Goal: Ask a question

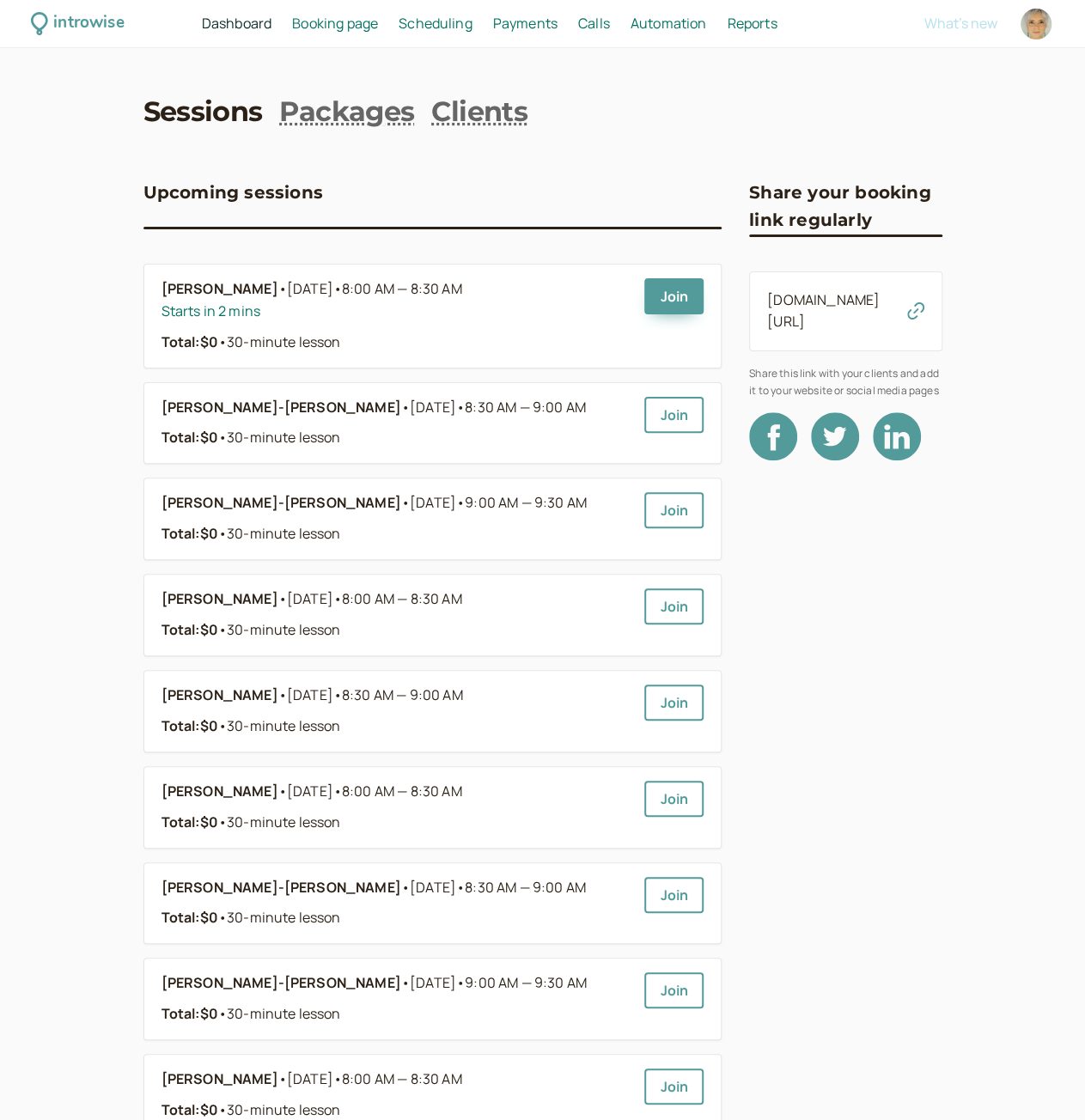
click at [598, 24] on span "Calls" at bounding box center [593, 23] width 31 height 19
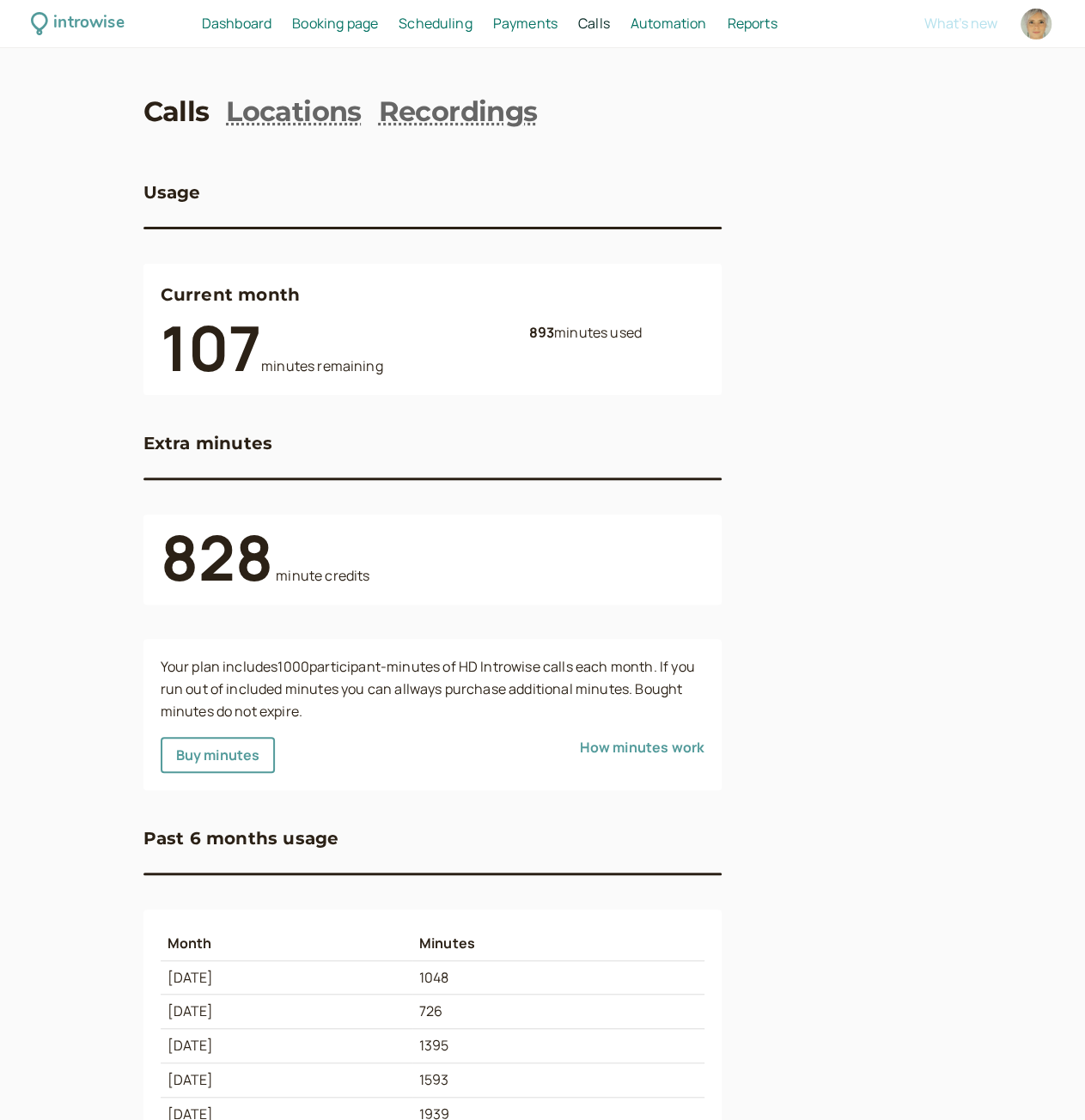
click at [253, 26] on span "Dashboard" at bounding box center [236, 23] width 70 height 19
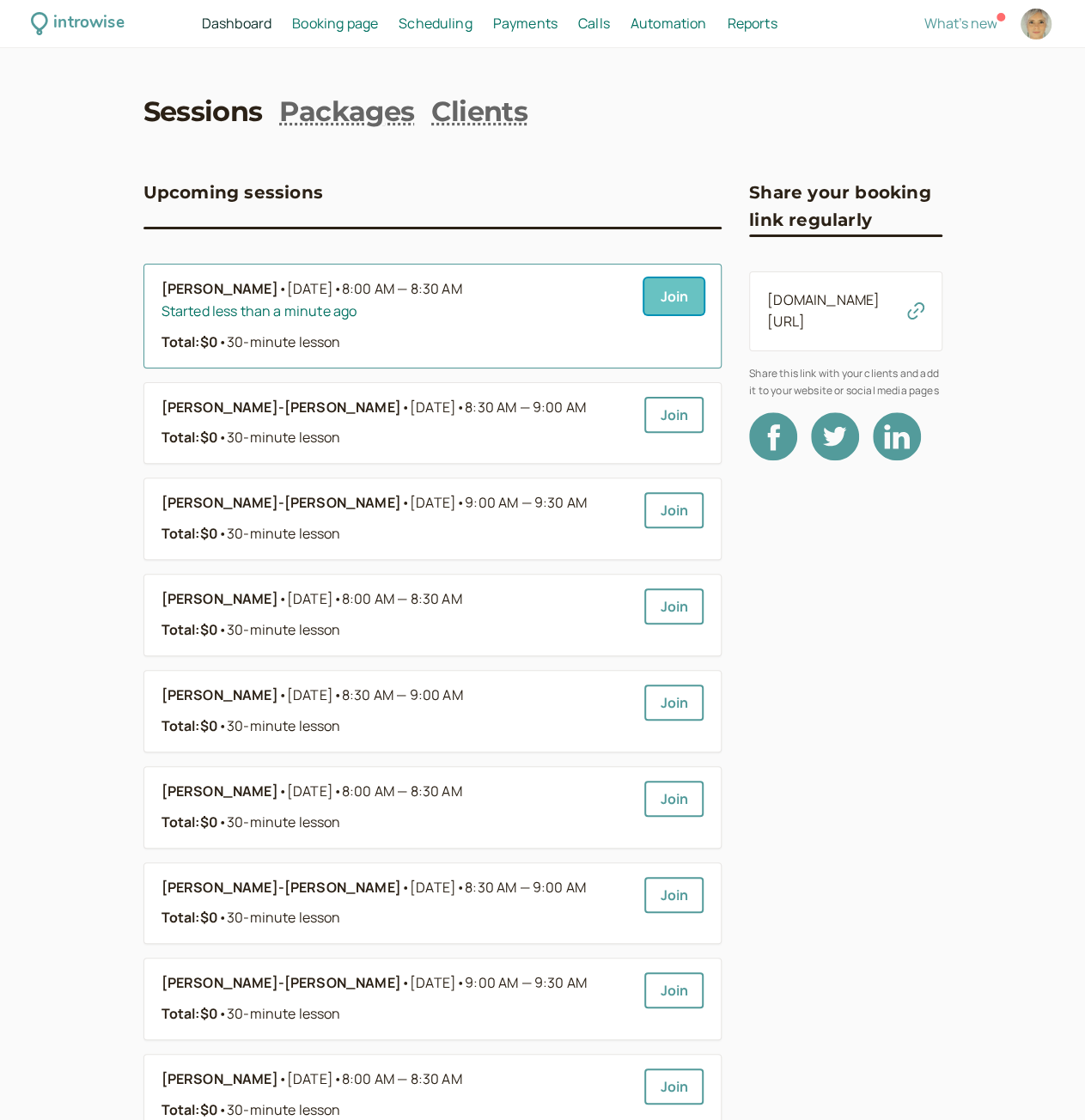
click at [668, 296] on link "Join" at bounding box center [674, 296] width 59 height 36
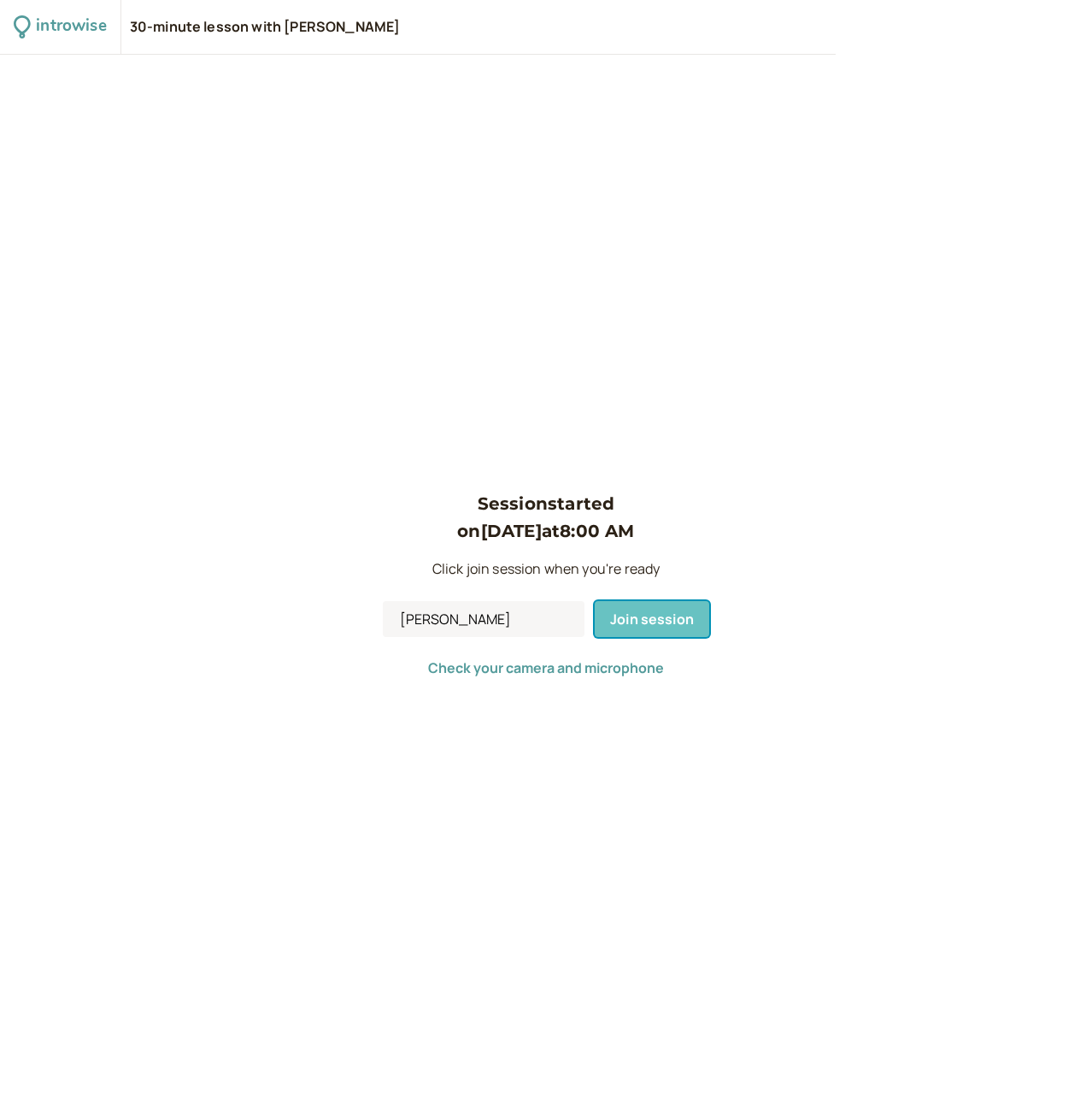
click at [655, 611] on span "Join session" at bounding box center [652, 619] width 83 height 19
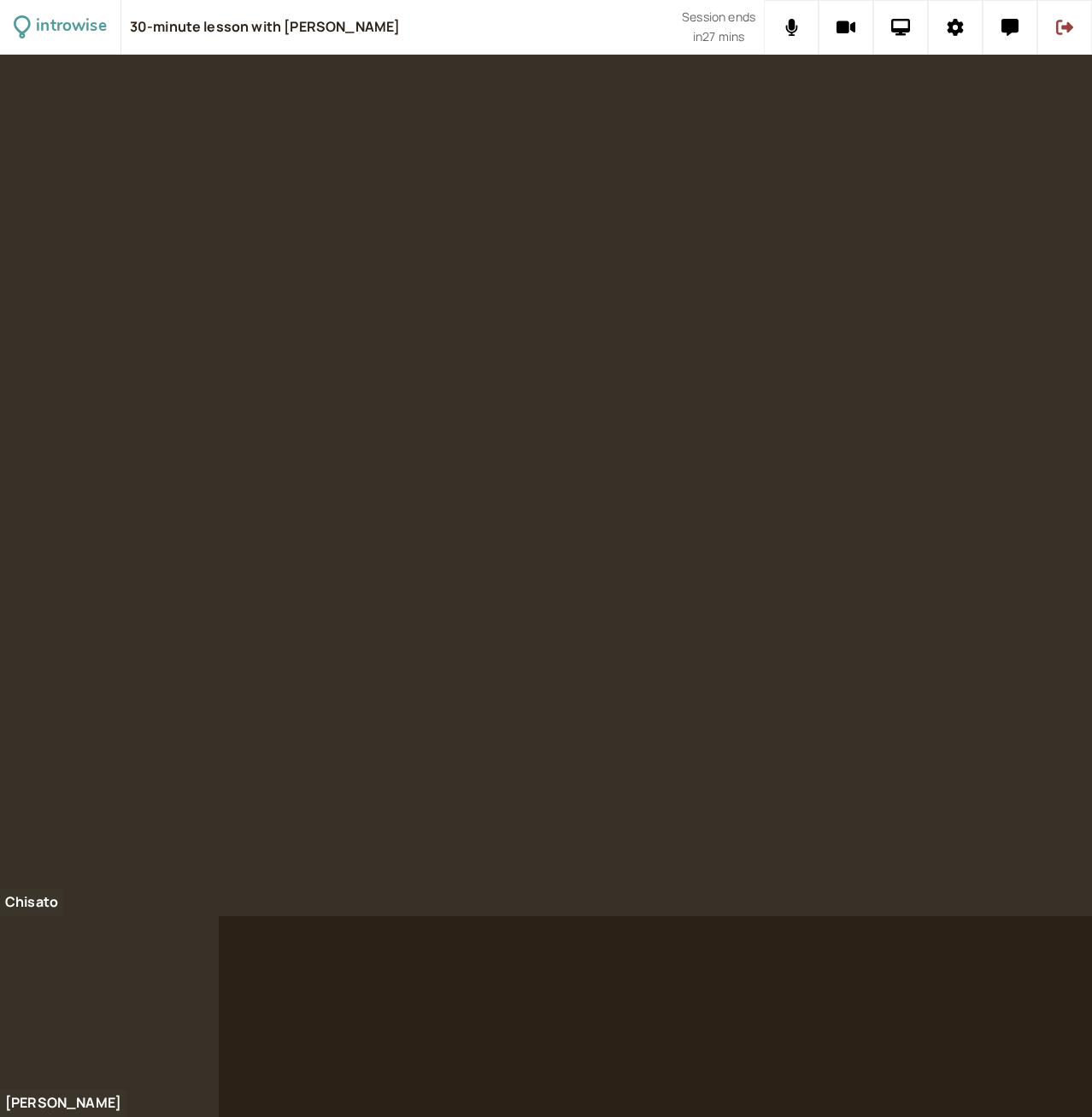
click at [574, 500] on div at bounding box center [546, 486] width 1092 height 862
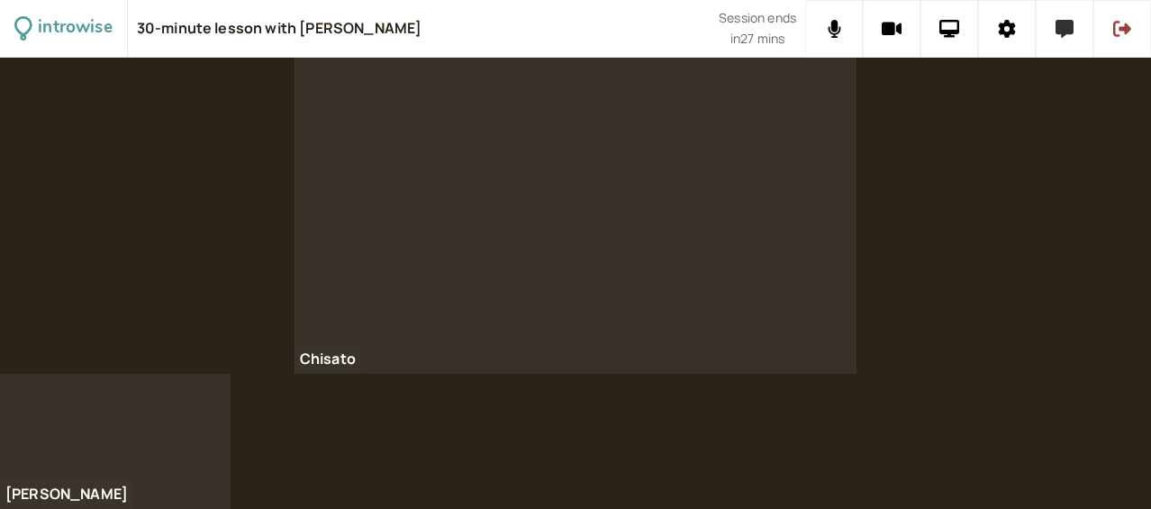
click at [1067, 23] on icon at bounding box center [1065, 29] width 18 height 18
click at [1067, 23] on button at bounding box center [1065, 29] width 58 height 58
click at [1060, 29] on icon at bounding box center [1065, 29] width 18 height 18
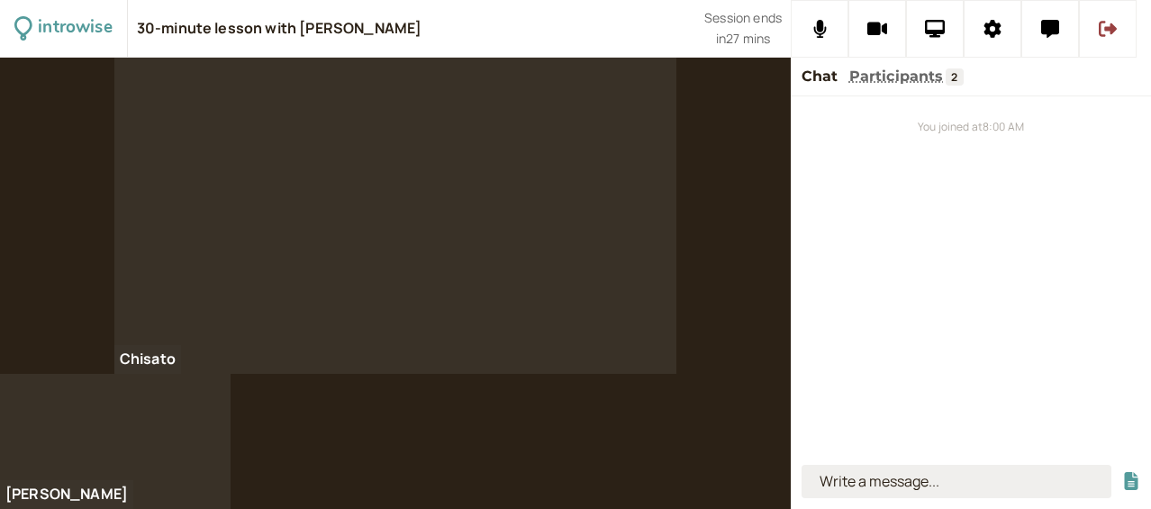
click at [871, 473] on input at bounding box center [957, 481] width 310 height 33
type input "Justice department"
click at [1123, 472] on button "submit" at bounding box center [1132, 481] width 18 height 19
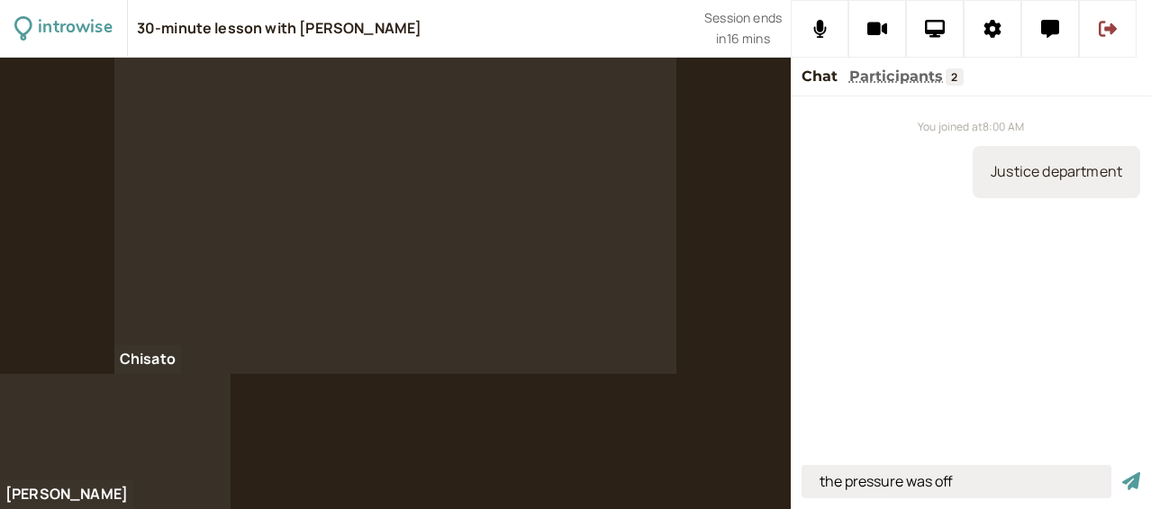
type input "the pressure was off"
click at [1123, 472] on button "submit" at bounding box center [1132, 481] width 18 height 19
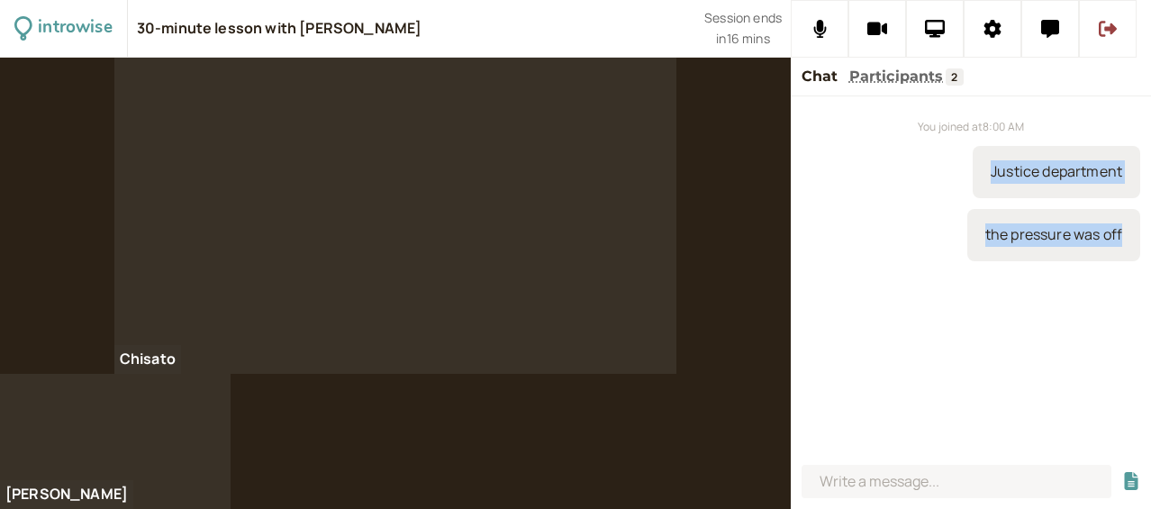
drag, startPoint x: 989, startPoint y: 171, endPoint x: 1120, endPoint y: 250, distance: 152.8
click at [1120, 250] on div "You joined at 8:00 AM Justice department the pressure was off" at bounding box center [971, 276] width 360 height 361
copy div "Justice department the pressure was off"
click at [668, 477] on div at bounding box center [575, 283] width 1151 height 451
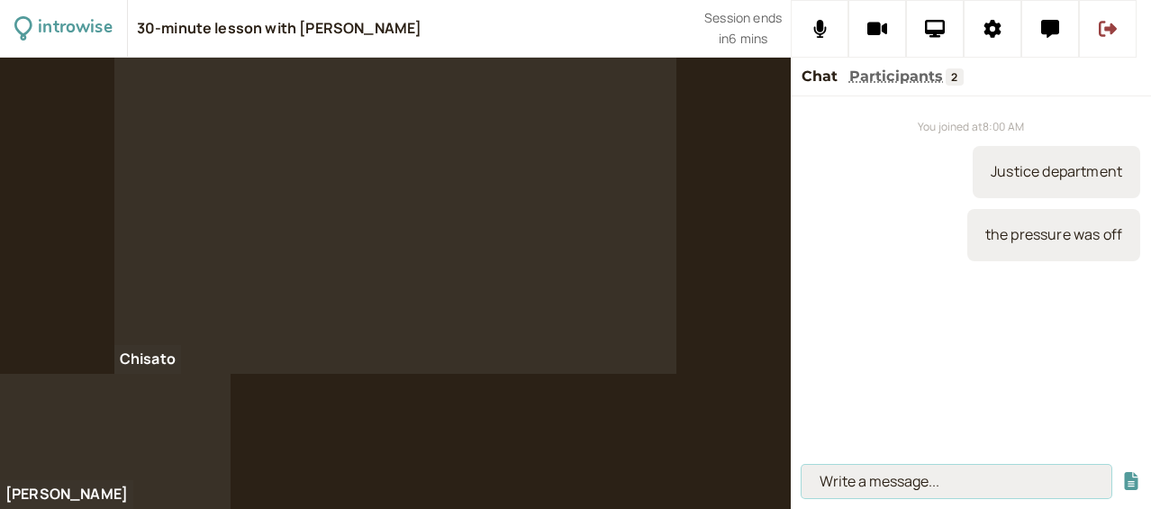
click at [899, 485] on input at bounding box center [957, 481] width 310 height 33
type input "a steep learning curve"
click at [1123, 472] on button "submit" at bounding box center [1132, 481] width 18 height 19
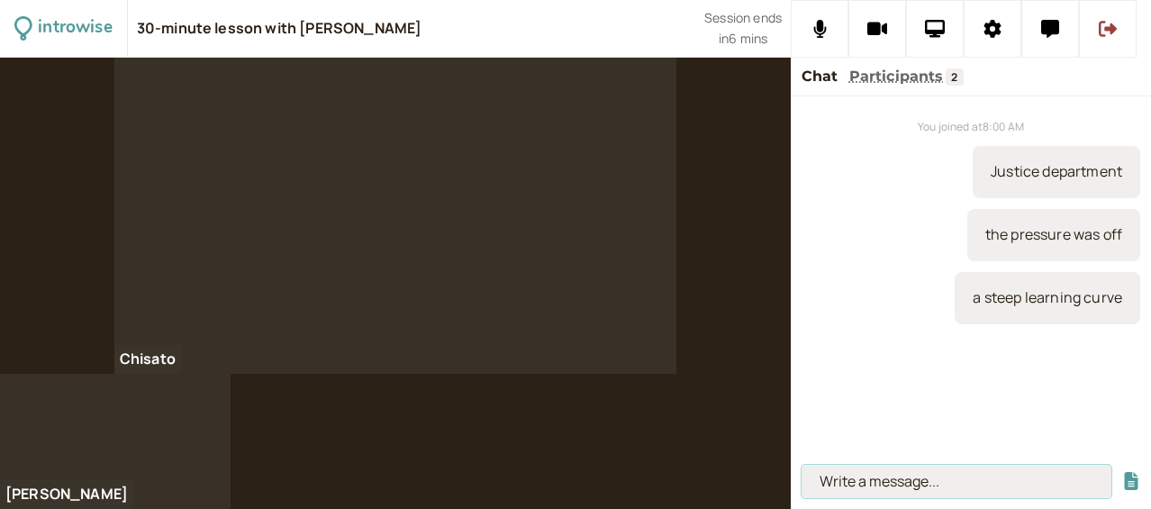
click at [881, 487] on input at bounding box center [957, 481] width 310 height 33
type input "imposter sydrome"
click at [1123, 472] on button "submit" at bounding box center [1132, 481] width 18 height 19
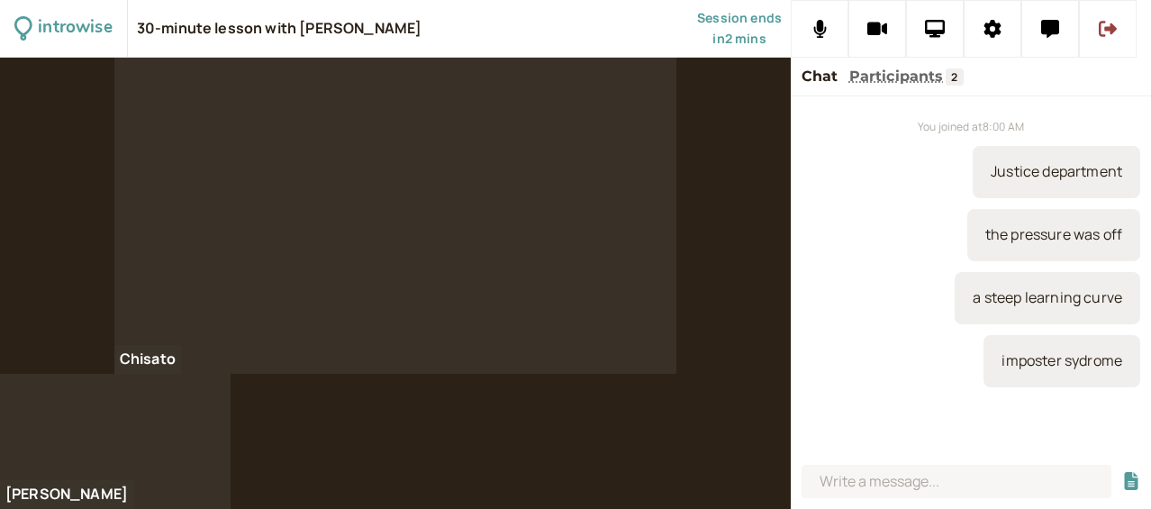
click at [833, 423] on div "You joined at 8:00 AM Justice department the pressure was off a steep learning …" at bounding box center [971, 276] width 360 height 361
click at [1117, 31] on button at bounding box center [1108, 29] width 58 height 58
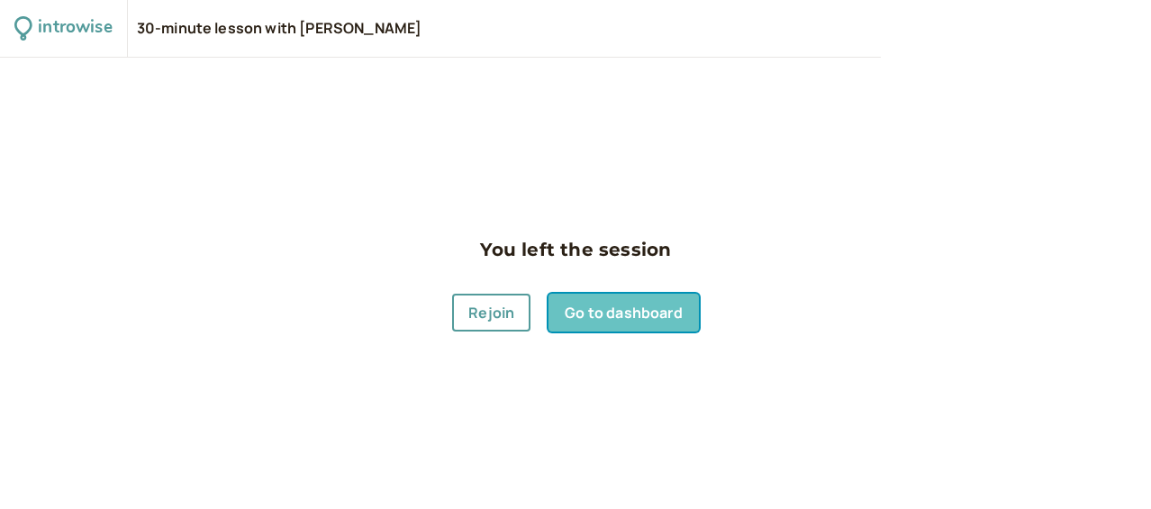
click at [641, 317] on link "Go to dashboard" at bounding box center [624, 313] width 150 height 38
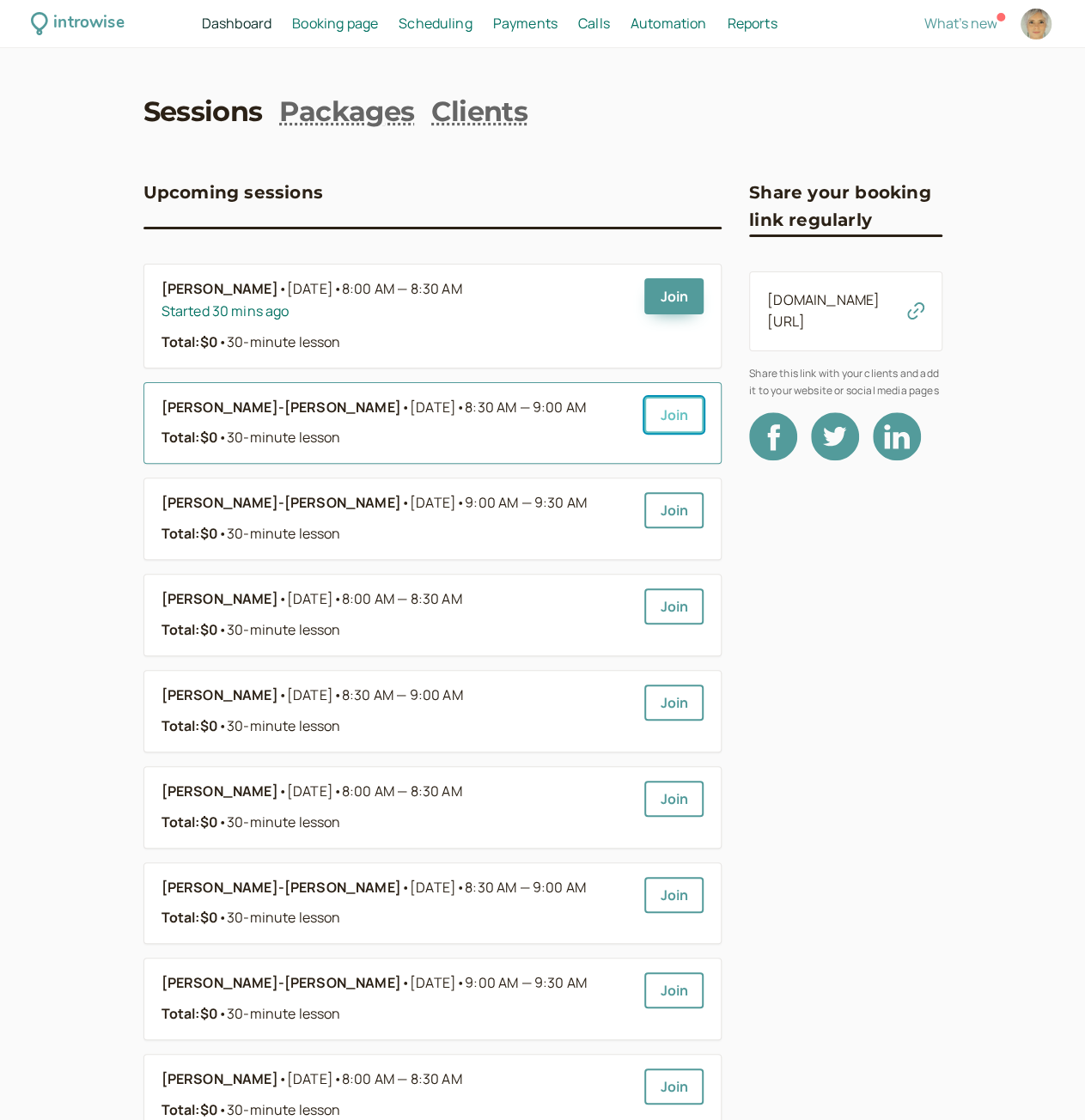
click at [656, 412] on link "Join" at bounding box center [674, 415] width 59 height 36
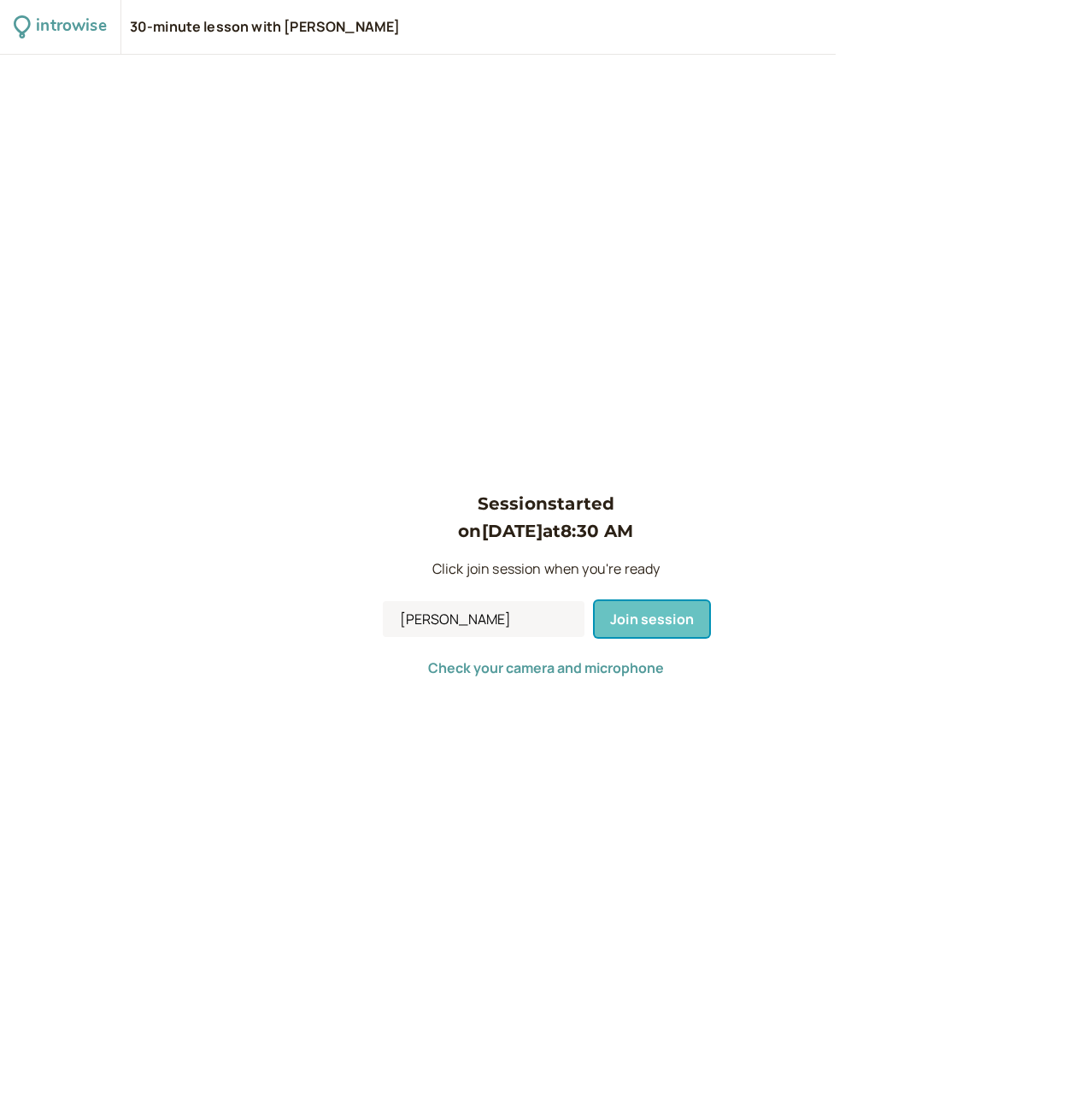
click at [612, 615] on span "Join session" at bounding box center [652, 619] width 83 height 19
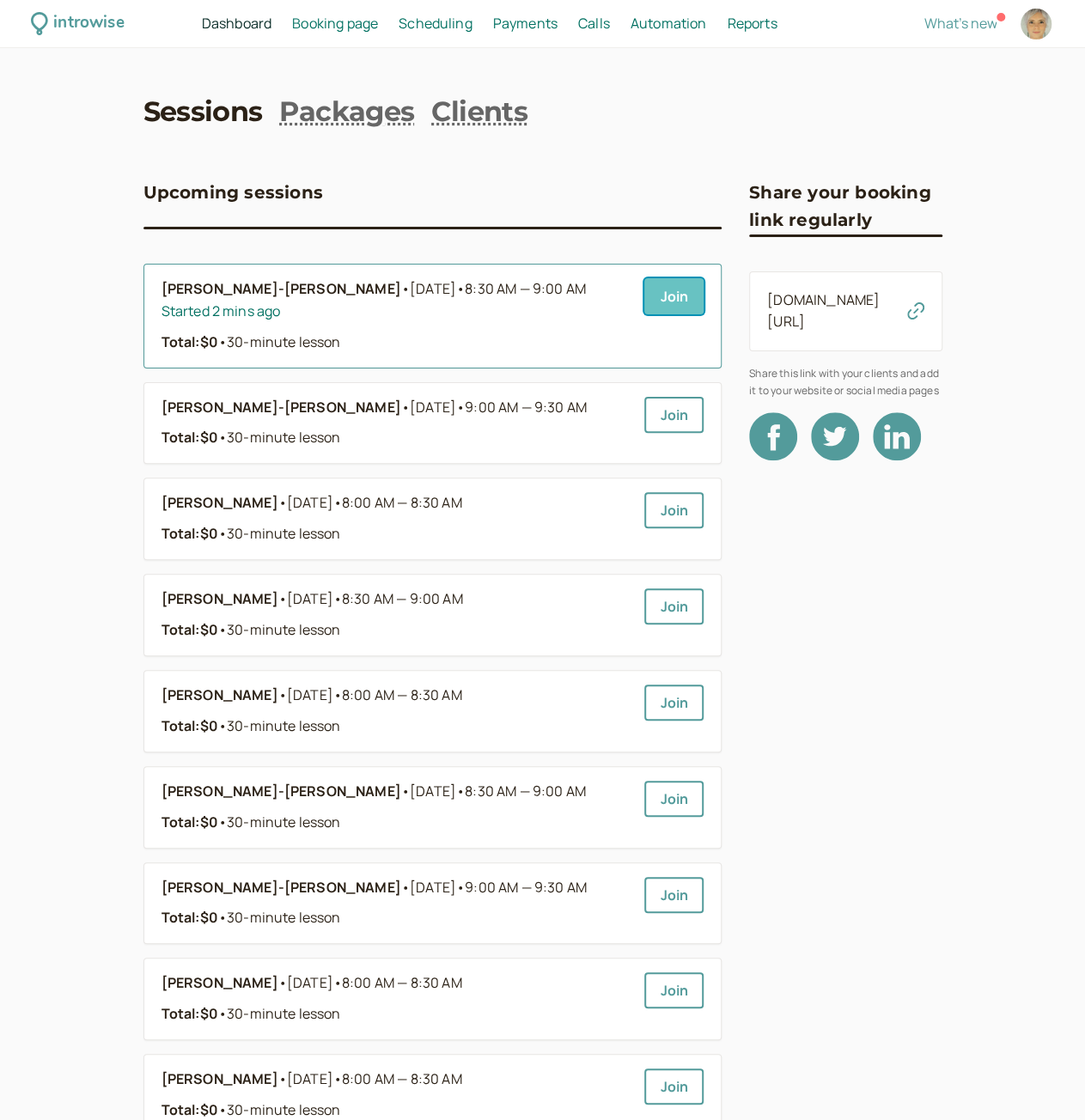
click at [672, 296] on link "Join" at bounding box center [674, 296] width 59 height 36
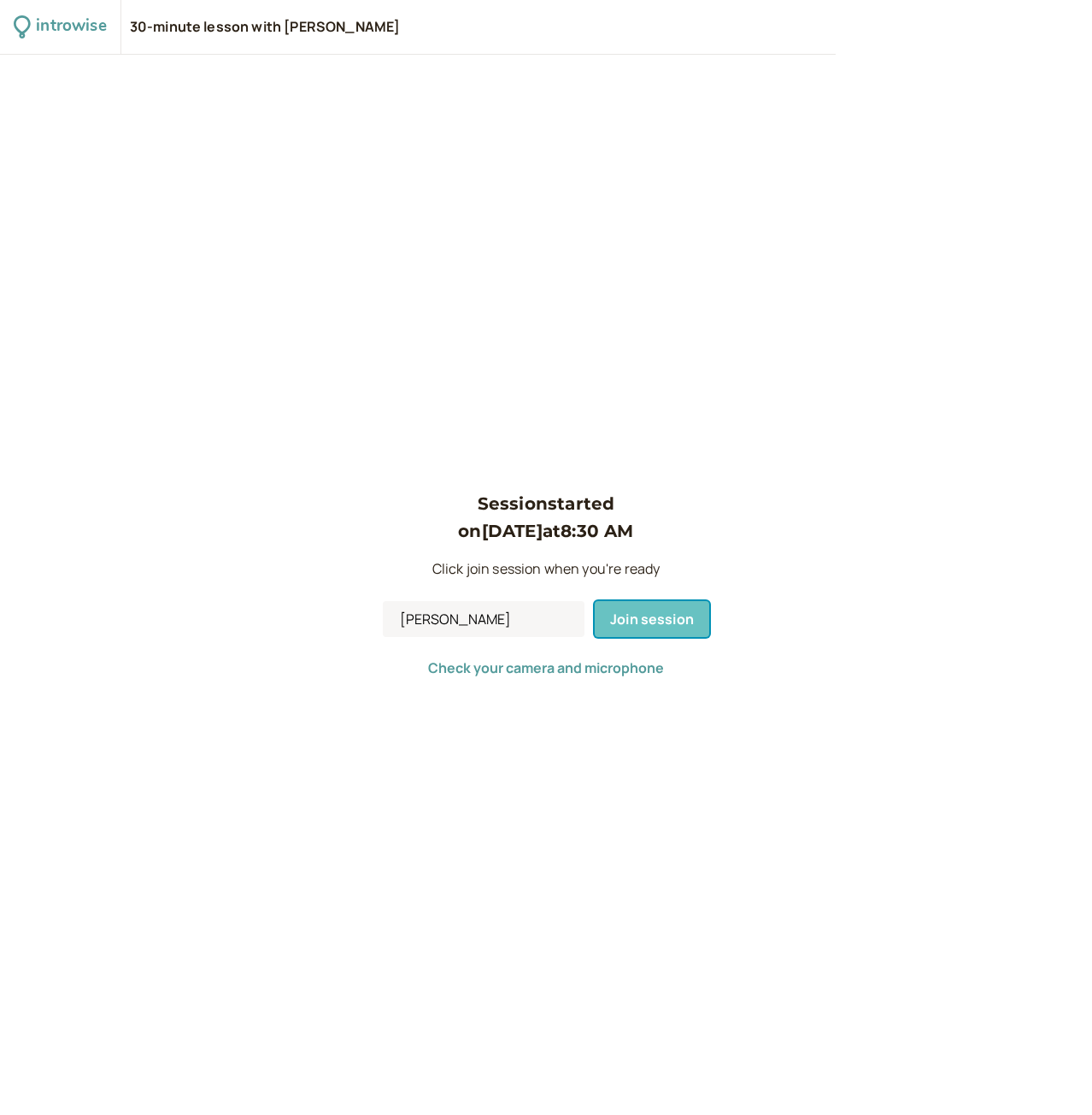
click at [648, 613] on span "Join session" at bounding box center [652, 619] width 83 height 19
click at [648, 613] on div "Session started on [DATE] 8:30 AM Click join session when you're ready [PERSON_…" at bounding box center [546, 585] width 326 height 191
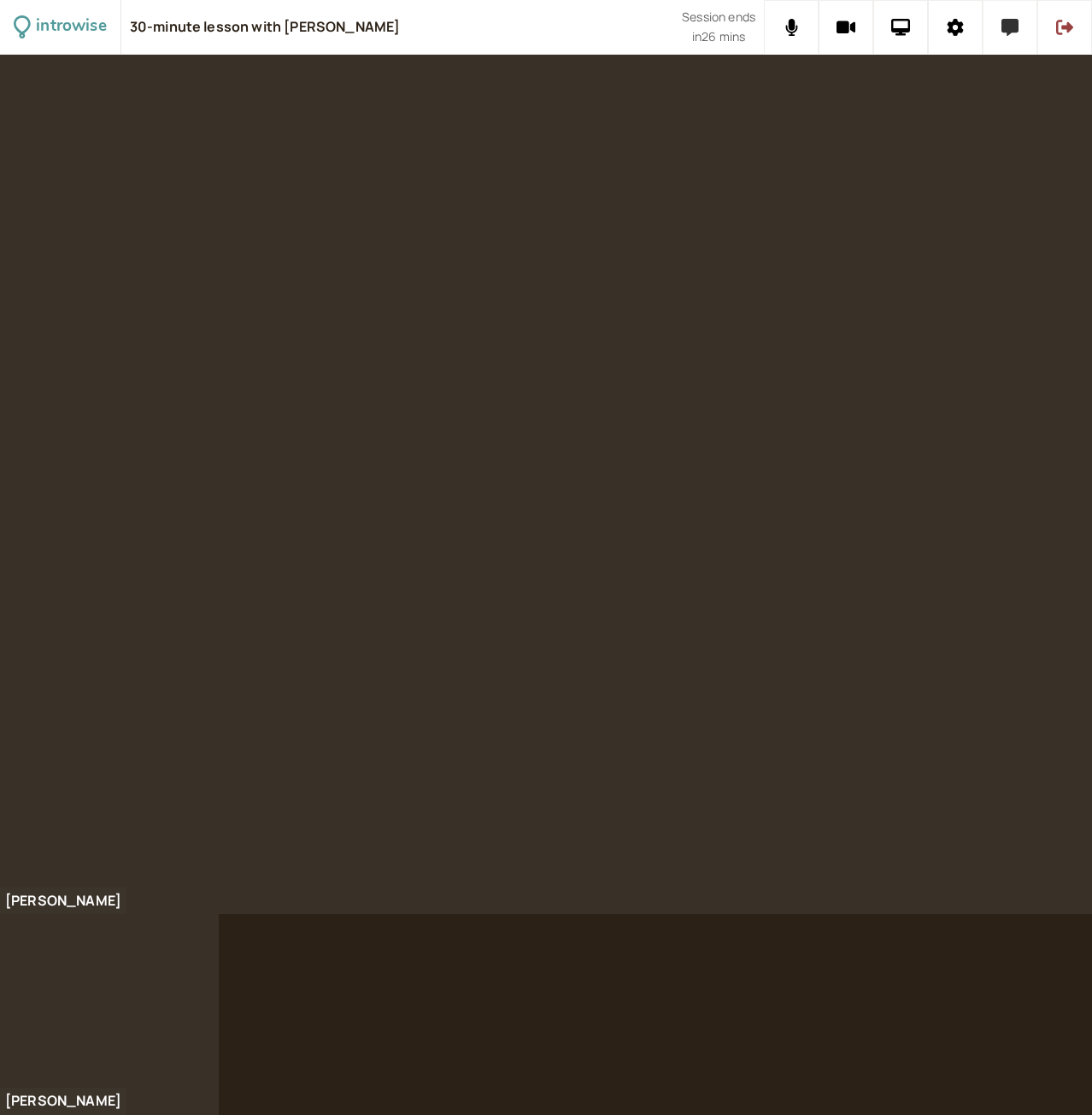
click at [1010, 29] on icon at bounding box center [1010, 28] width 17 height 17
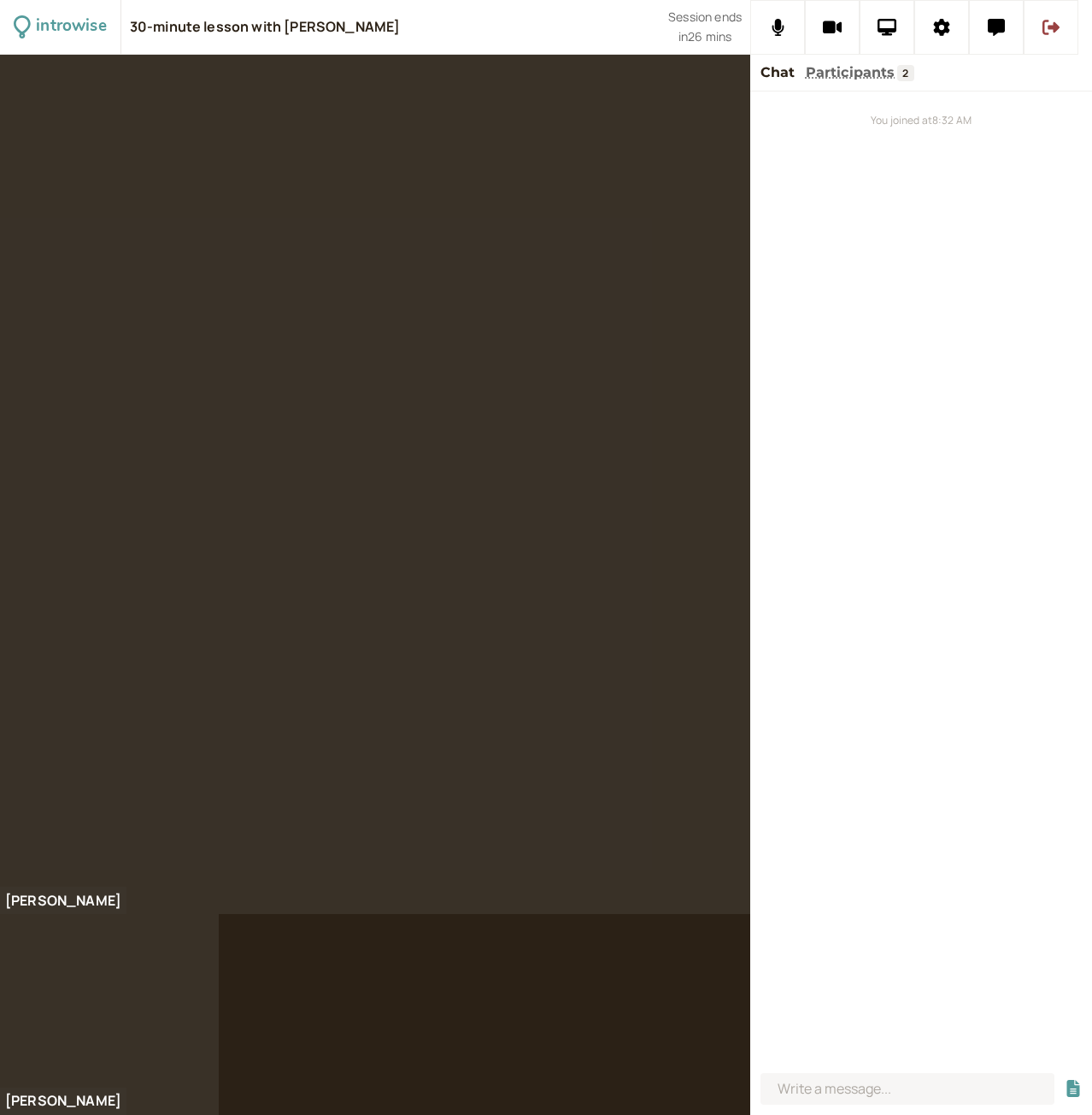
click at [910, 581] on div "You joined at 8:32 AM" at bounding box center [921, 578] width 342 height 975
click at [868, 1105] on div at bounding box center [921, 1089] width 342 height 48
click at [867, 1090] on input at bounding box center [908, 1088] width 294 height 31
paste input "I would like to ask whether the plane tickets can be modified within my booking…"
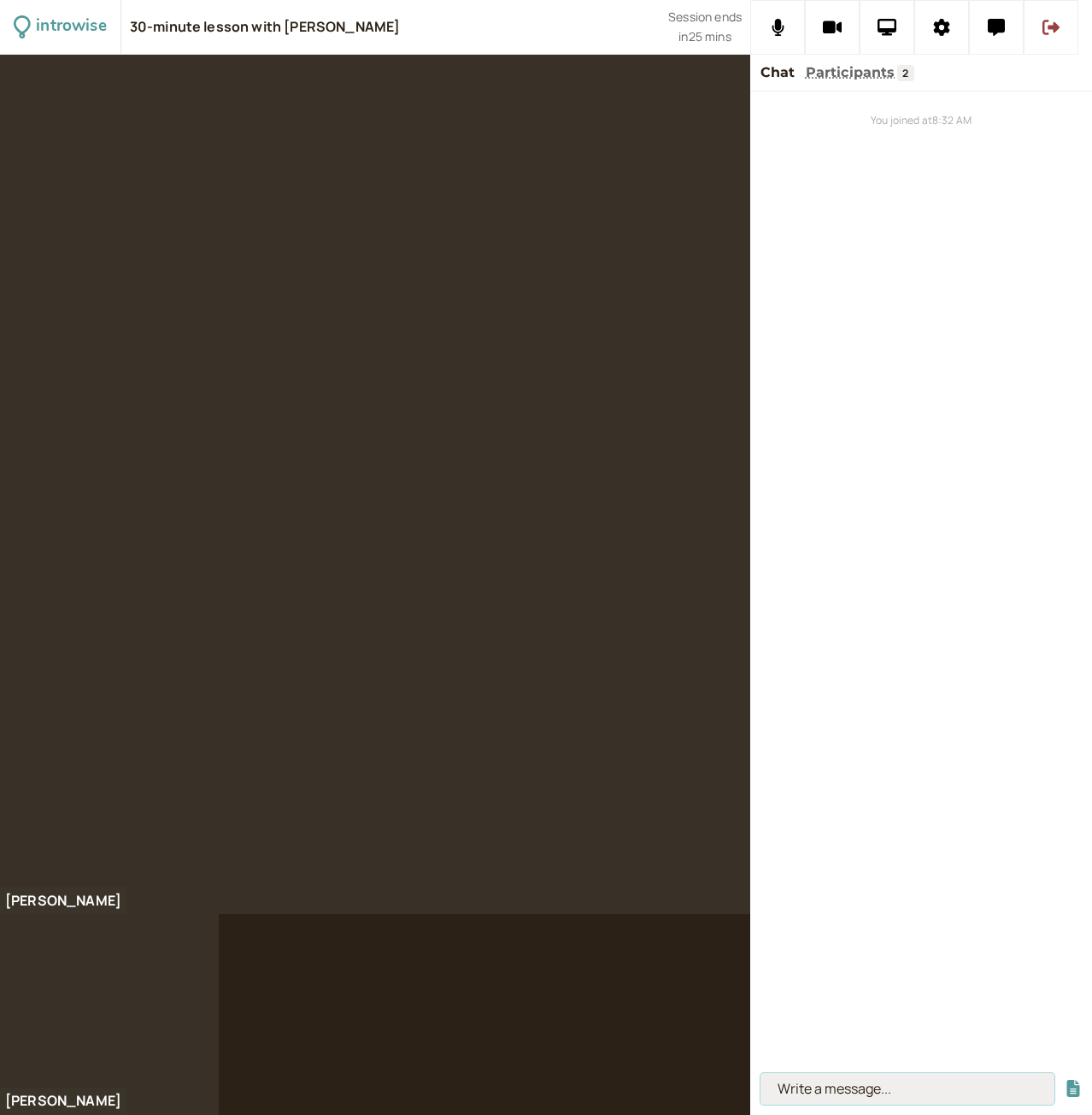
type input "I would like to ask whether the plane tickets can be modified within my booking…"
paste input "I would like to ask whether the plane tickets can be modified within my booking…"
type input "I would like to ask whether the plane tickets can be modified within my booking…"
click at [1065, 1080] on button "submit" at bounding box center [1074, 1088] width 17 height 18
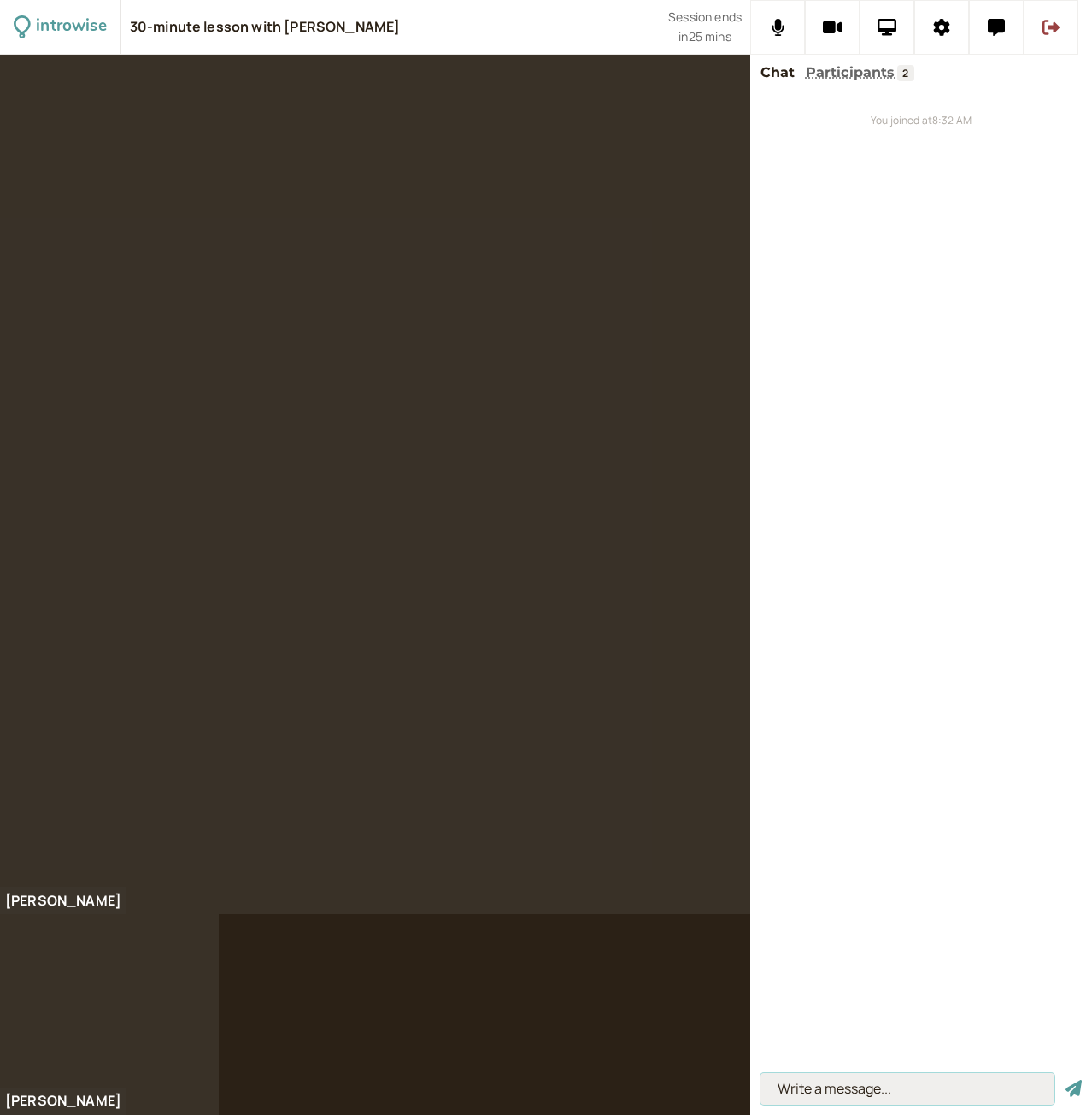
scroll to position [0, 0]
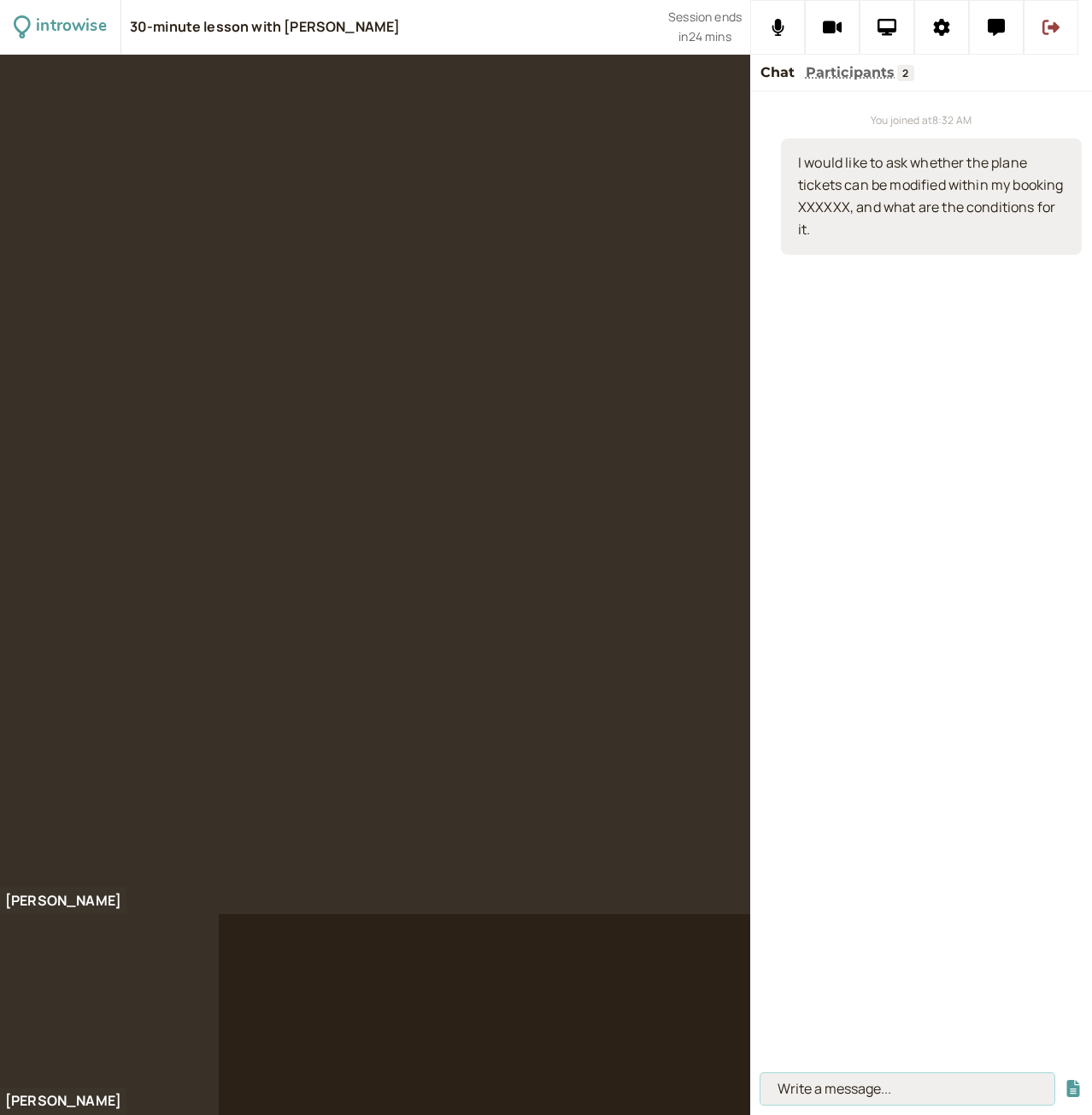
click at [780, 1089] on input at bounding box center [908, 1088] width 294 height 31
type input "night owl"
click at [1065, 1080] on button "submit" at bounding box center [1074, 1088] width 17 height 18
type input "ow-el"
click at [1065, 1080] on button "submit" at bounding box center [1074, 1088] width 17 height 18
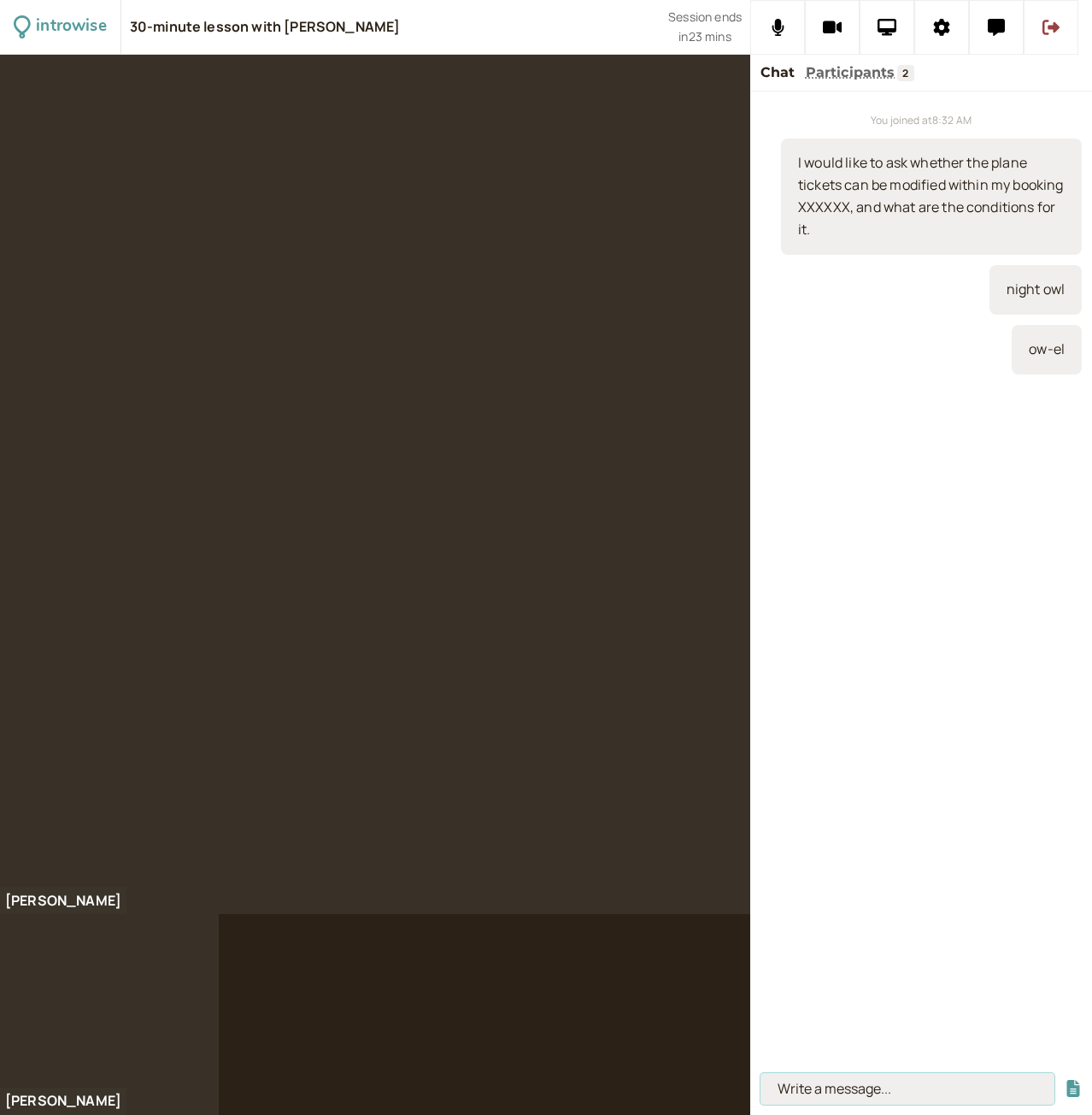
click at [833, 1080] on input at bounding box center [908, 1088] width 294 height 31
type input "early bird gets the worm"
click at [1065, 1080] on button "submit" at bounding box center [1074, 1088] width 17 height 18
type input "Not: from the other side"
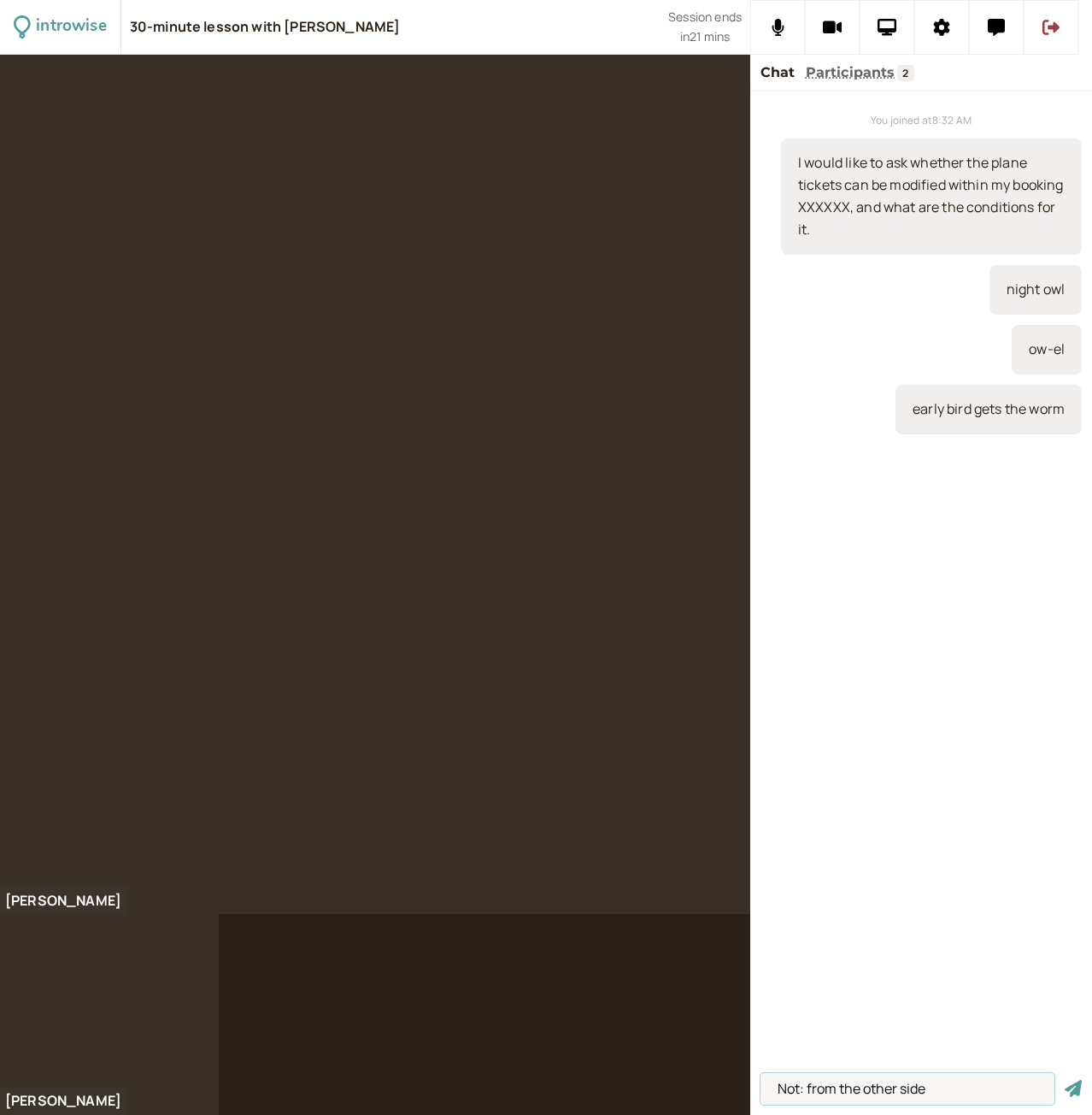
click at [1065, 1080] on button "submit" at bounding box center [1074, 1088] width 17 height 18
type input "Correct: on the other hand"
click at [1065, 1080] on button "submit" at bounding box center [1074, 1088] width 17 height 18
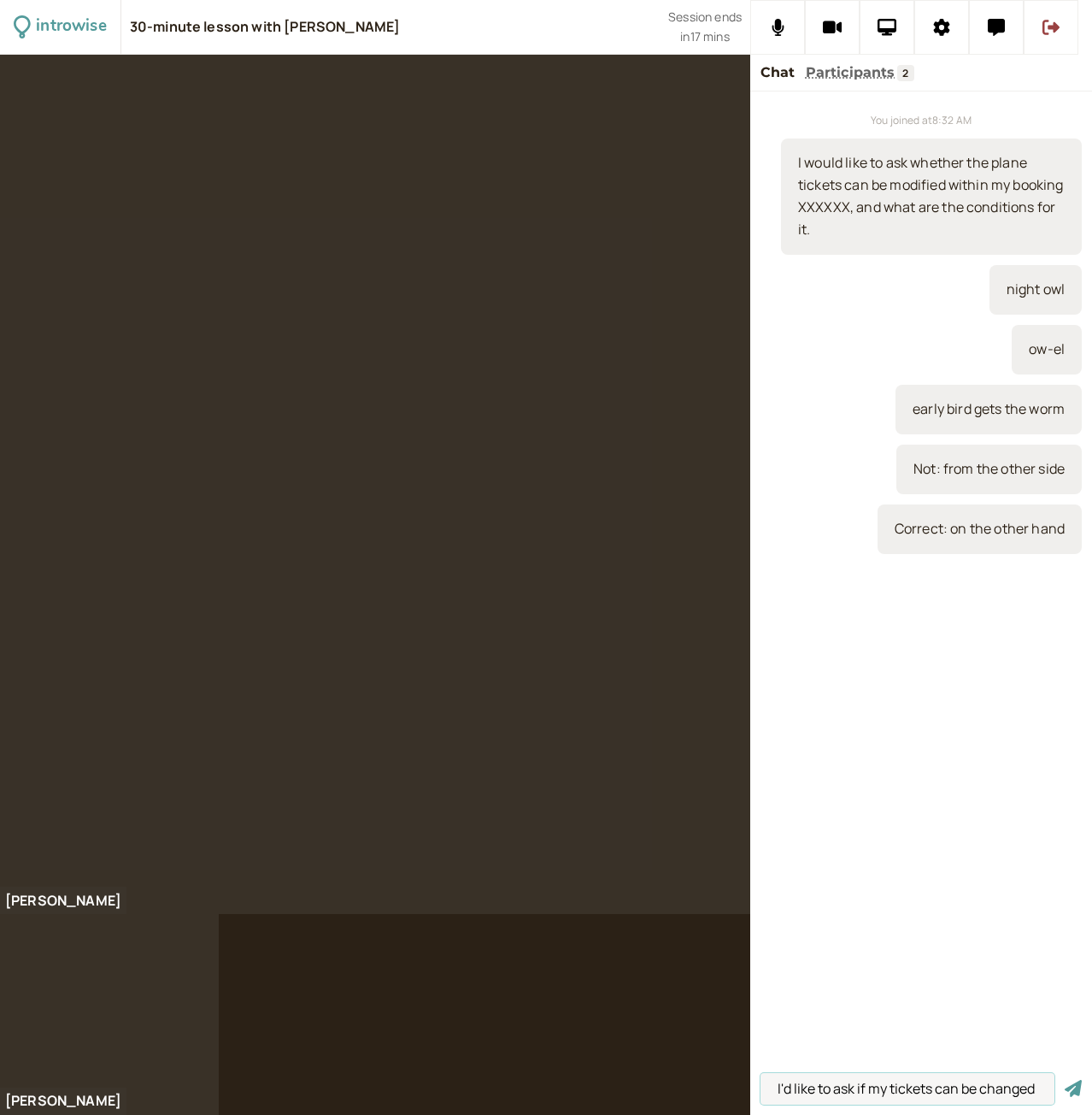
type input "I'd like to ask if my tickets can be changed"
click at [1065, 1080] on button "submit" at bounding box center [1074, 1088] width 17 height 18
type input "I want to change my return ticket/flight"
click at [1065, 1080] on button "submit" at bounding box center [1074, 1088] width 17 height 18
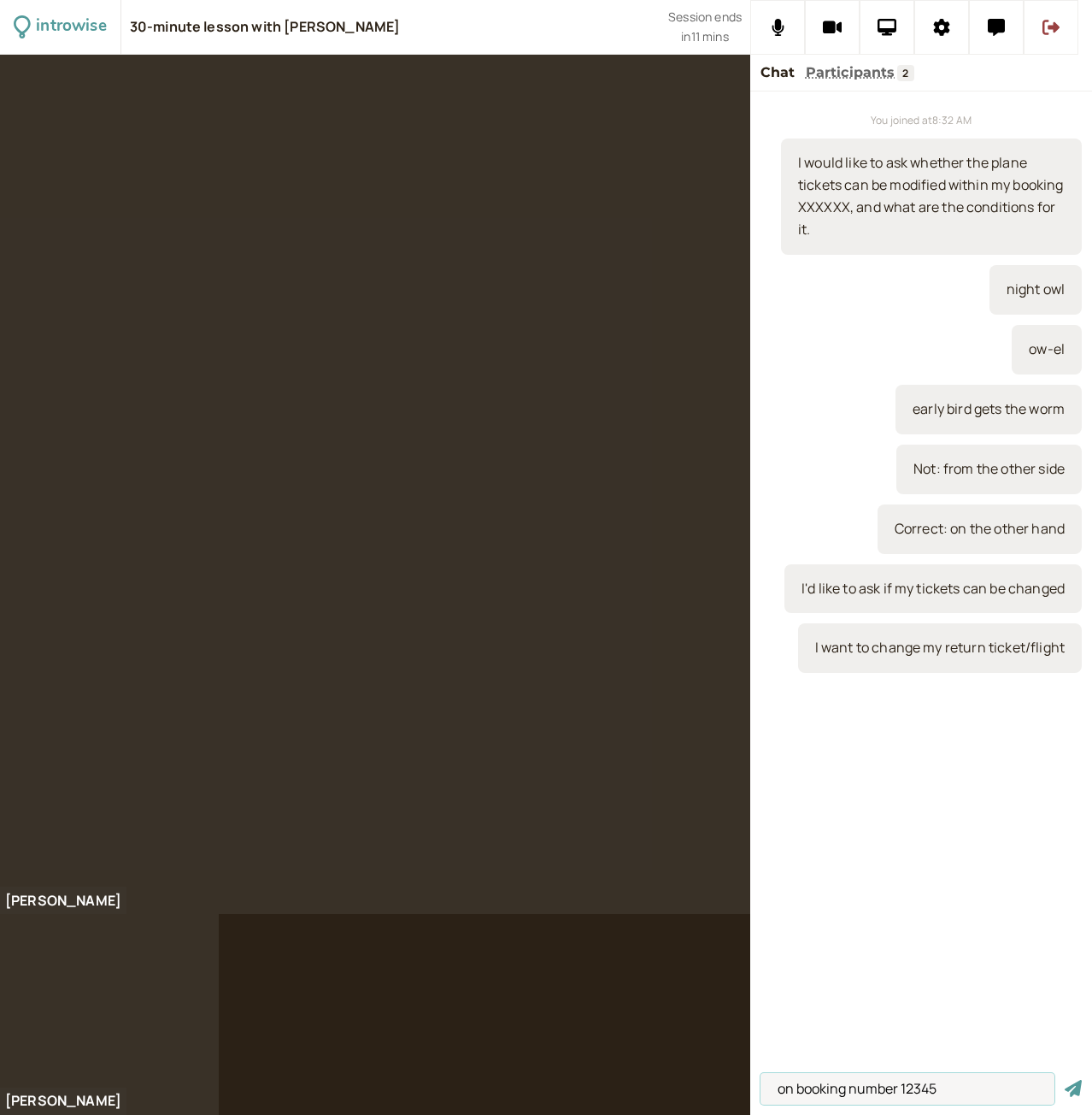
type input "on booking number 12345"
click at [1065, 1080] on button "submit" at bounding box center [1074, 1088] width 17 height 18
click at [819, 1093] on input at bounding box center [908, 1088] width 294 height 31
type input "when they figured out what to do"
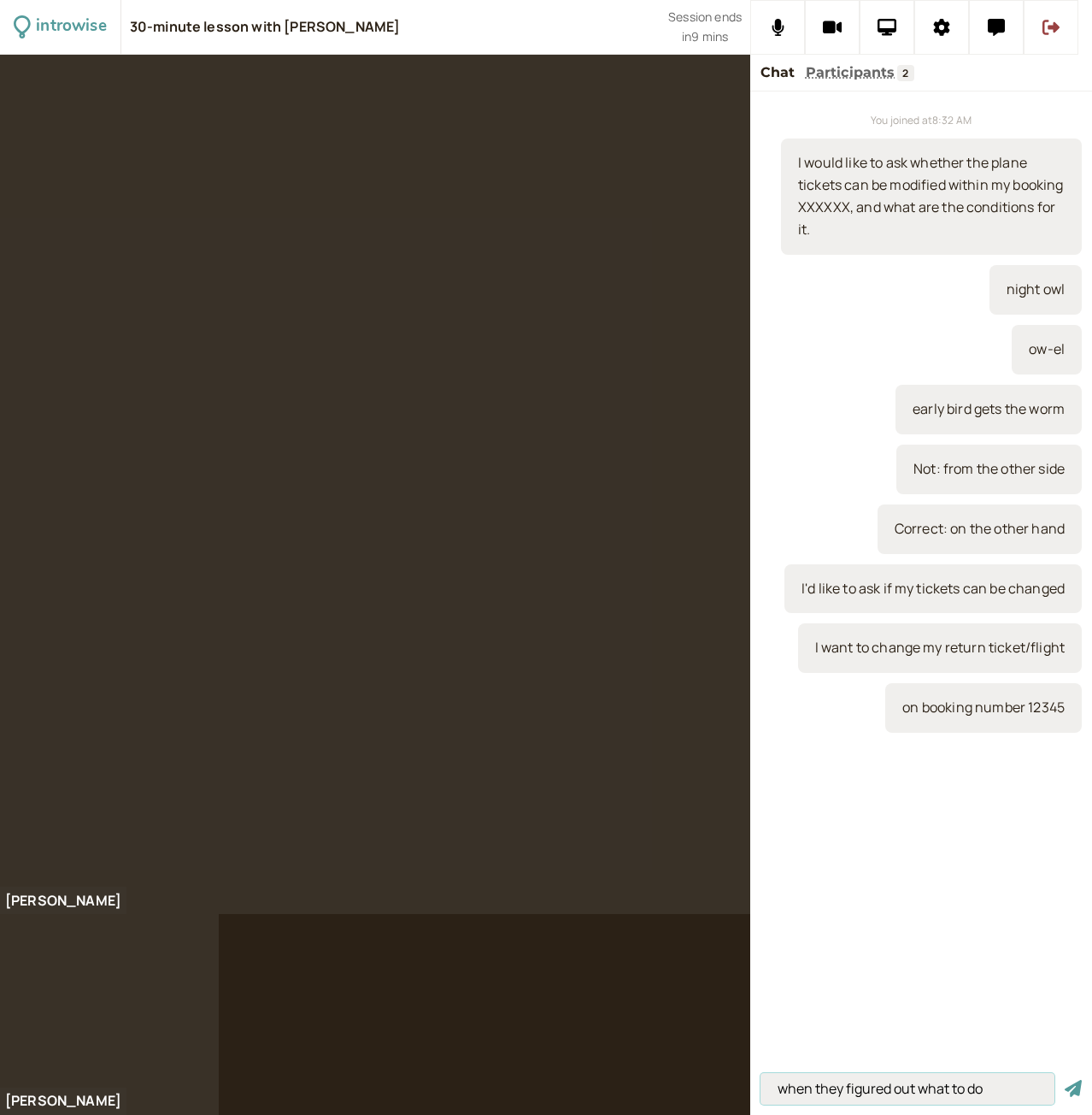
click at [1065, 1080] on button "submit" at bounding box center [1074, 1088] width 17 height 18
type input "They didn't know what to do, but they eventually figured it out"
click at [1065, 1080] on button "submit" at bounding box center [1074, 1088] width 17 height 18
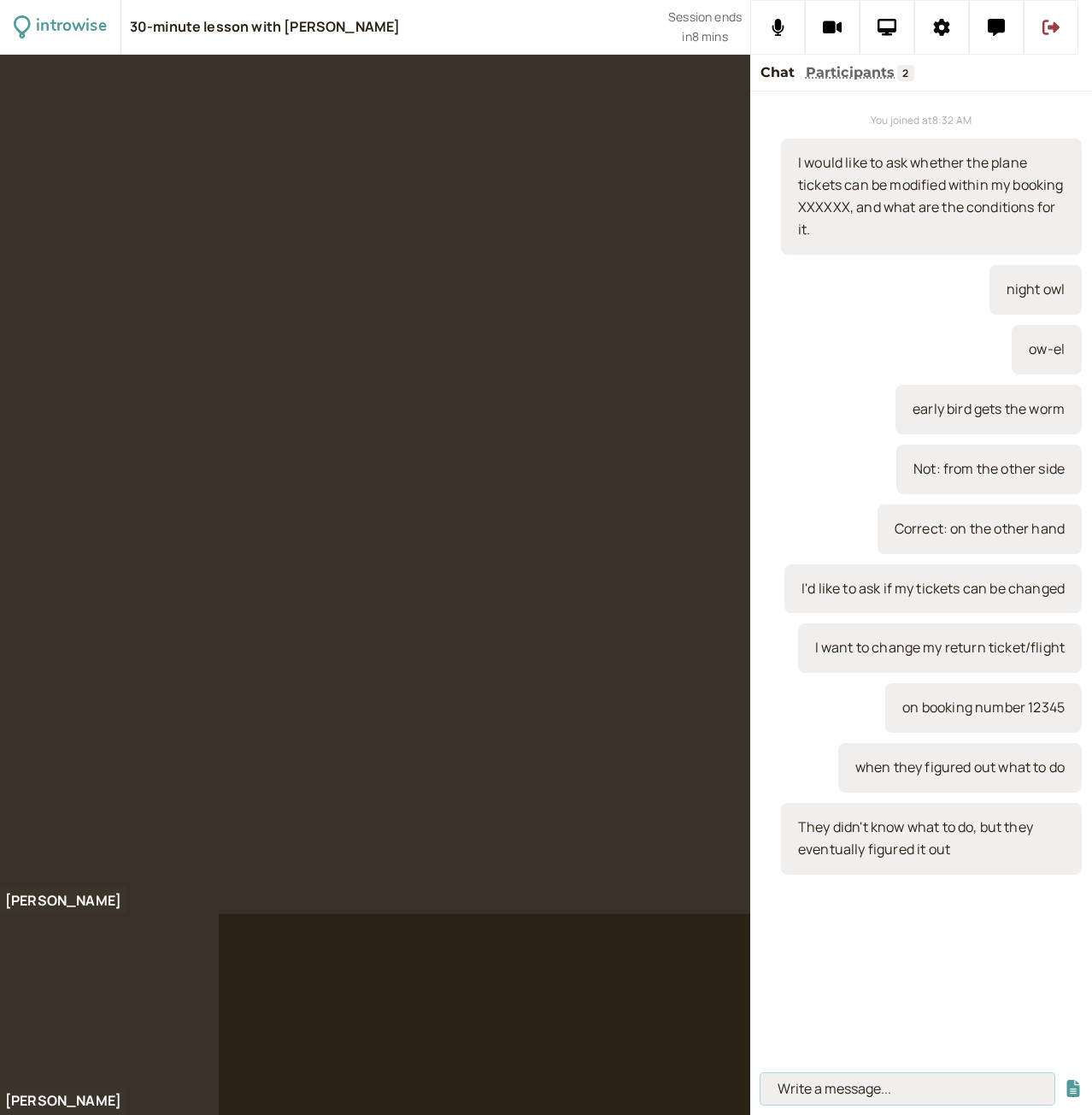
click at [887, 1090] on input at bounding box center [908, 1088] width 294 height 31
paste input "Thank you for checking this out. Should the original and final destination stay…"
type input "Thank you for checking this out. Should the original and final destination stay…"
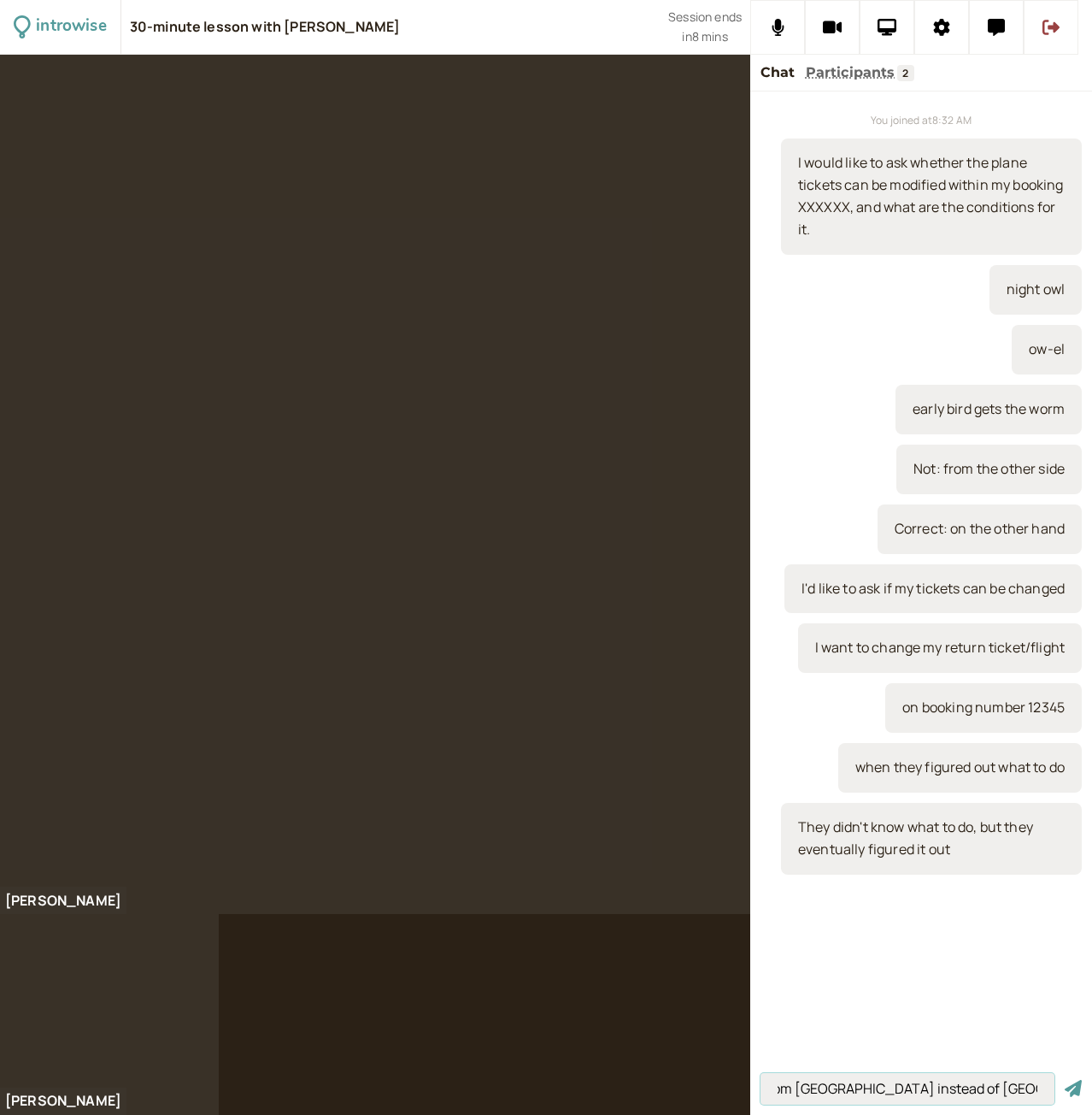
click at [1065, 1080] on button "submit" at bounding box center [1074, 1088] width 17 height 18
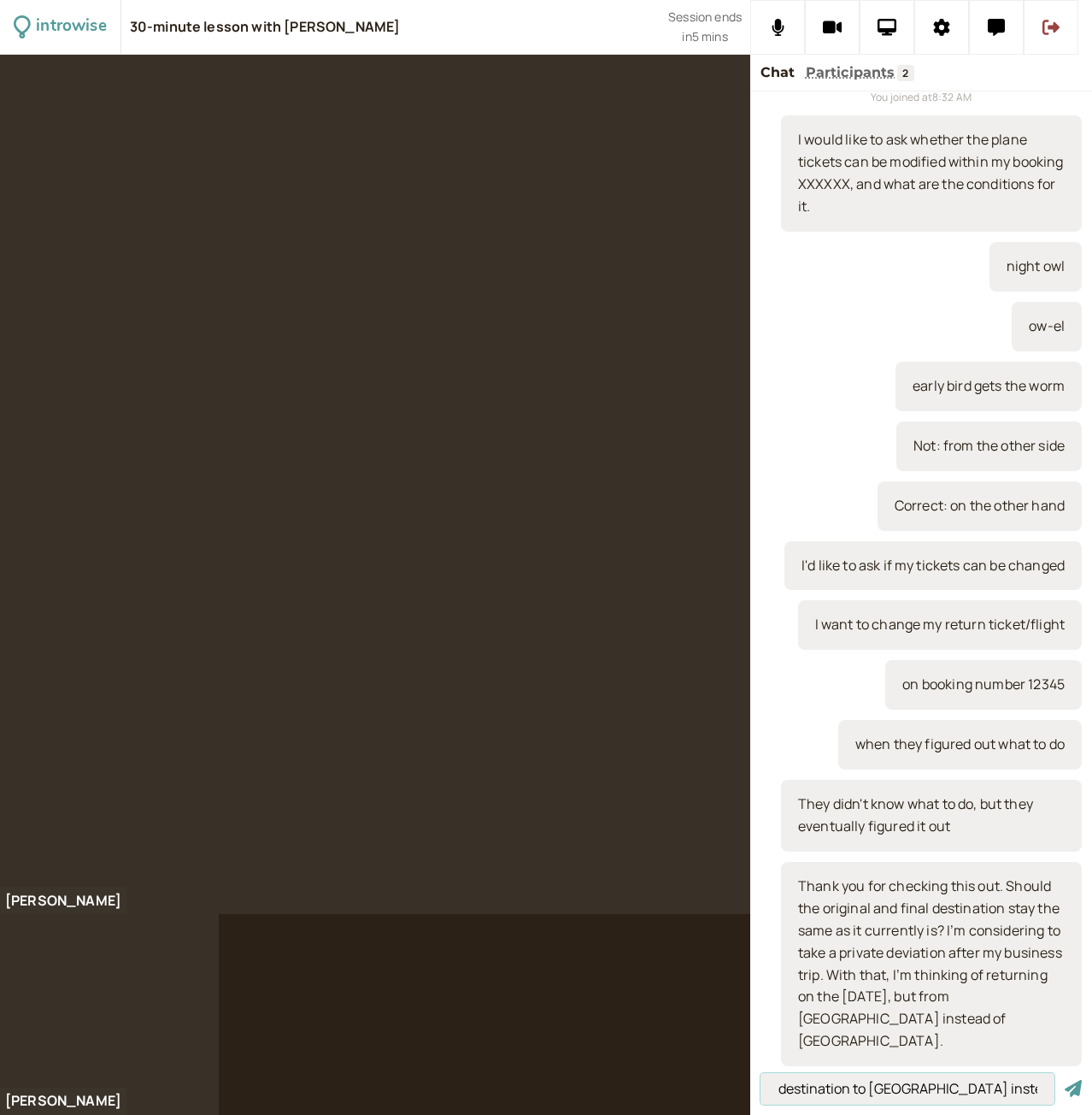
scroll to position [0, 142]
type input "Can I change the final destination to Cannes instead of Bologna."
click at [1065, 1080] on button "submit" at bounding box center [1074, 1088] width 17 height 18
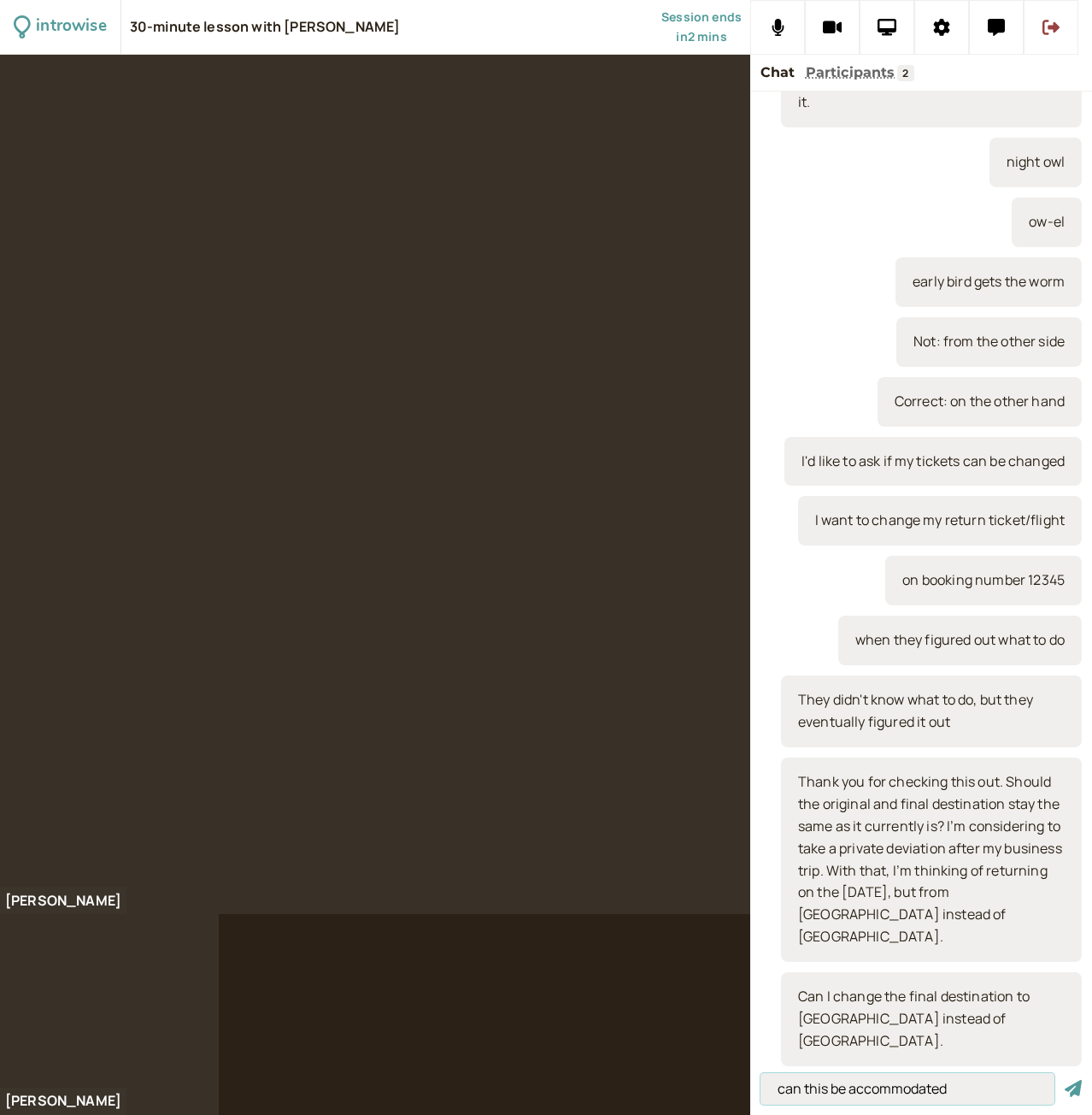
type input "can this be accommodated"
click at [1065, 1080] on button "submit" at bounding box center [1074, 1088] width 17 height 18
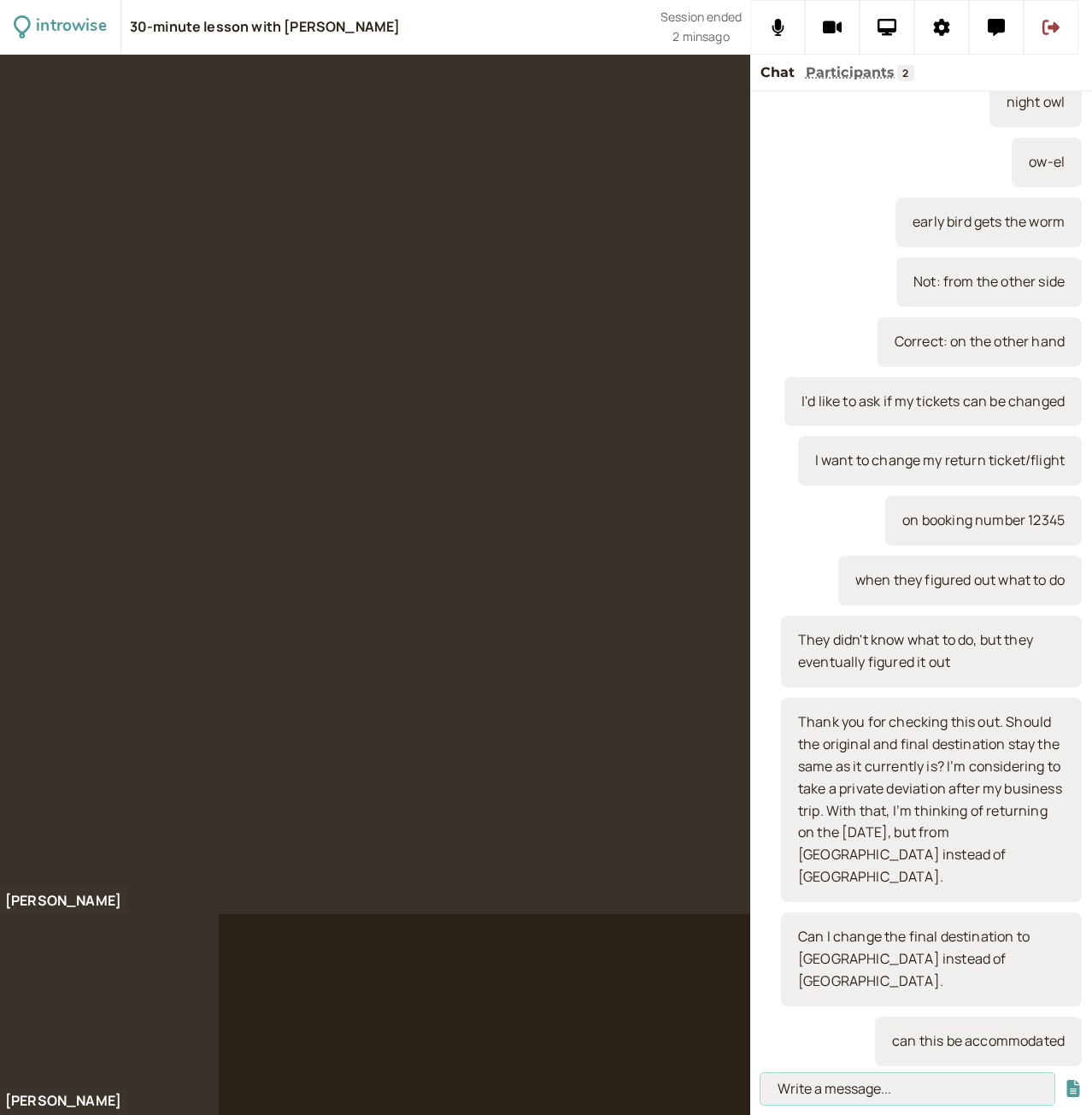
click at [811, 1087] on input at bounding box center [908, 1088] width 294 height 31
paste input "Until i did this and that, it’s 10pm already."
type input "Until i did this and that, it’s 10pm already."
click at [1065, 1080] on button "submit" at bounding box center [1074, 1088] width 17 height 18
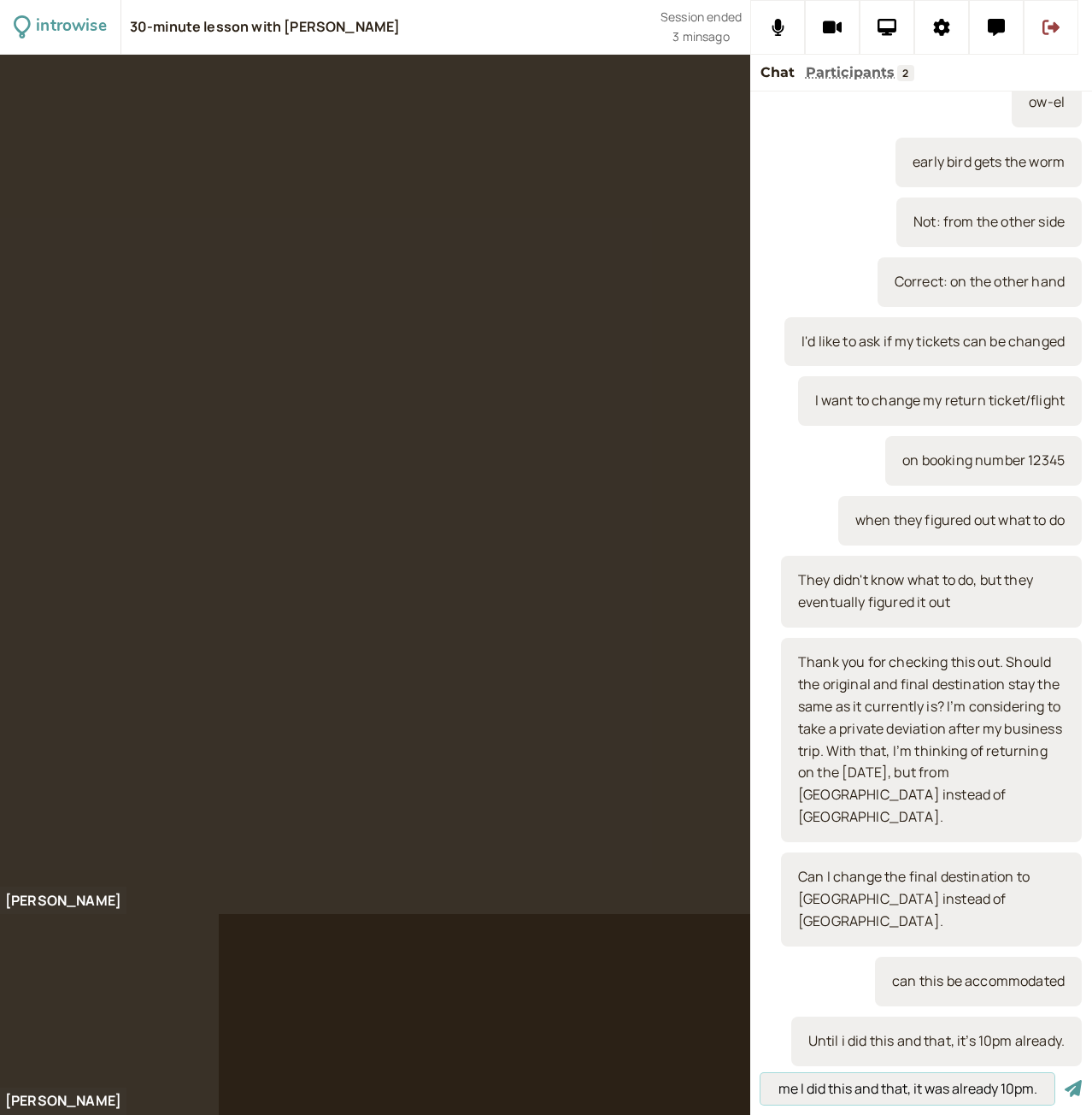
scroll to position [0, 53]
type input "By the time I did this and that, it was already 10pm."
click at [1065, 1080] on button "submit" at bounding box center [1074, 1088] width 17 height 18
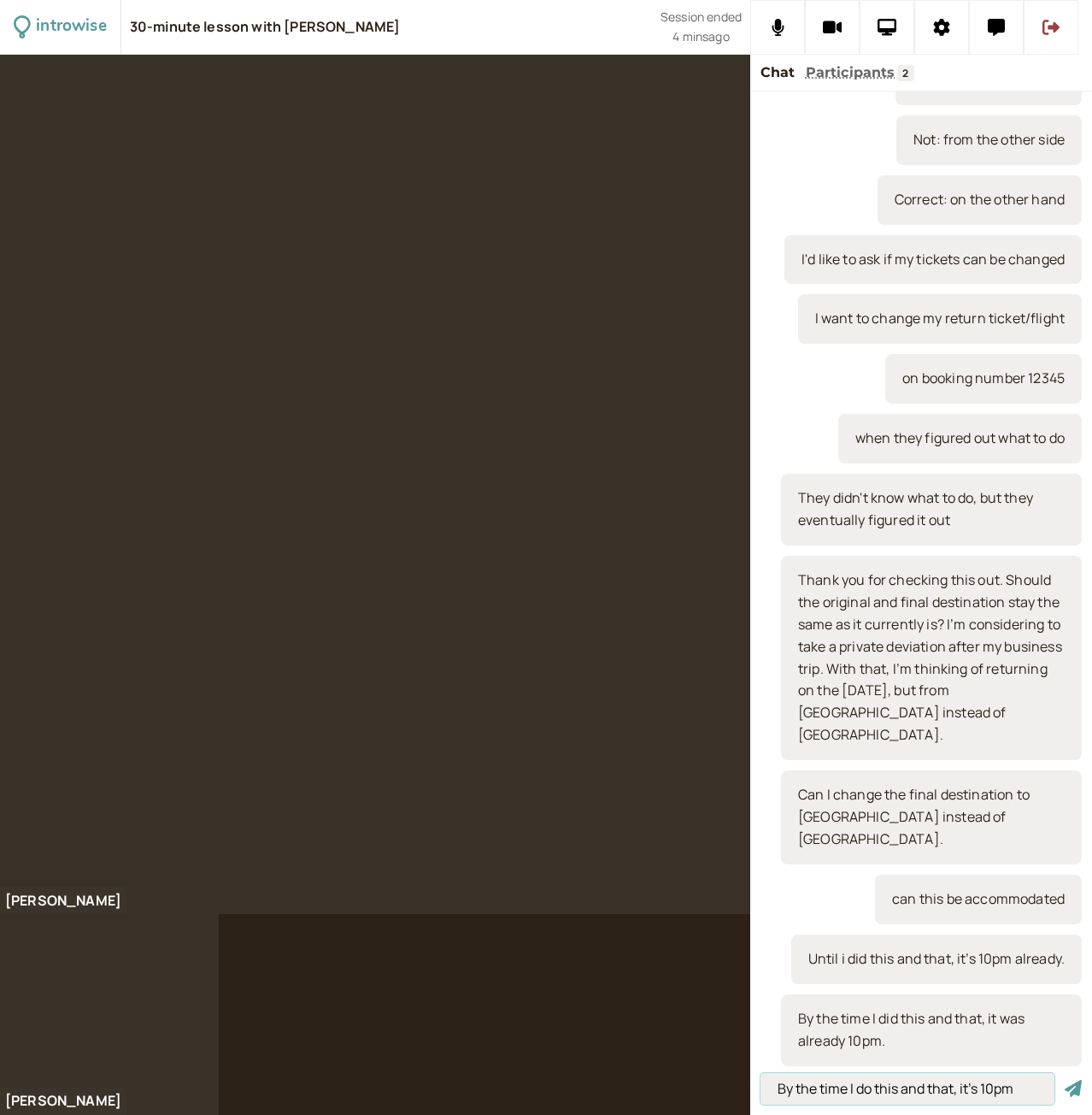
type input "By the time I do this and that, it's 10pm"
click at [1065, 1080] on button "submit" at bounding box center [1074, 1088] width 17 height 18
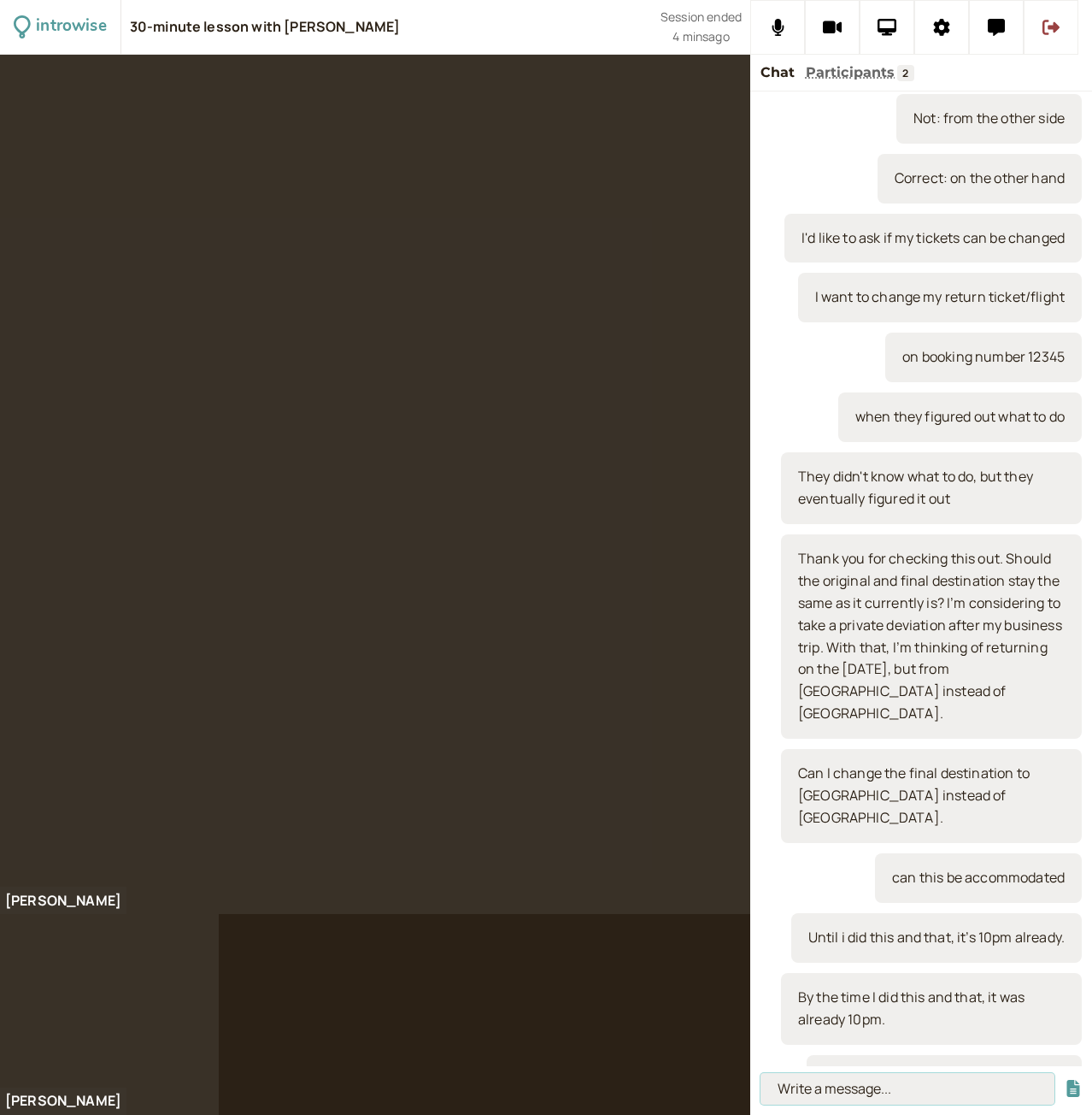
scroll to position [410, 0]
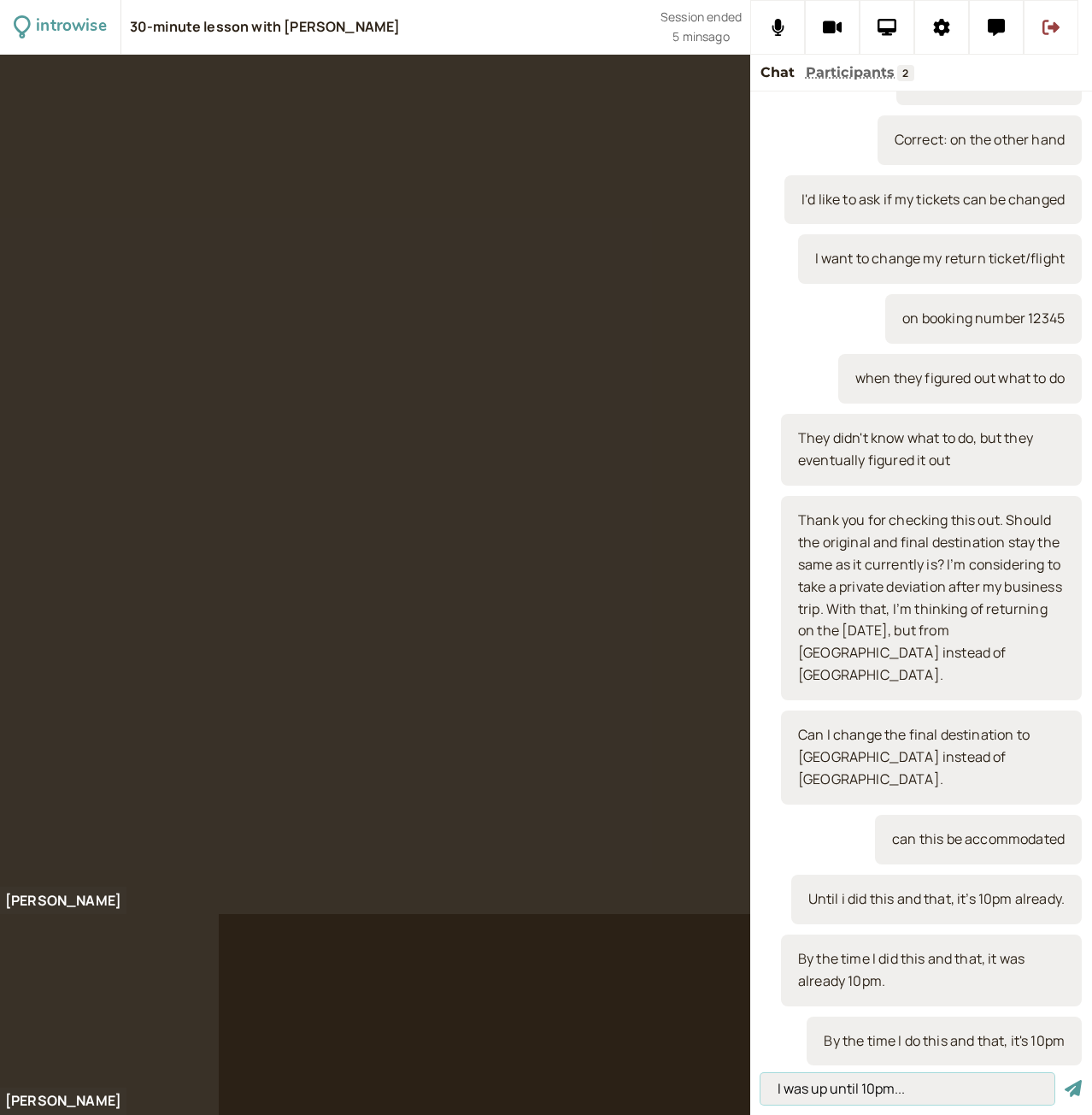
type input "I was up until 10pm..."
click at [1065, 1080] on button "submit" at bounding box center [1074, 1088] width 17 height 18
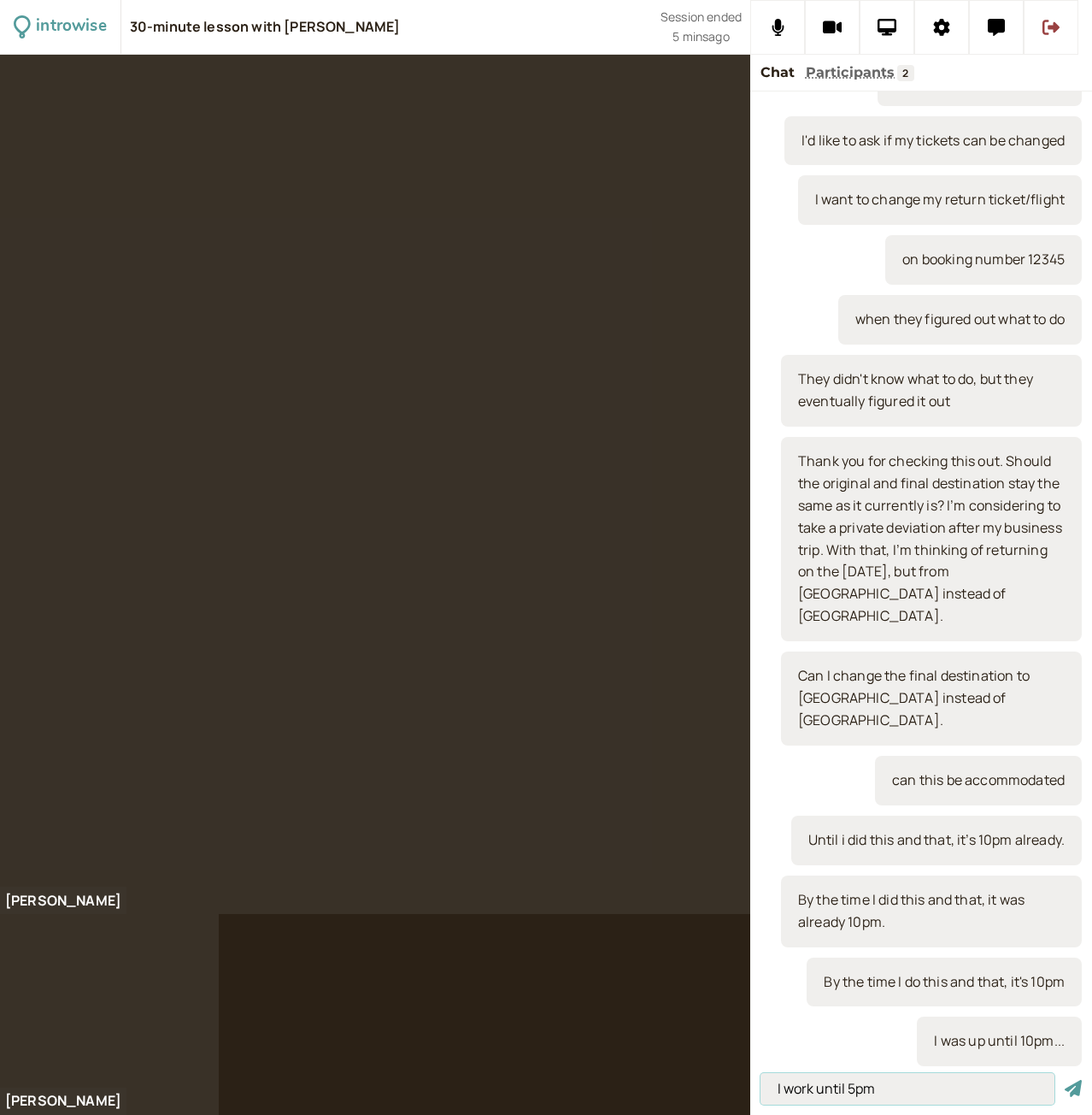
type input "I work until 5pm"
click at [1065, 1080] on button "submit" at bounding box center [1074, 1088] width 17 height 18
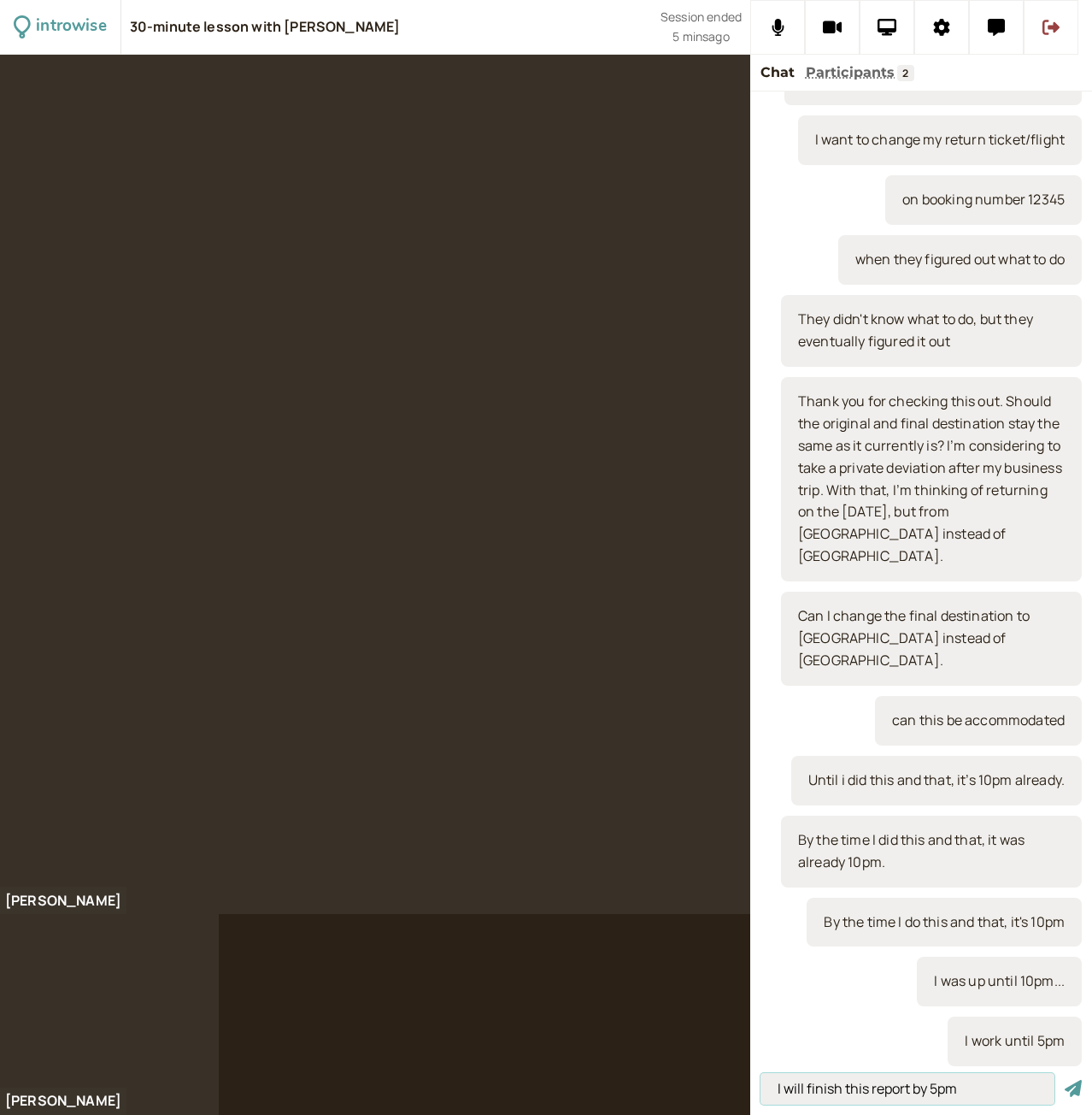
type input "I will finish this report by 5pm"
click at [1065, 1080] on button "submit" at bounding box center [1074, 1088] width 17 height 18
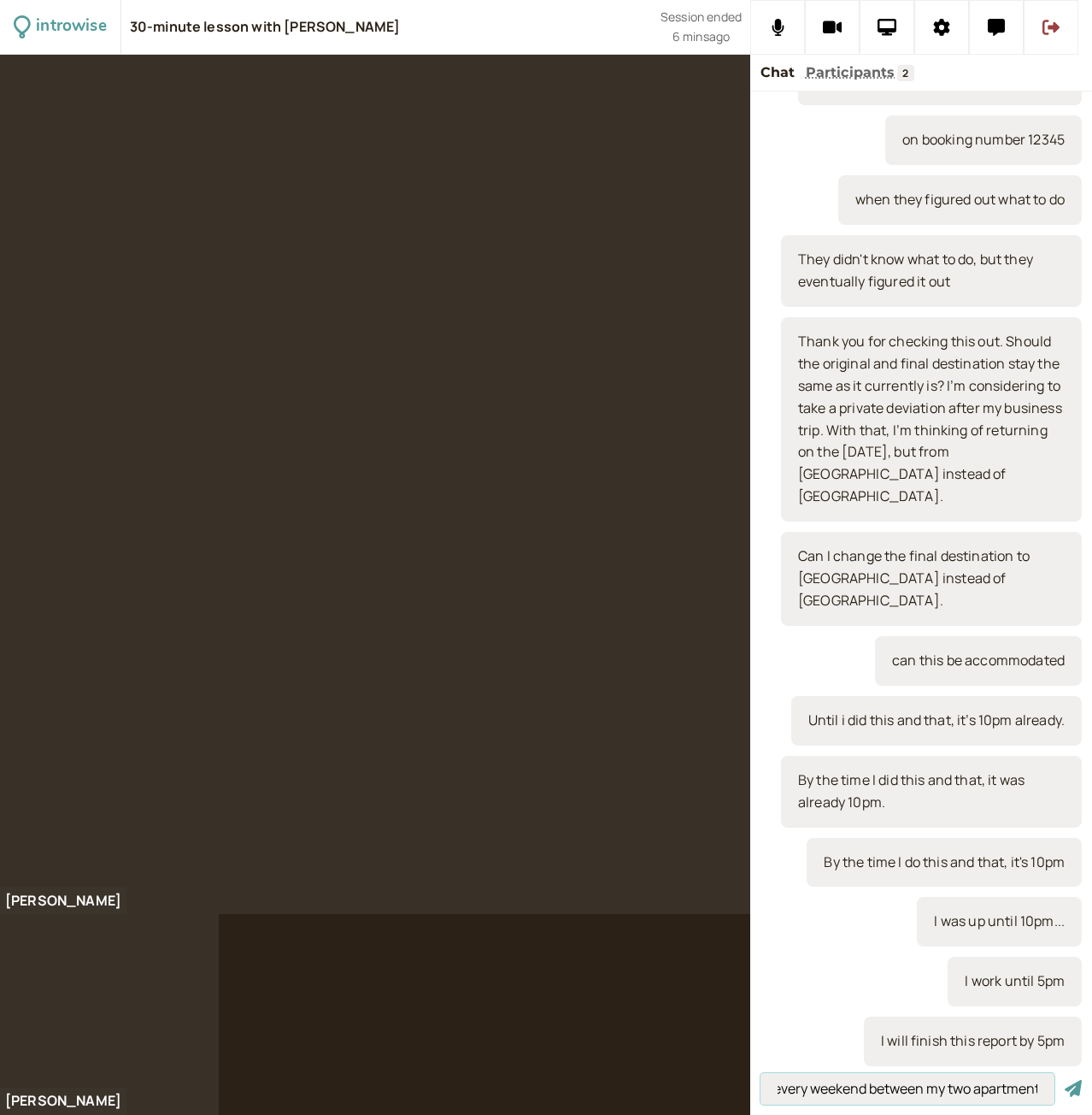
scroll to position [0, 373]
type input "My UN contract ends in January. Until then, I will commute every weekend betwee…"
click at [1065, 1080] on button "submit" at bounding box center [1074, 1088] width 17 height 18
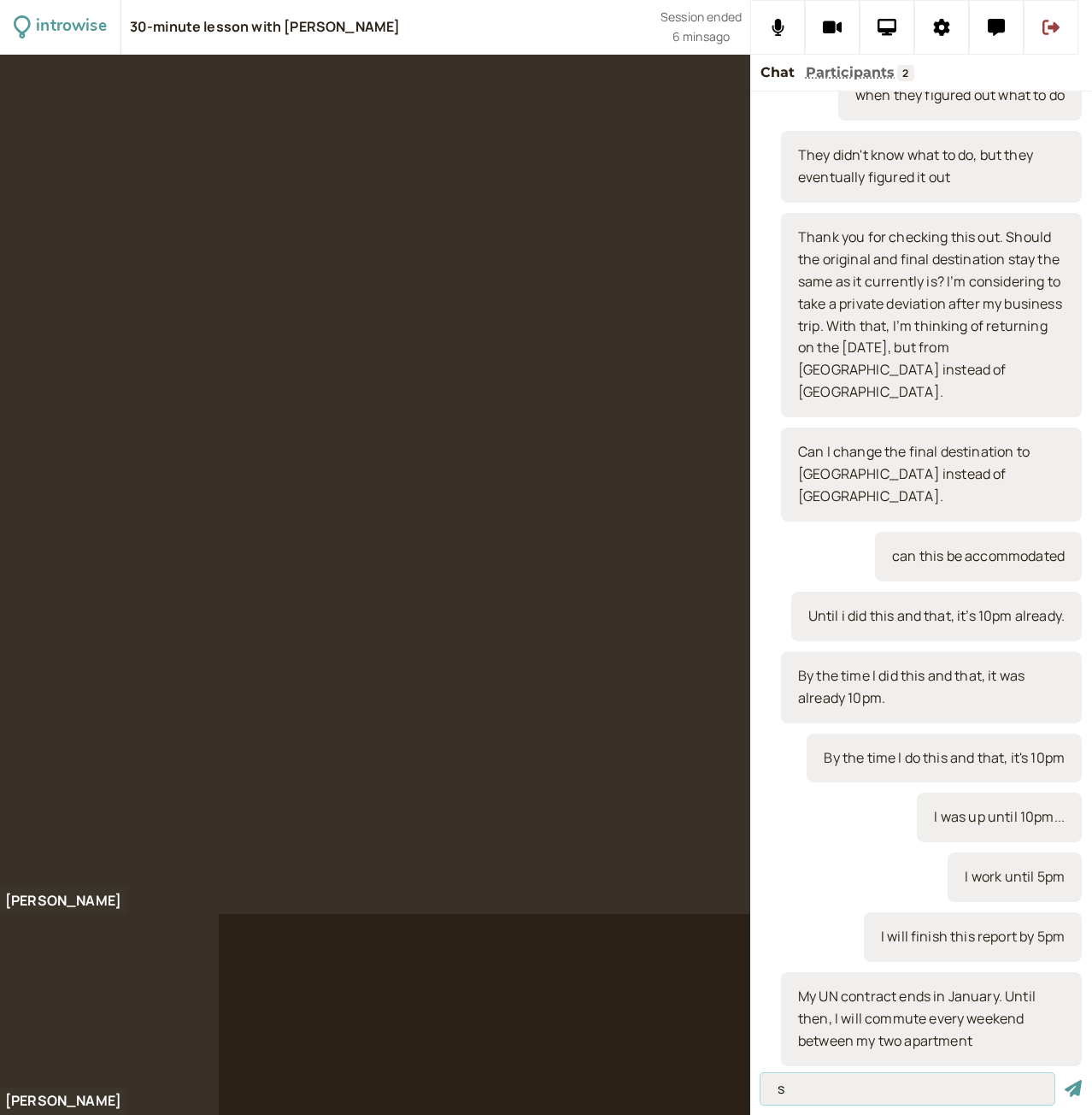
type input "s"
click at [1065, 1080] on button "submit" at bounding box center [1074, 1088] width 17 height 18
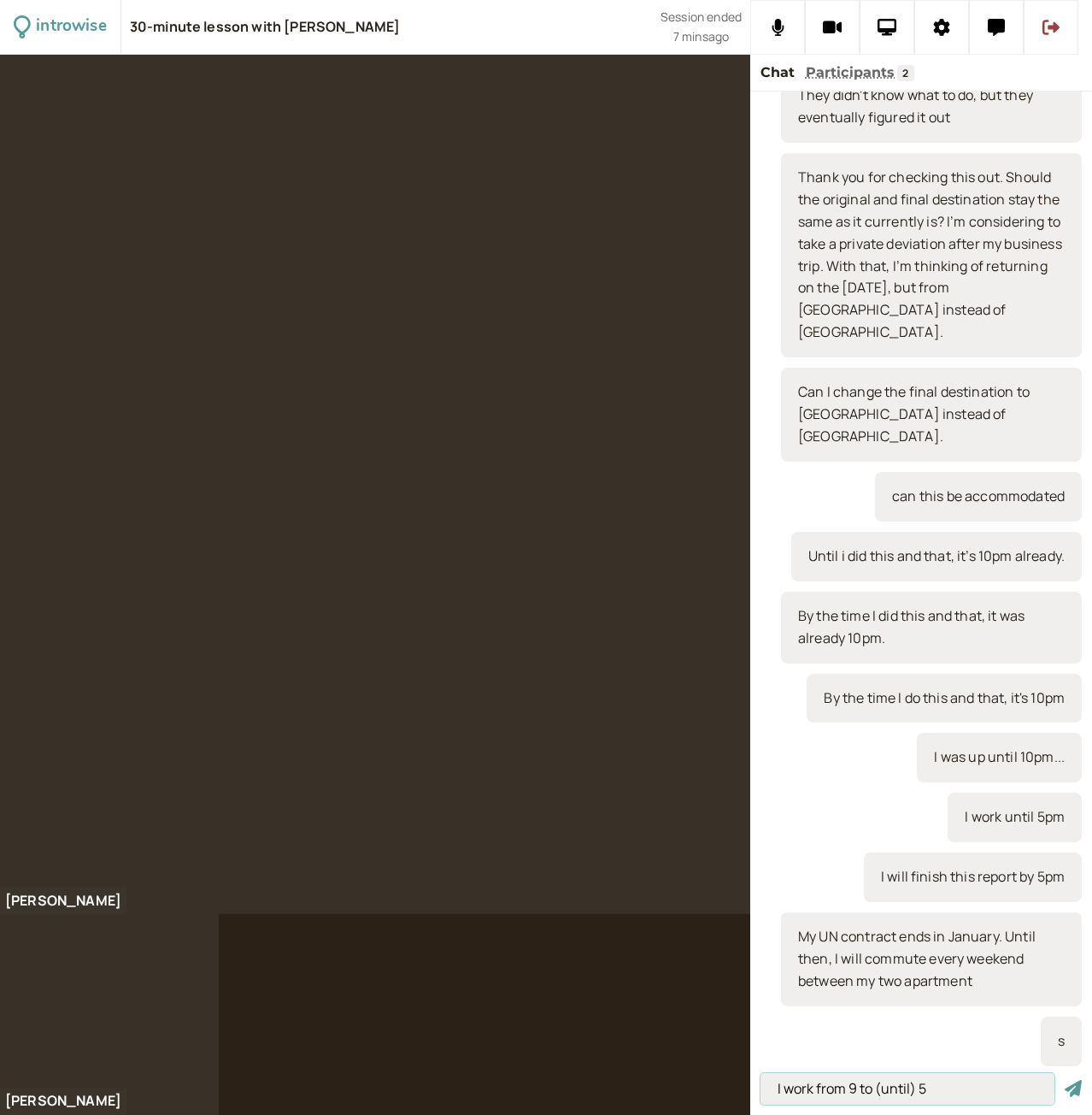
type input "I work from 9 to (until) 5"
click at [1065, 1080] on button "submit" at bounding box center [1074, 1088] width 17 height 18
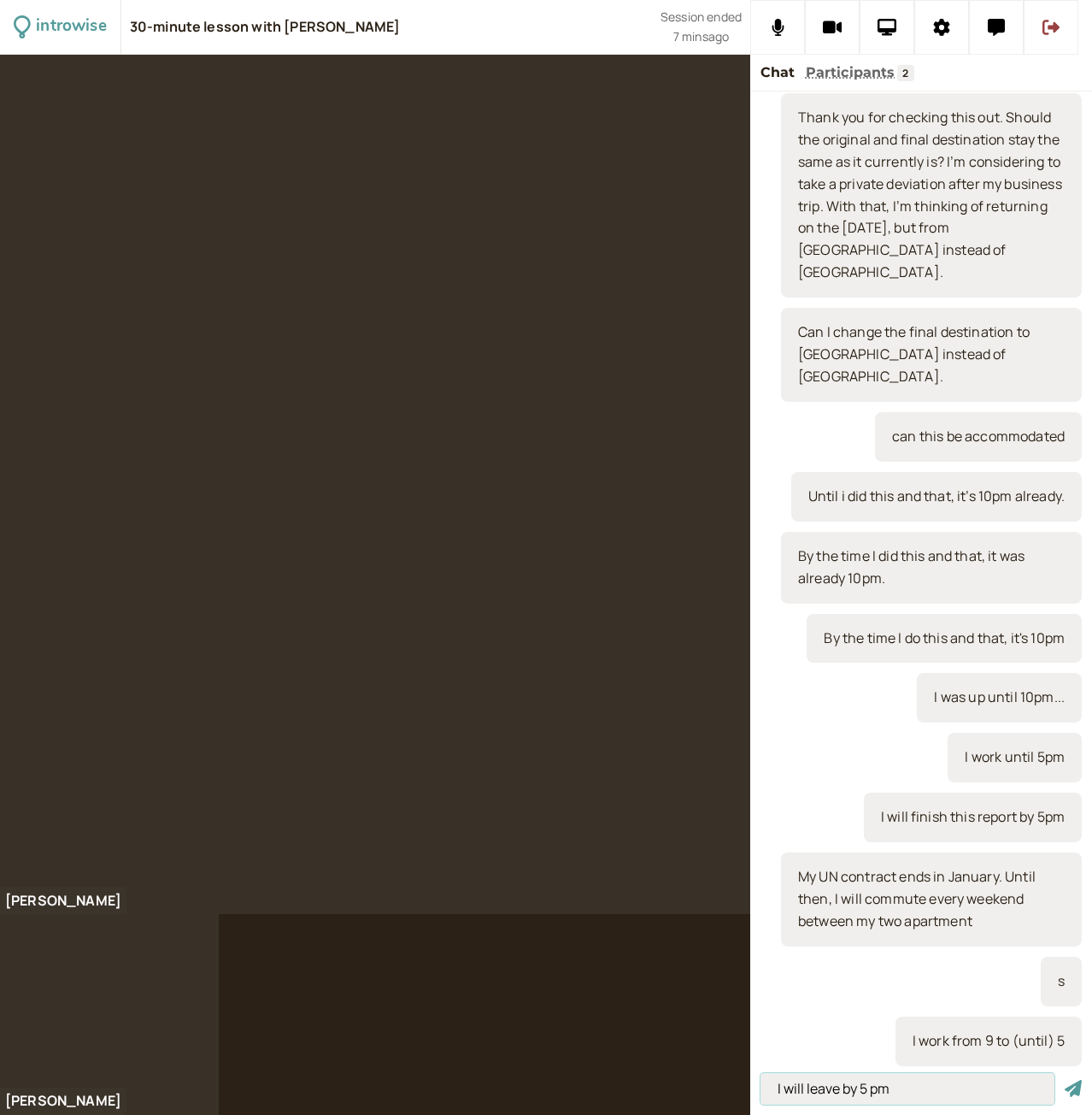
type input "I will leave by 5 pm"
click at [1065, 1080] on button "submit" at bounding box center [1074, 1088] width 17 height 18
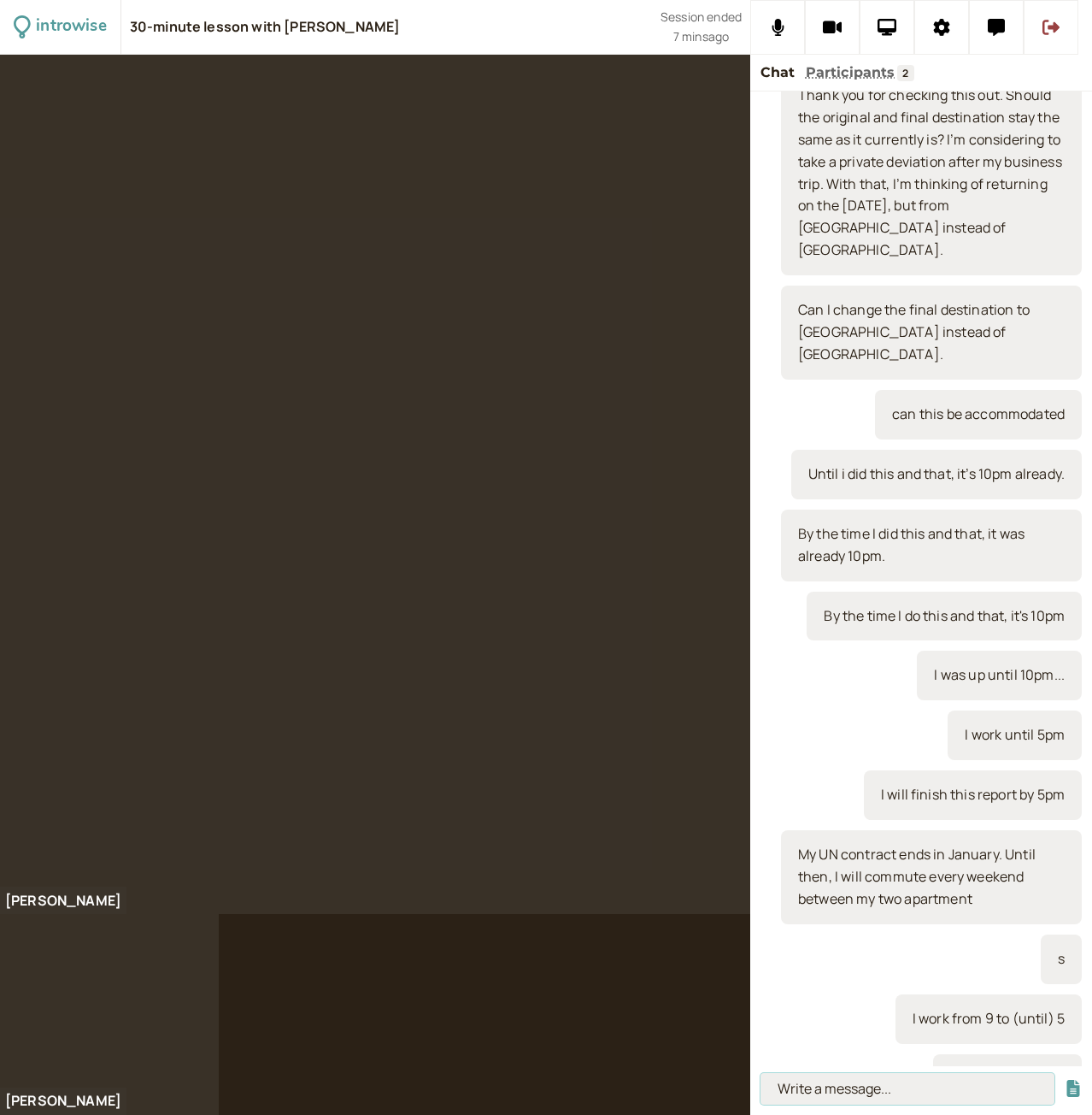
scroll to position [874, 0]
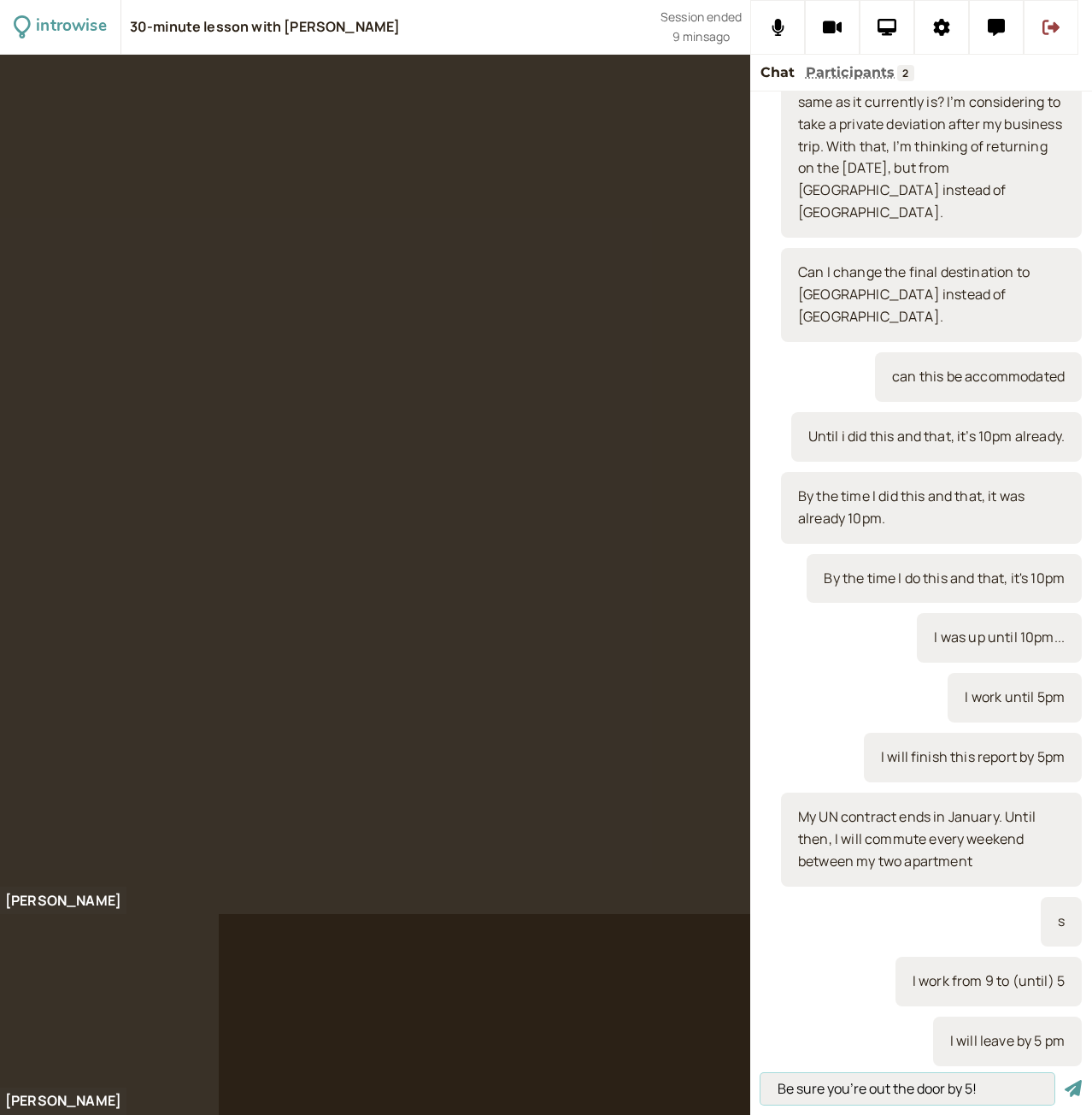
type input "Be sure you're out the door by 5!"
click at [1065, 1080] on button "submit" at bounding box center [1074, 1088] width 17 height 18
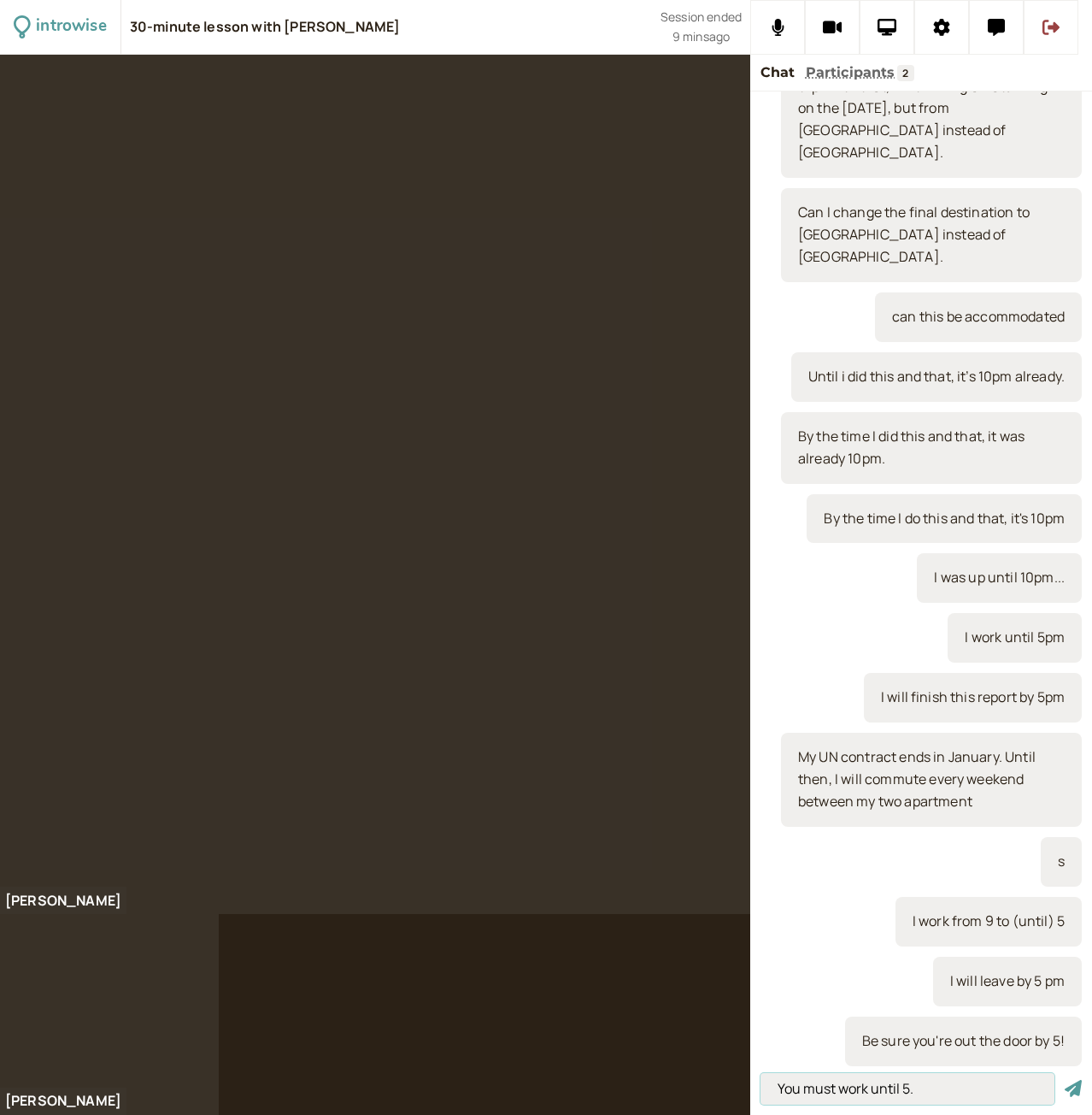
type input "You must work until 5."
click at [1065, 1080] on button "submit" at bounding box center [1074, 1088] width 17 height 18
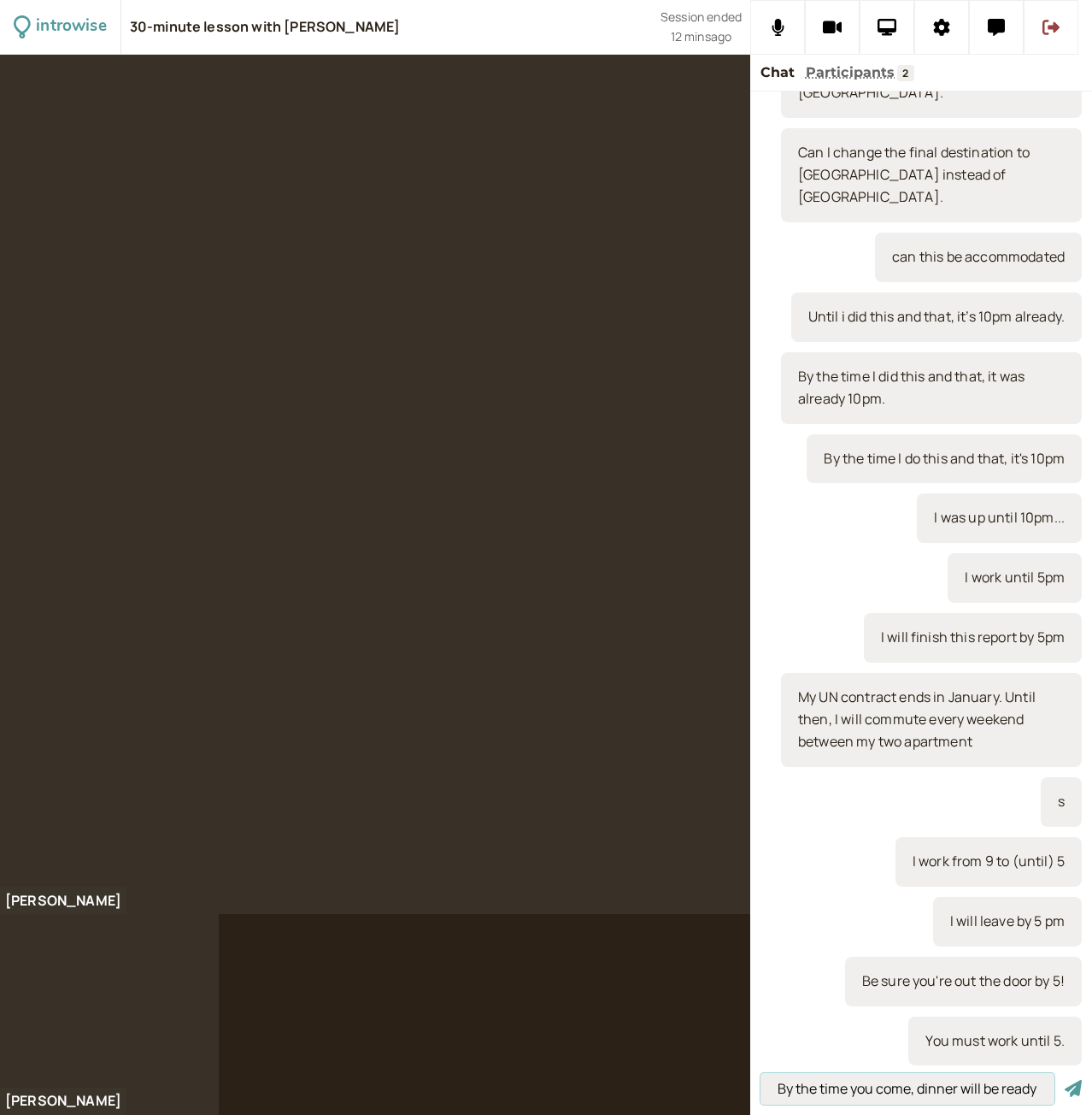
scroll to position [0, 1]
type input "By the time you come, dinner will be ready"
click at [1065, 1080] on button "submit" at bounding box center [1074, 1088] width 17 height 18
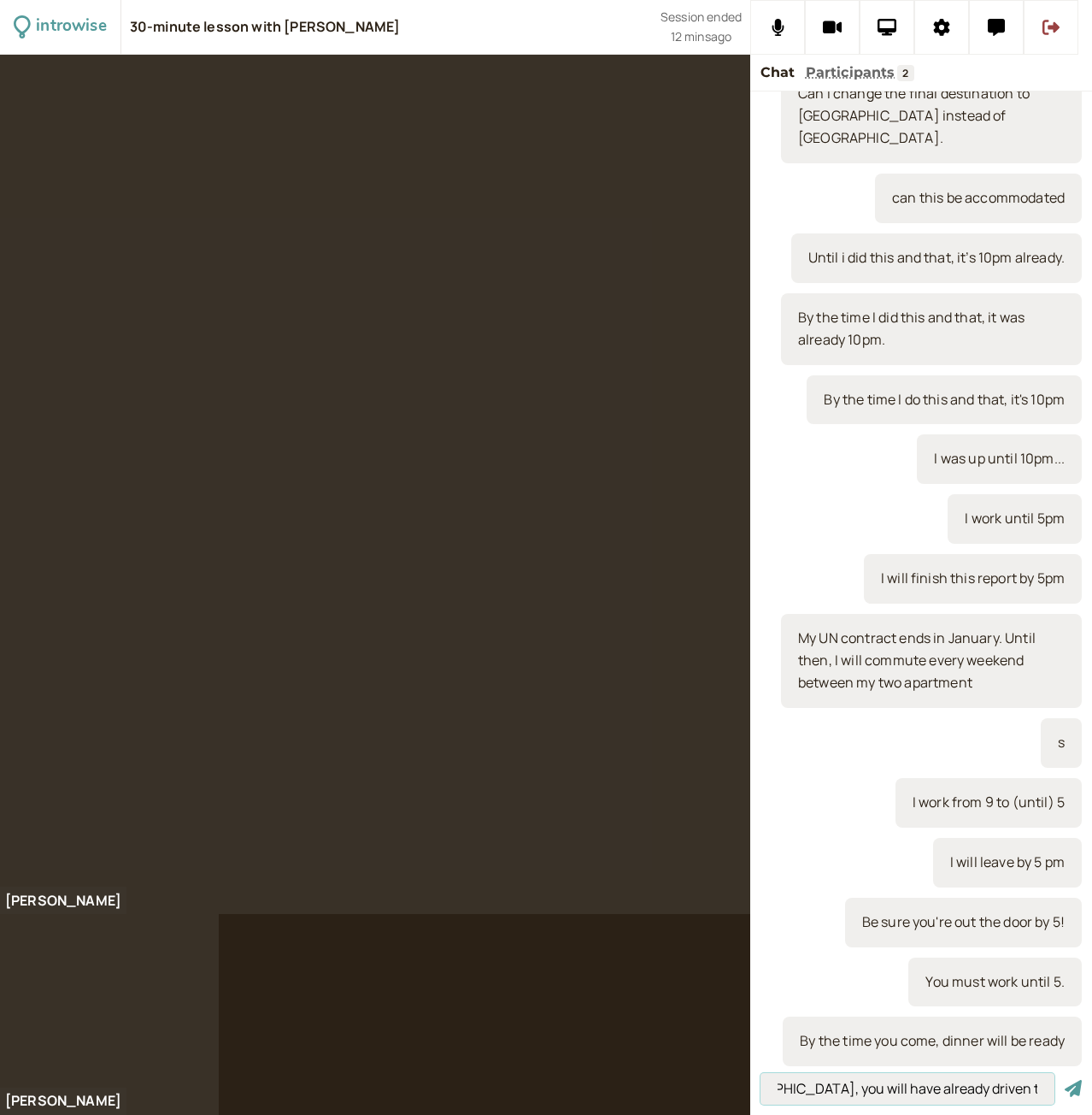
scroll to position [0, 181]
type input "By the time I fly to Cannes, you will have already driven there from Paris"
click at [1065, 1080] on button "submit" at bounding box center [1074, 1088] width 17 height 18
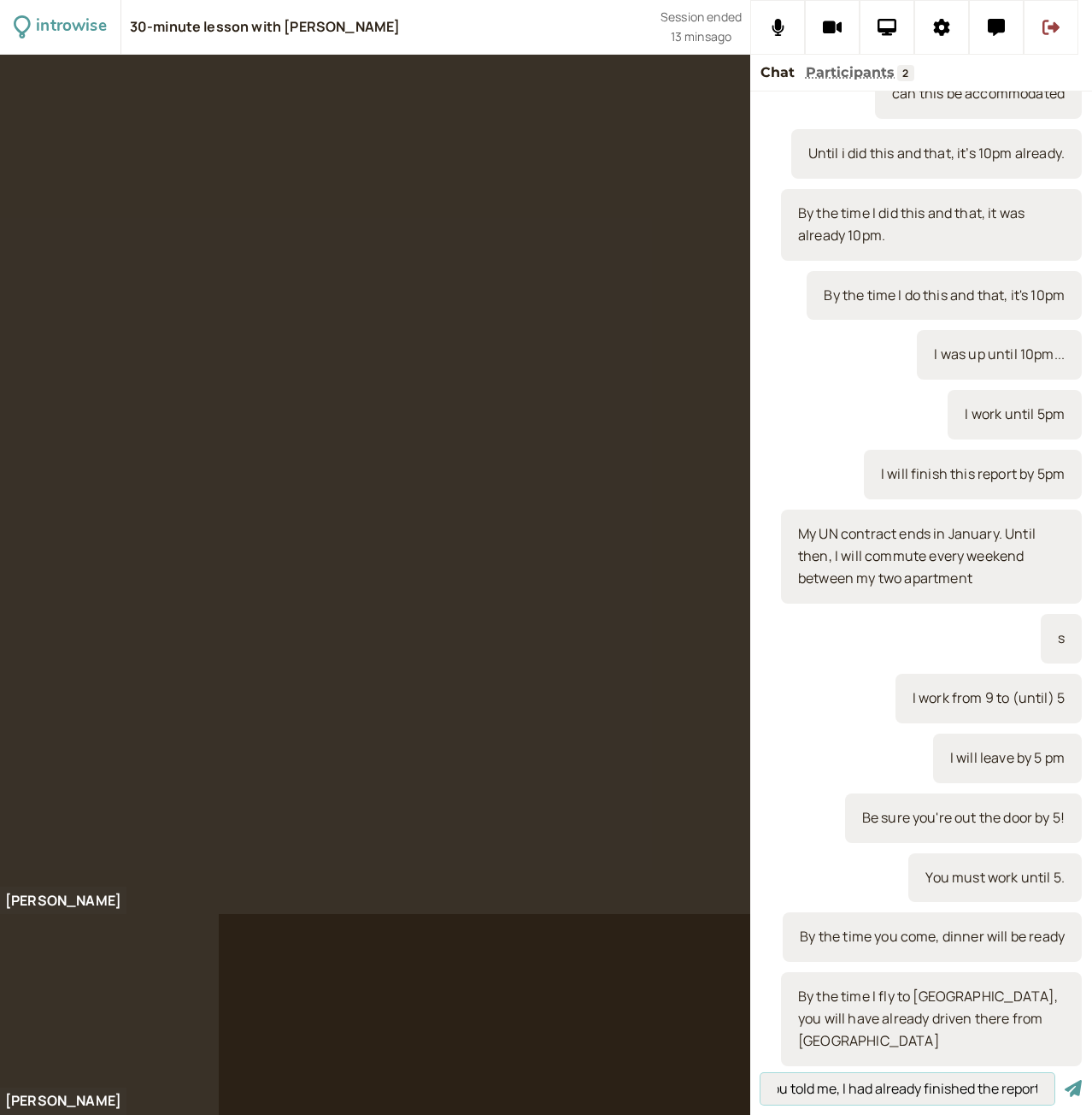
scroll to position [0, 90]
type input "By the time you told me, I had already finished the report"
click at [1065, 1080] on button "submit" at bounding box center [1074, 1088] width 17 height 18
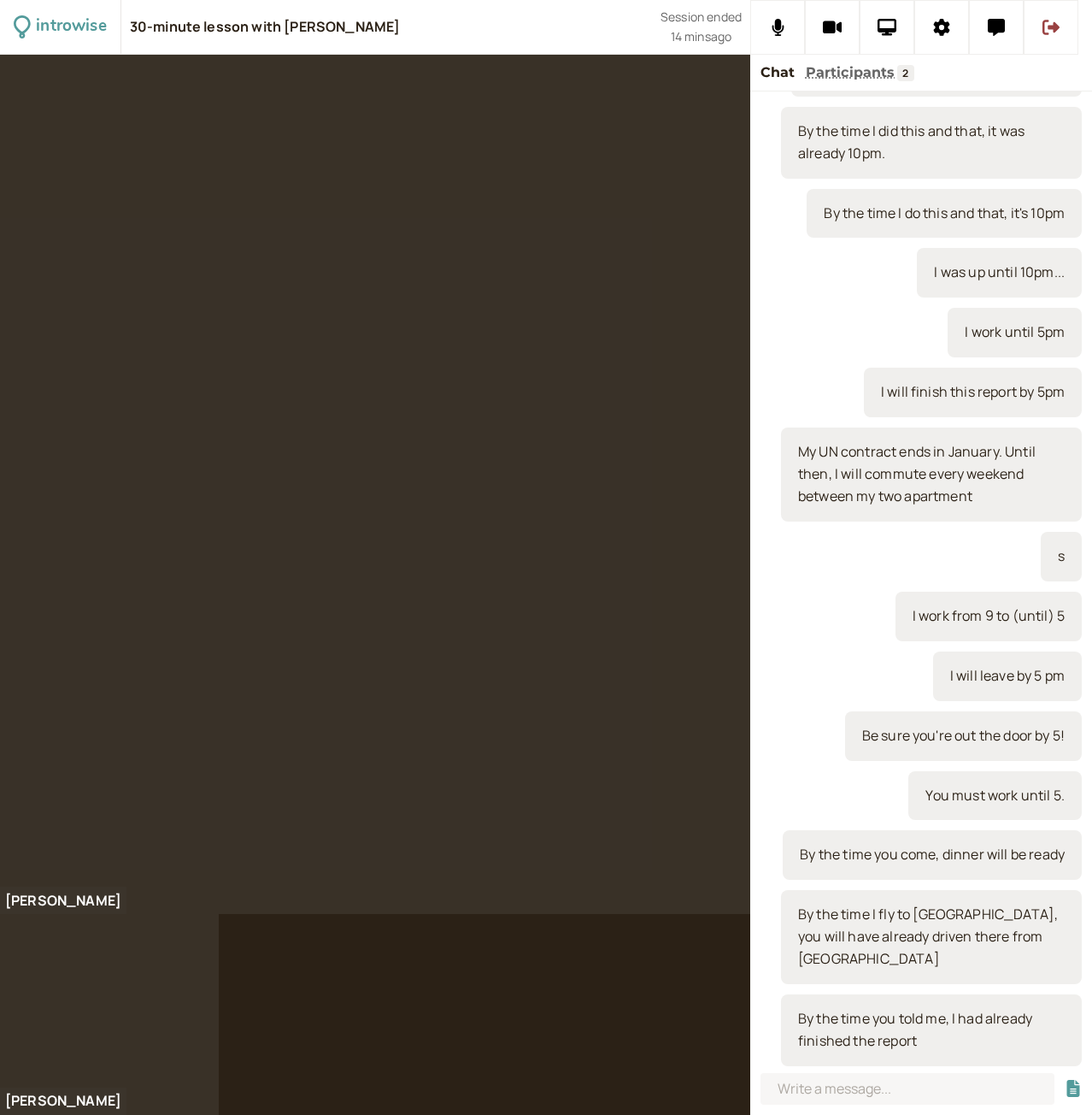
scroll to position [1353, 0]
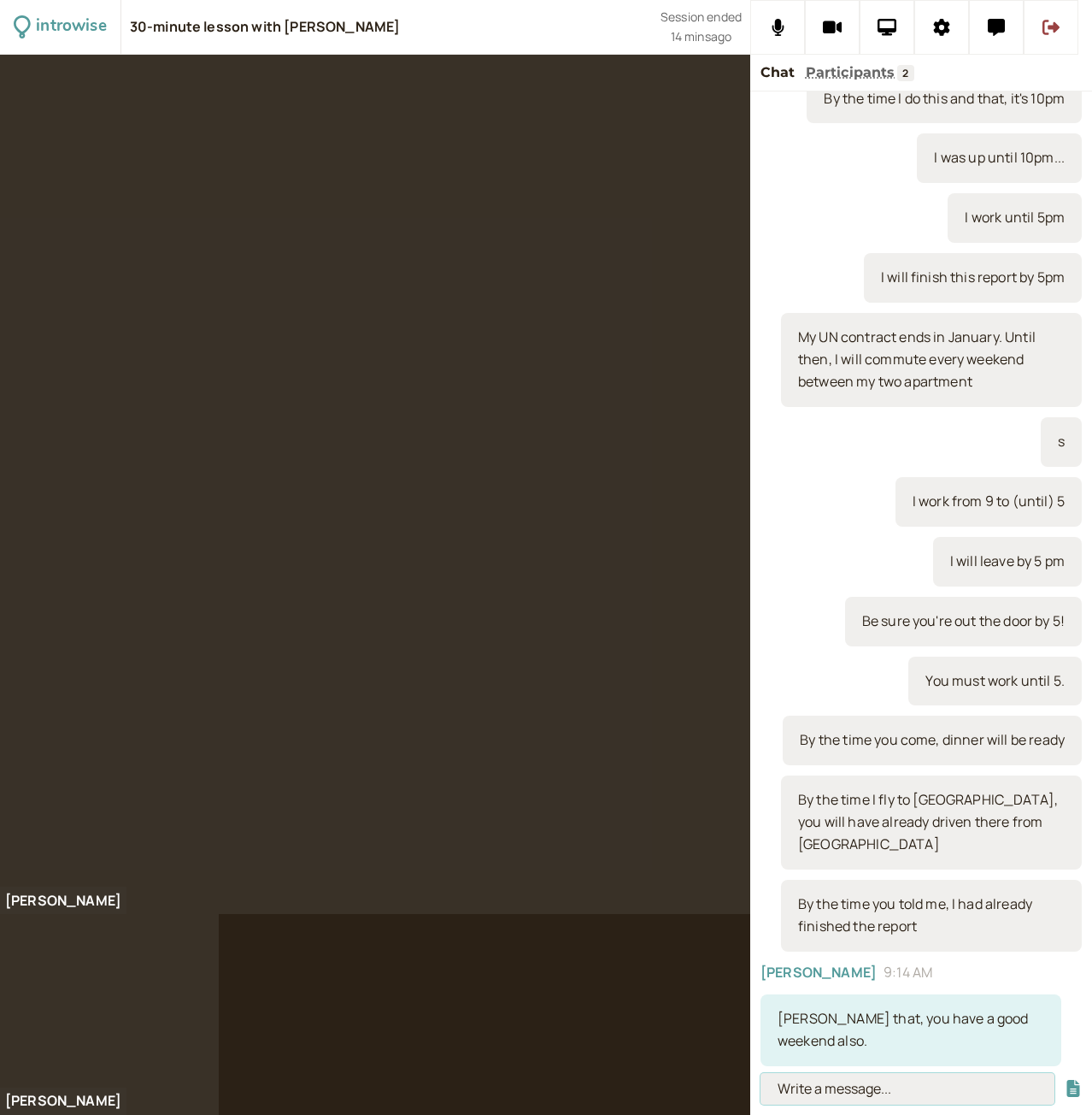
click at [828, 1097] on input at bounding box center [908, 1088] width 294 height 31
paste input "I consider changing my travel plans OR I consider to change my travel plans"
type input "I consider changing my travel plans OR I consider to change my travel plans"
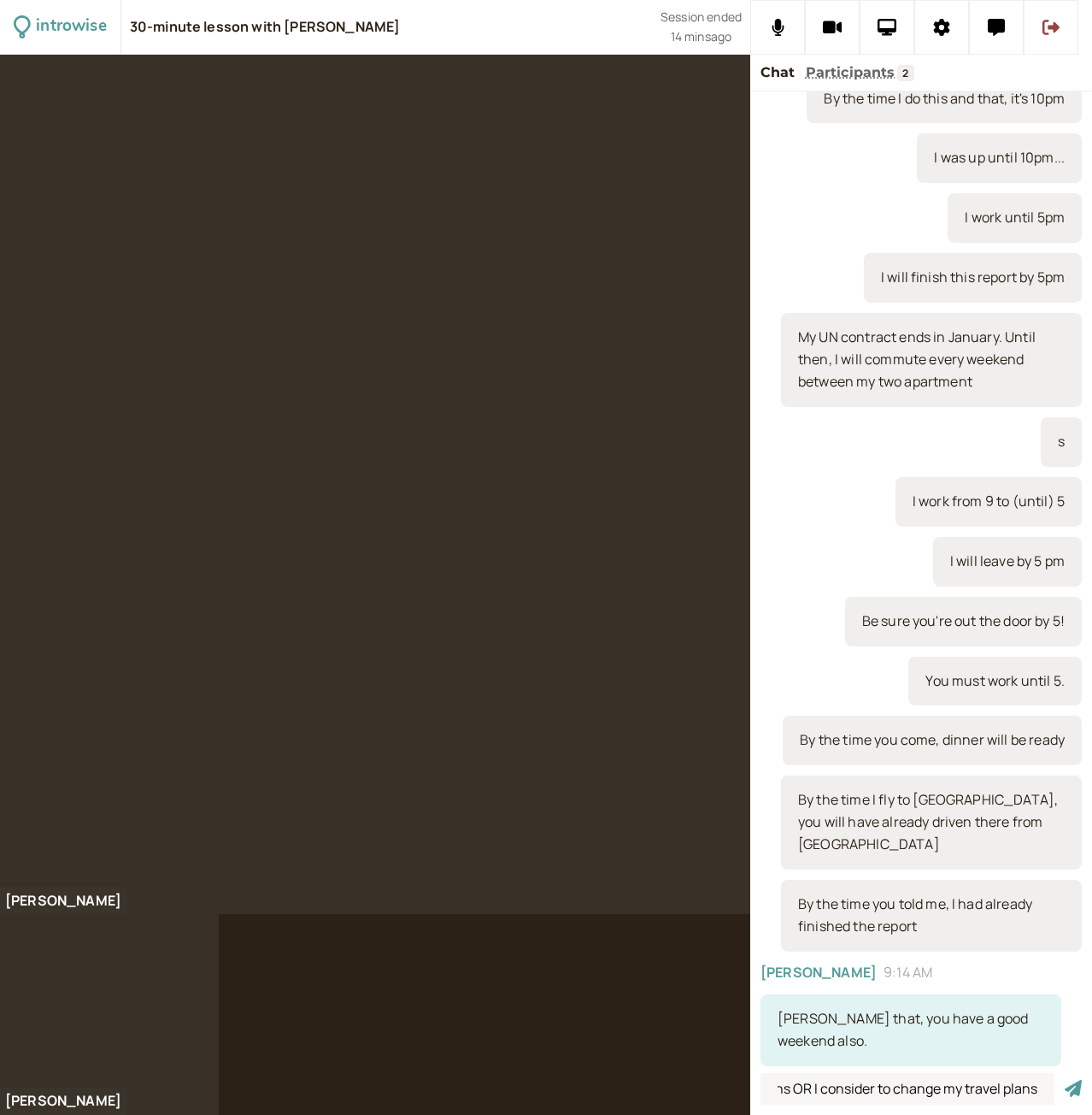
scroll to position [0, 0]
click at [908, 1088] on input "I consider changing my travel plans OR I consider to change my travel plans" at bounding box center [908, 1088] width 294 height 31
type input "T"
type input "Roger = understood"
click at [1065, 1080] on button "submit" at bounding box center [1074, 1088] width 17 height 18
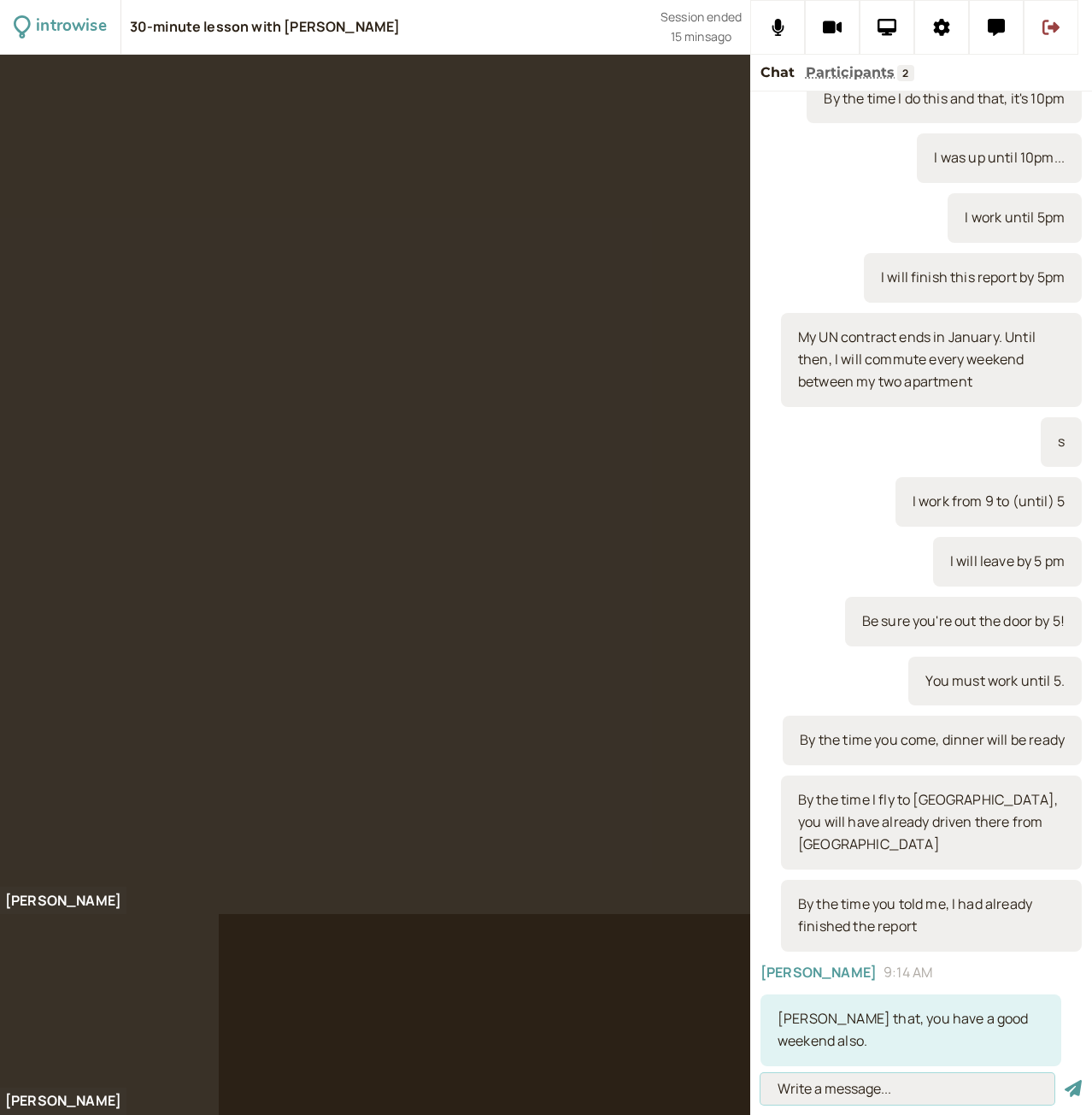
scroll to position [1413, 0]
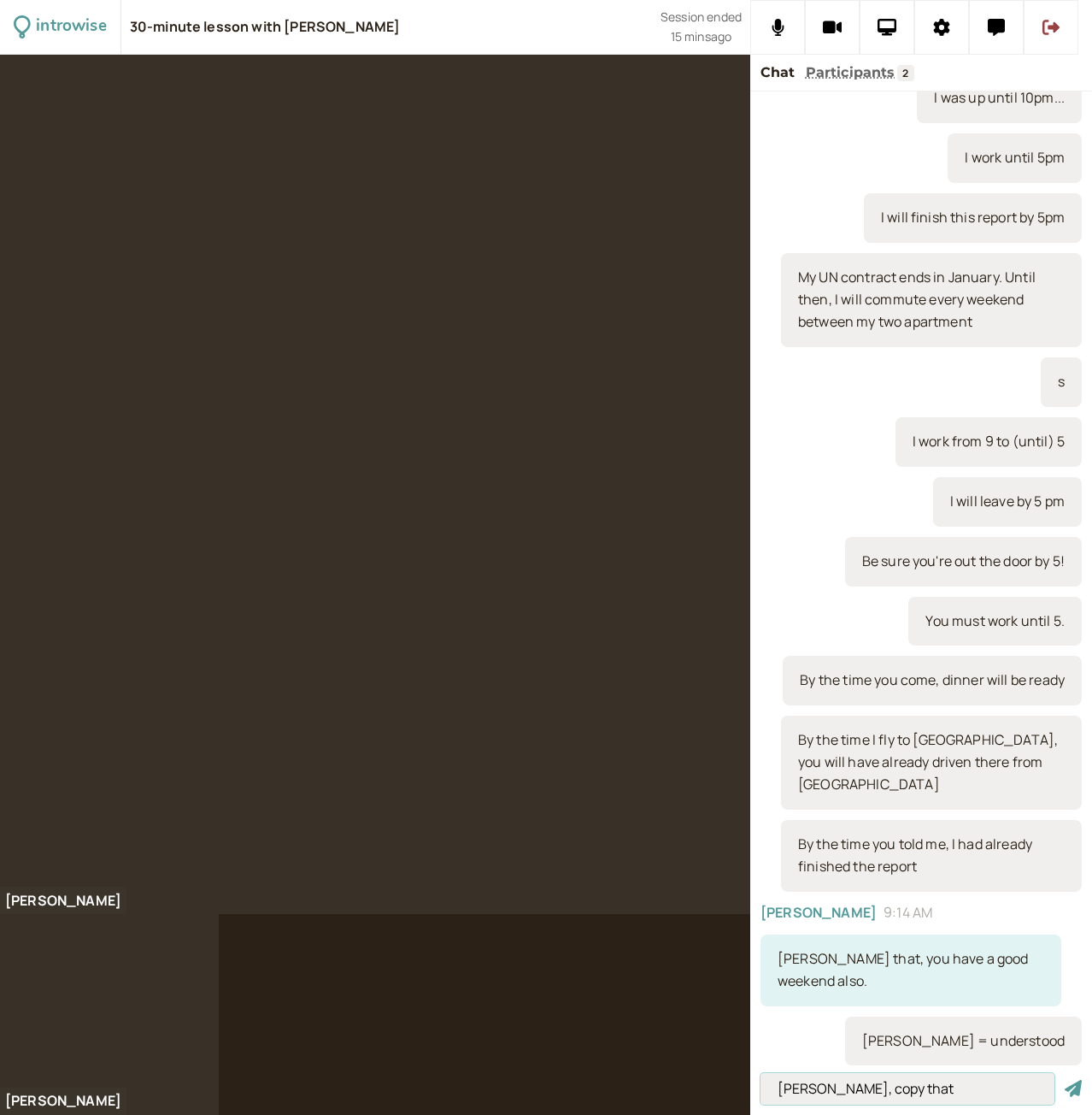
type input "Roger, copy that"
click at [1065, 1080] on button "submit" at bounding box center [1074, 1088] width 17 height 18
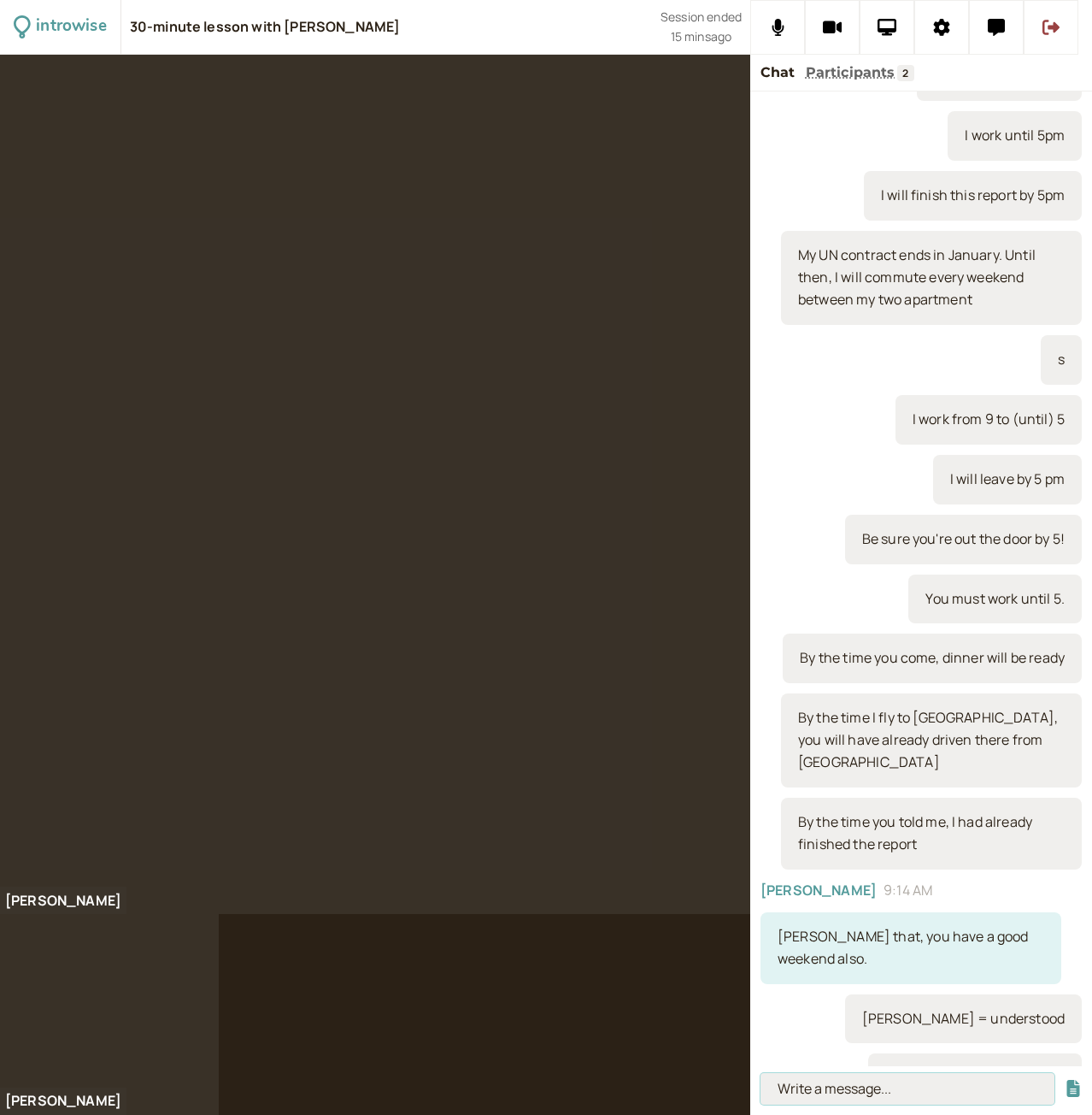
scroll to position [1472, 0]
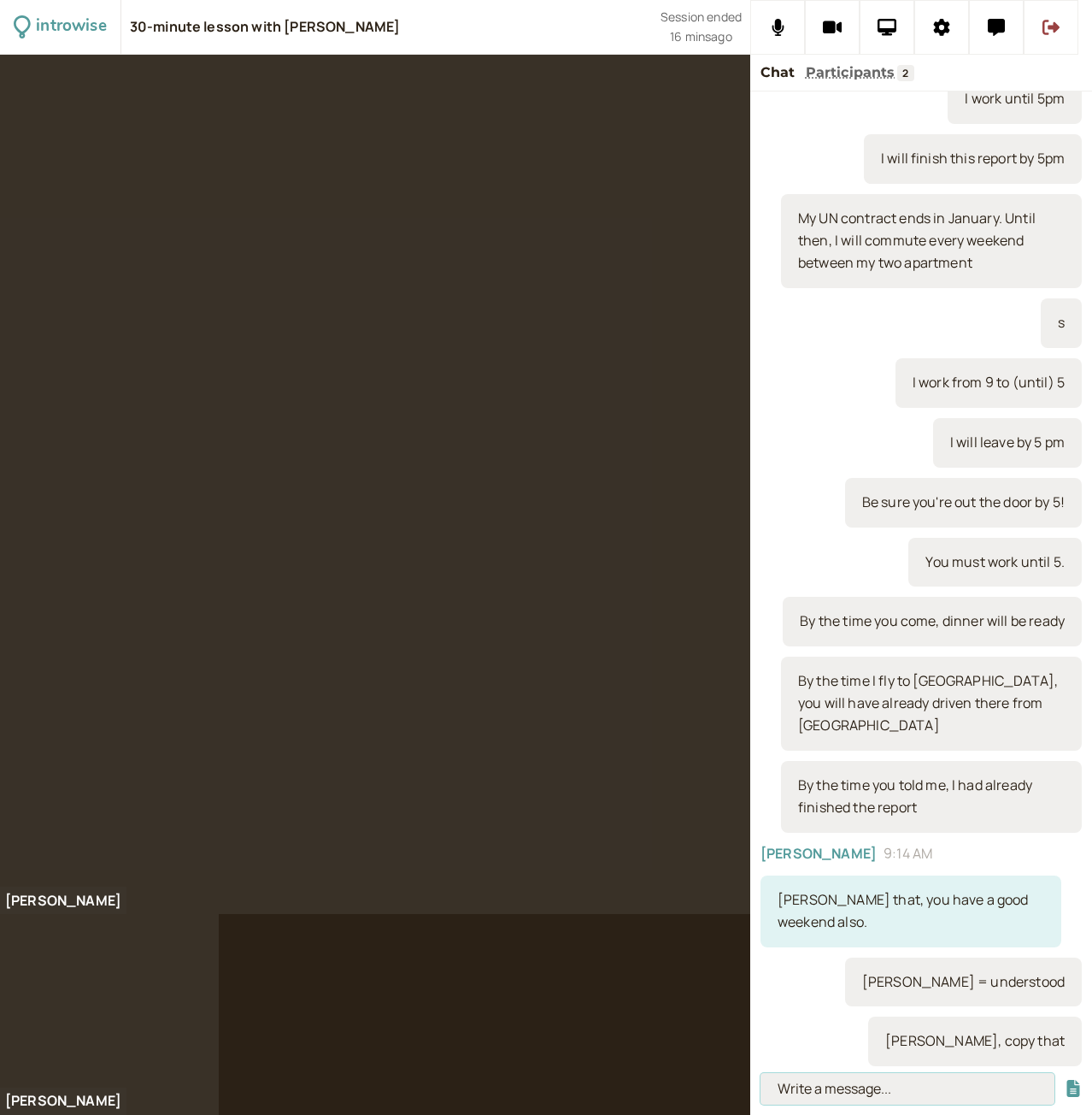
click at [812, 1083] on input at bounding box center [908, 1088] width 294 height 31
paste input "Roger = “I received your message.” (It comes from the old phonetic alphabet, wh…"
type input "Roger = “I received your message.” (It comes from the old phonetic alphabet, wh…"
click at [1065, 1080] on button "submit" at bounding box center [1074, 1088] width 17 height 18
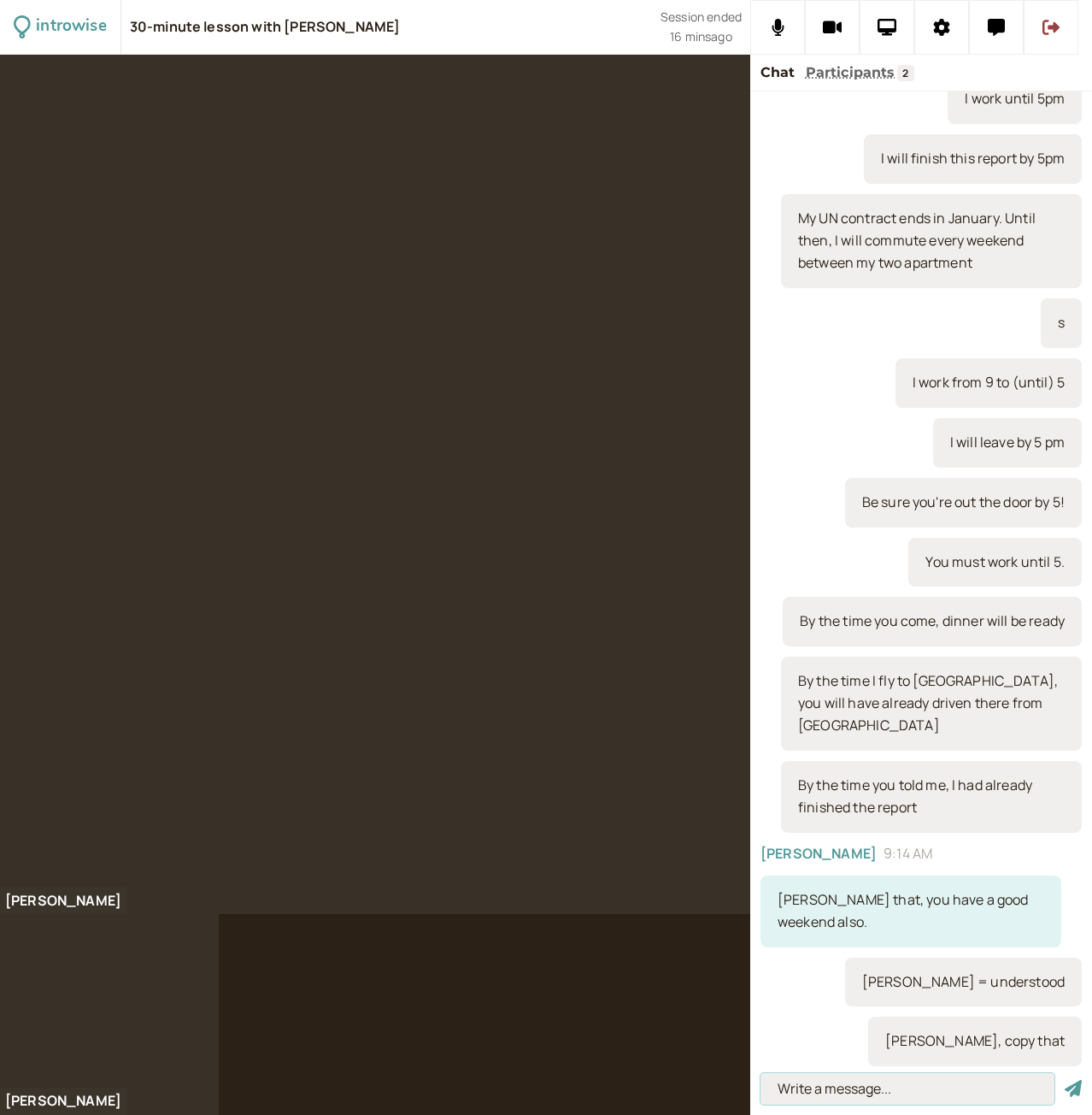
scroll to position [0, 0]
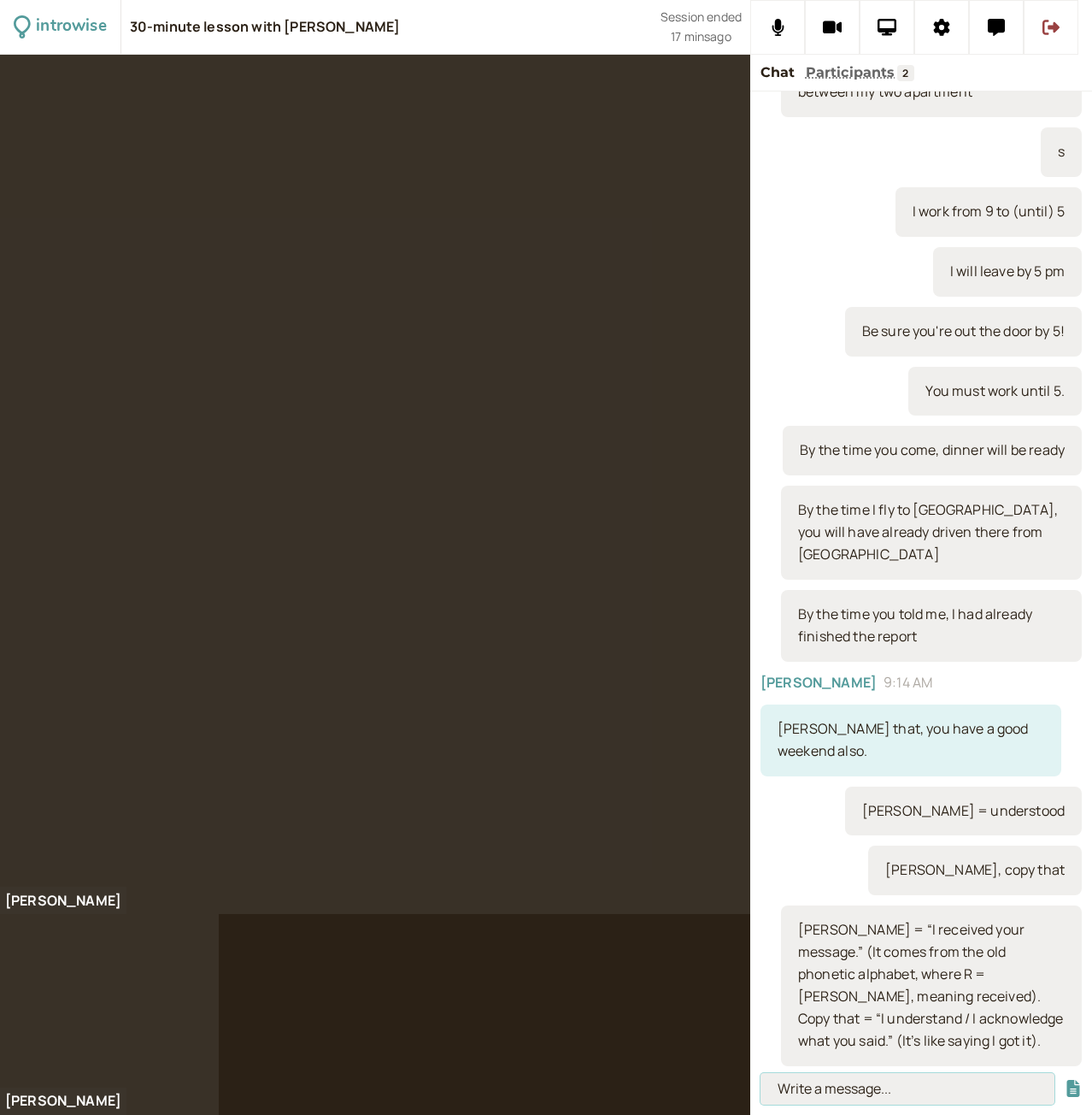
click at [889, 1088] on input at bounding box center [908, 1088] width 294 height 31
paste input "NATO phonetic alphabet"
type input "NATO phonetic alphabet"
click at [1065, 1080] on button "submit" at bounding box center [1074, 1088] width 17 height 18
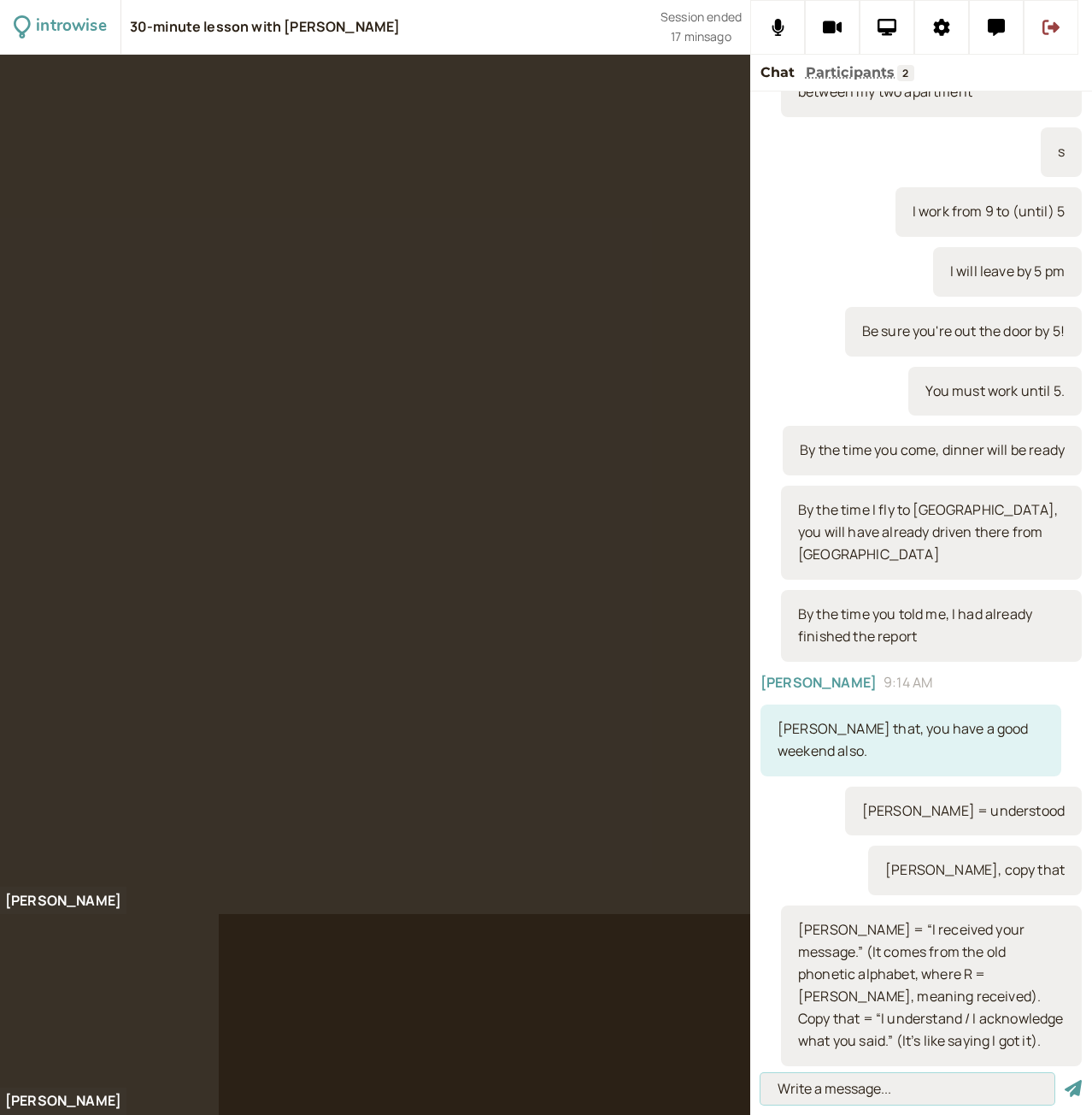
scroll to position [1703, 0]
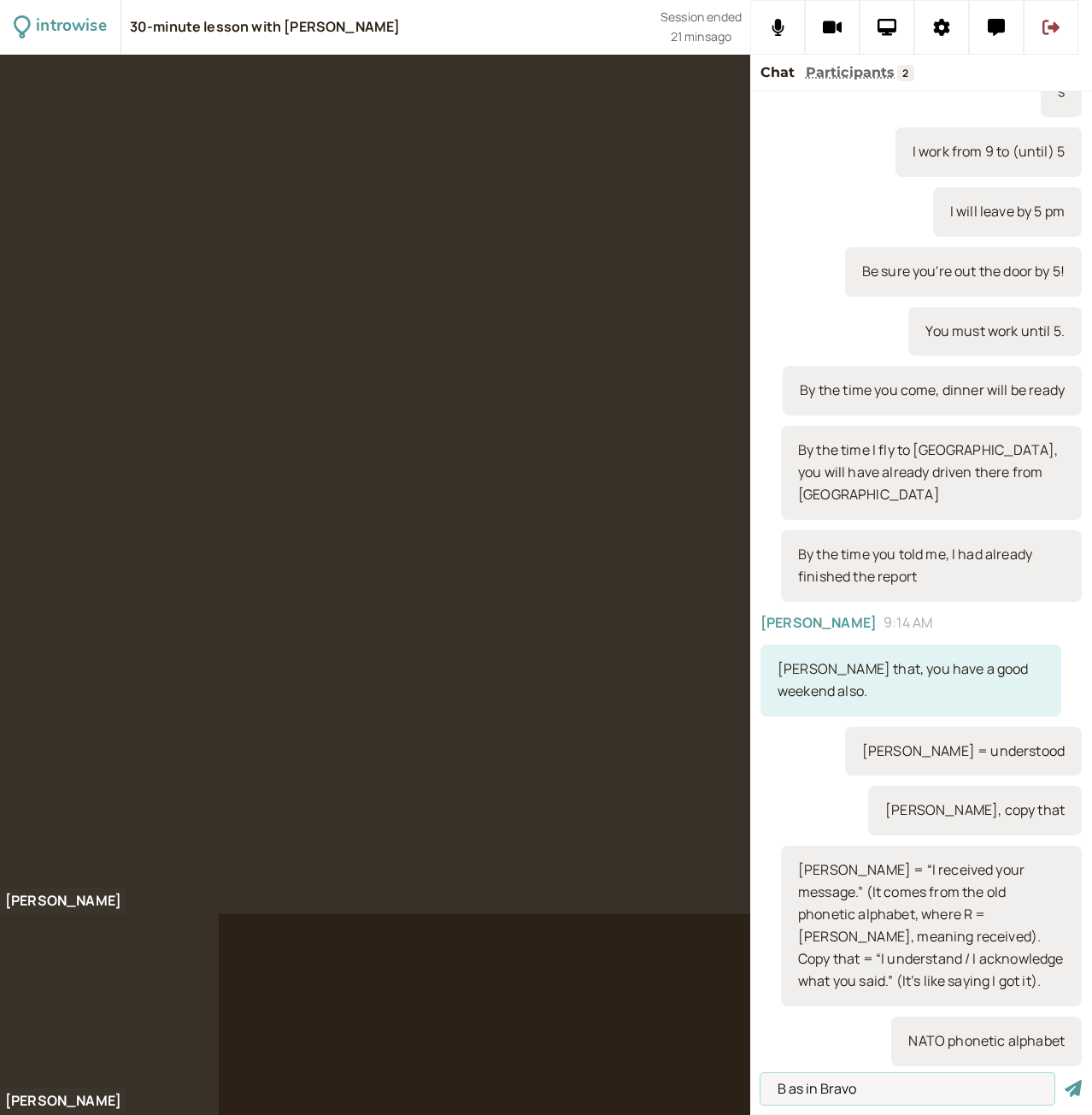
type input "B as in Bravo"
click at [1065, 1080] on button "submit" at bounding box center [1074, 1088] width 17 height 18
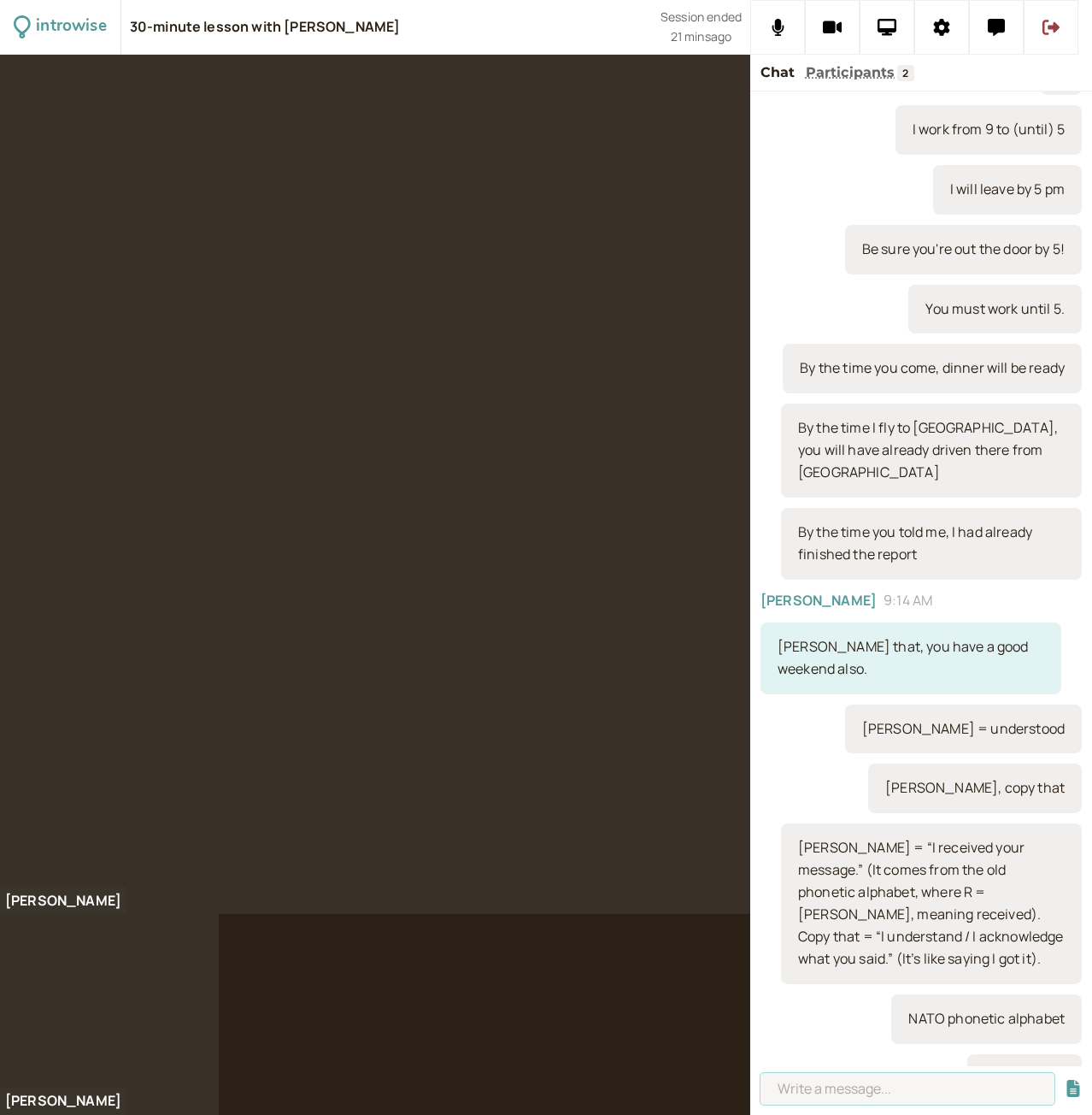
scroll to position [1763, 0]
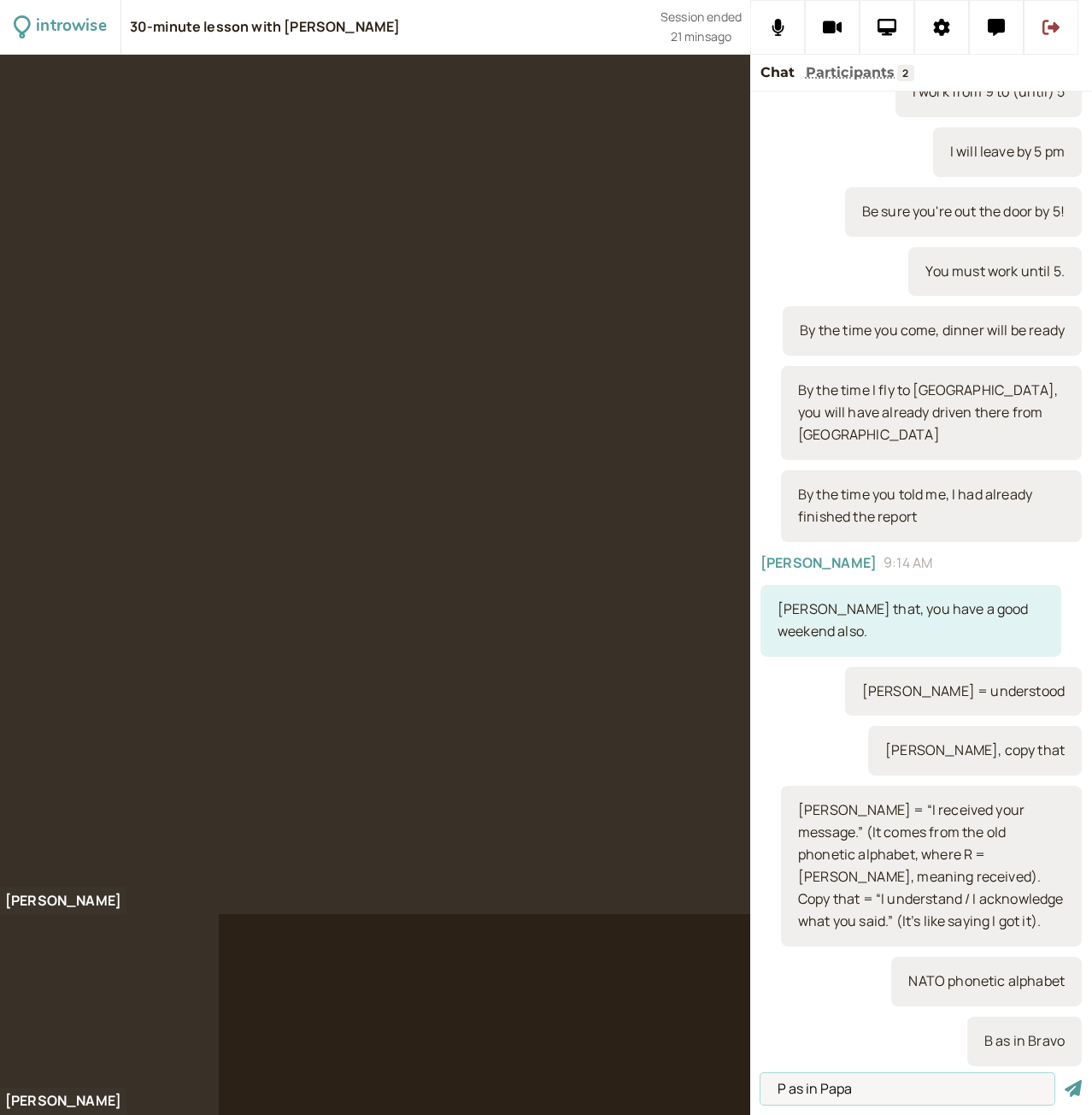
type input "P as in Papa"
click at [1065, 1080] on button "submit" at bounding box center [1074, 1088] width 17 height 18
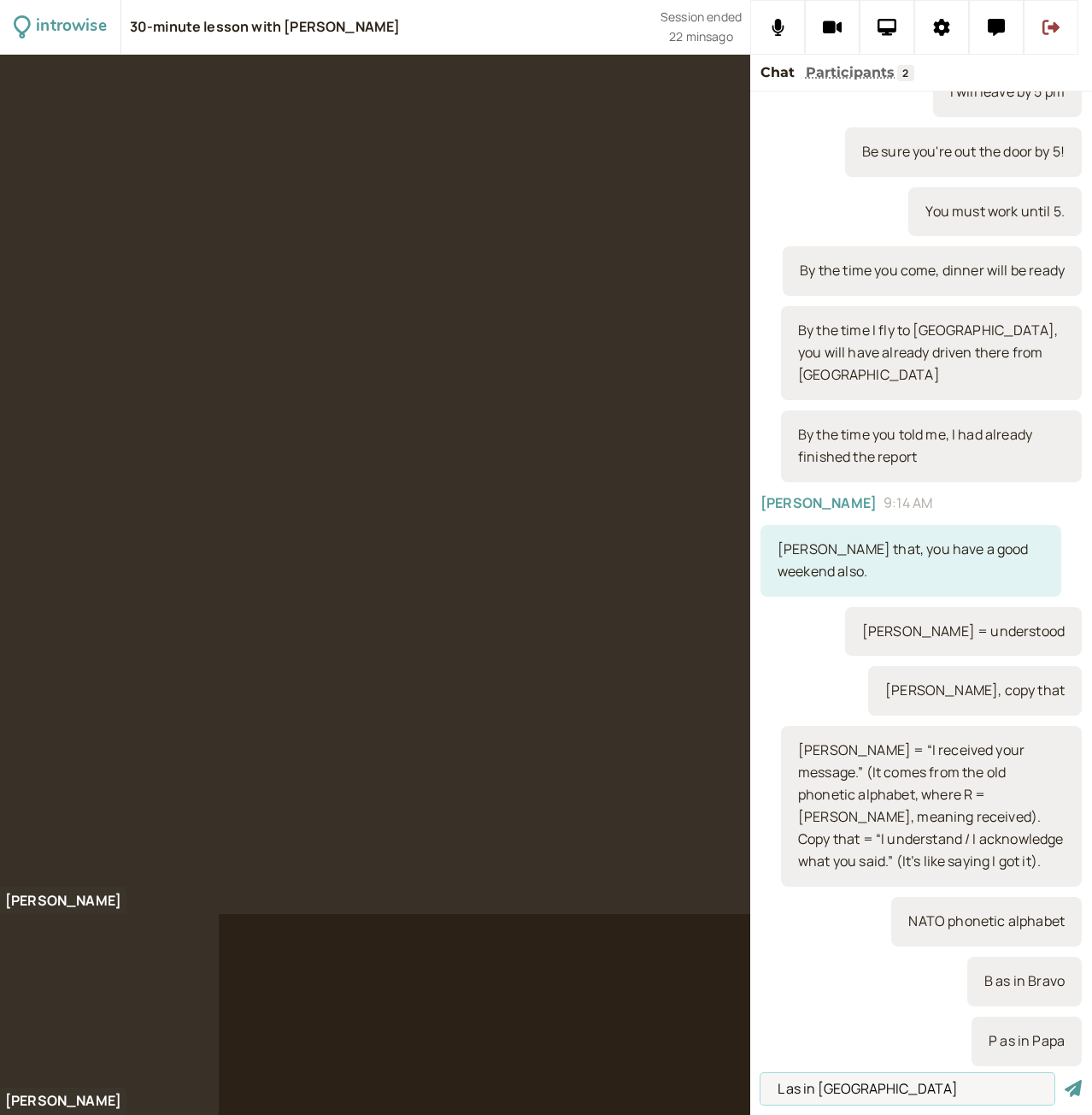
type input "L as in Lima"
click at [1065, 1080] on button "submit" at bounding box center [1074, 1088] width 17 height 18
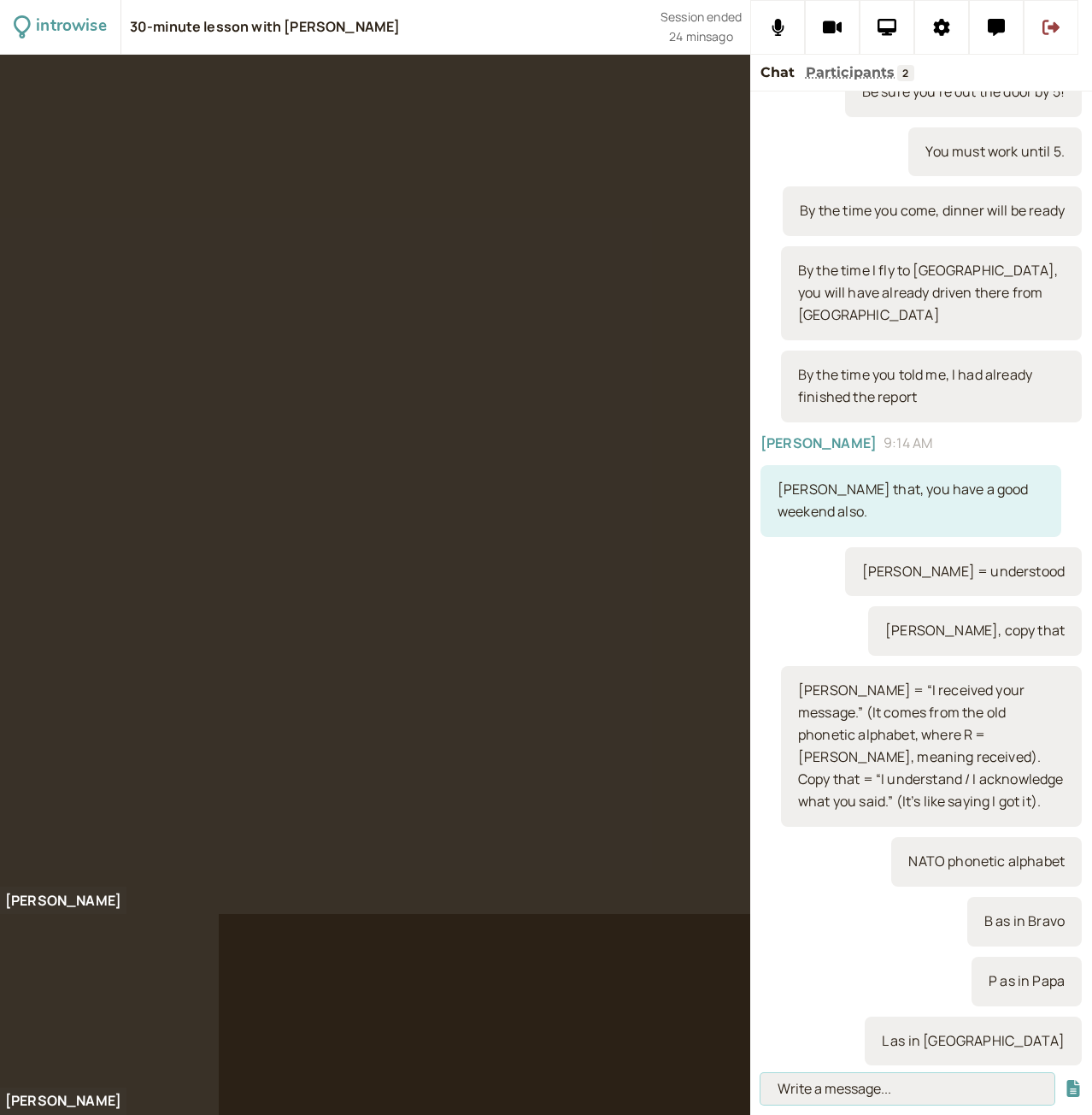
click at [867, 1096] on input at bounding box center [908, 1088] width 294 height 31
paste input "I consider changing my travel plans OR I consider to change my travel plans"
type input "I consider changing my travel plans OR I consider to change my travel plans"
click at [1065, 1080] on button "submit" at bounding box center [1074, 1088] width 17 height 18
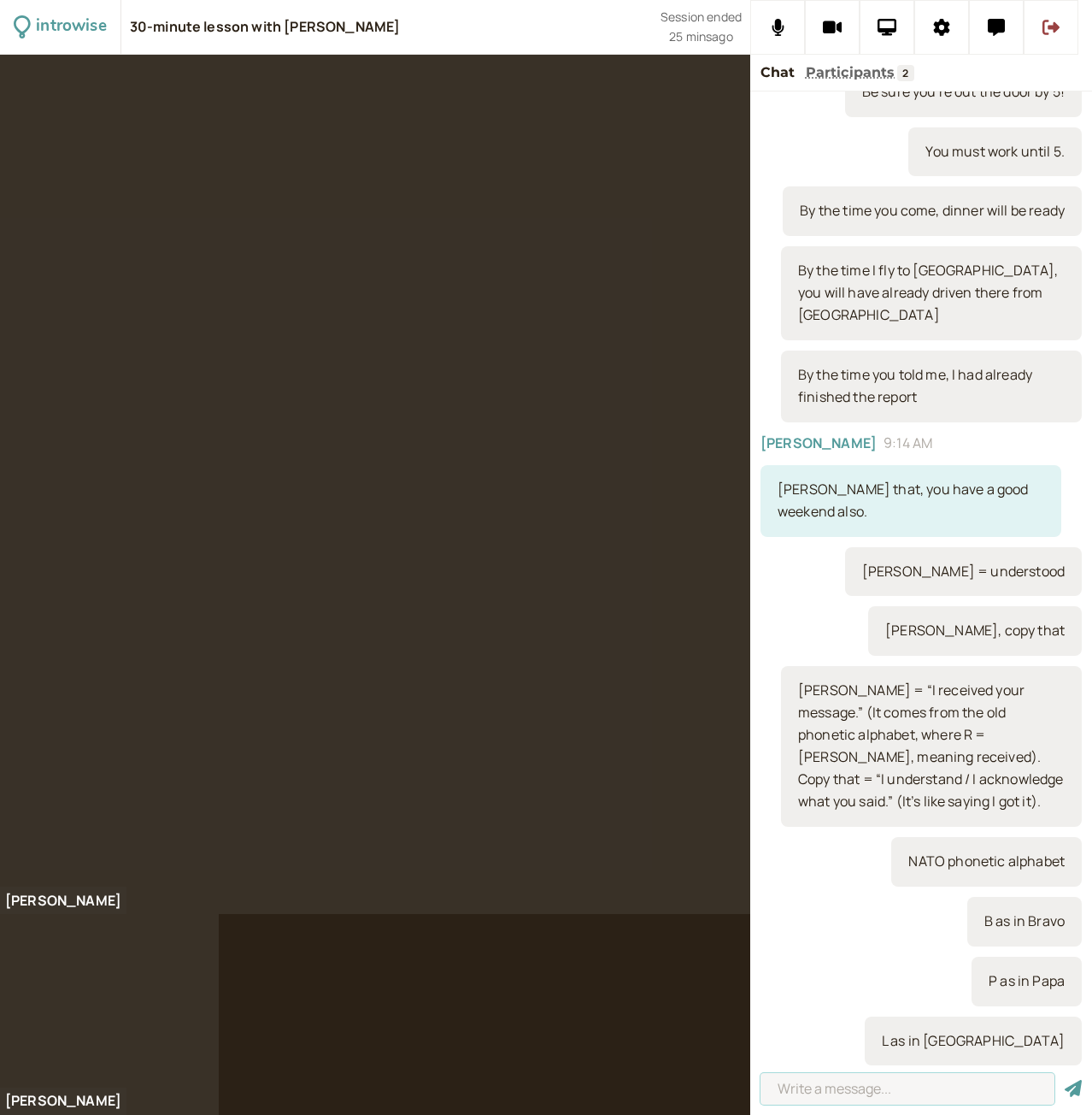
scroll to position [0, 0]
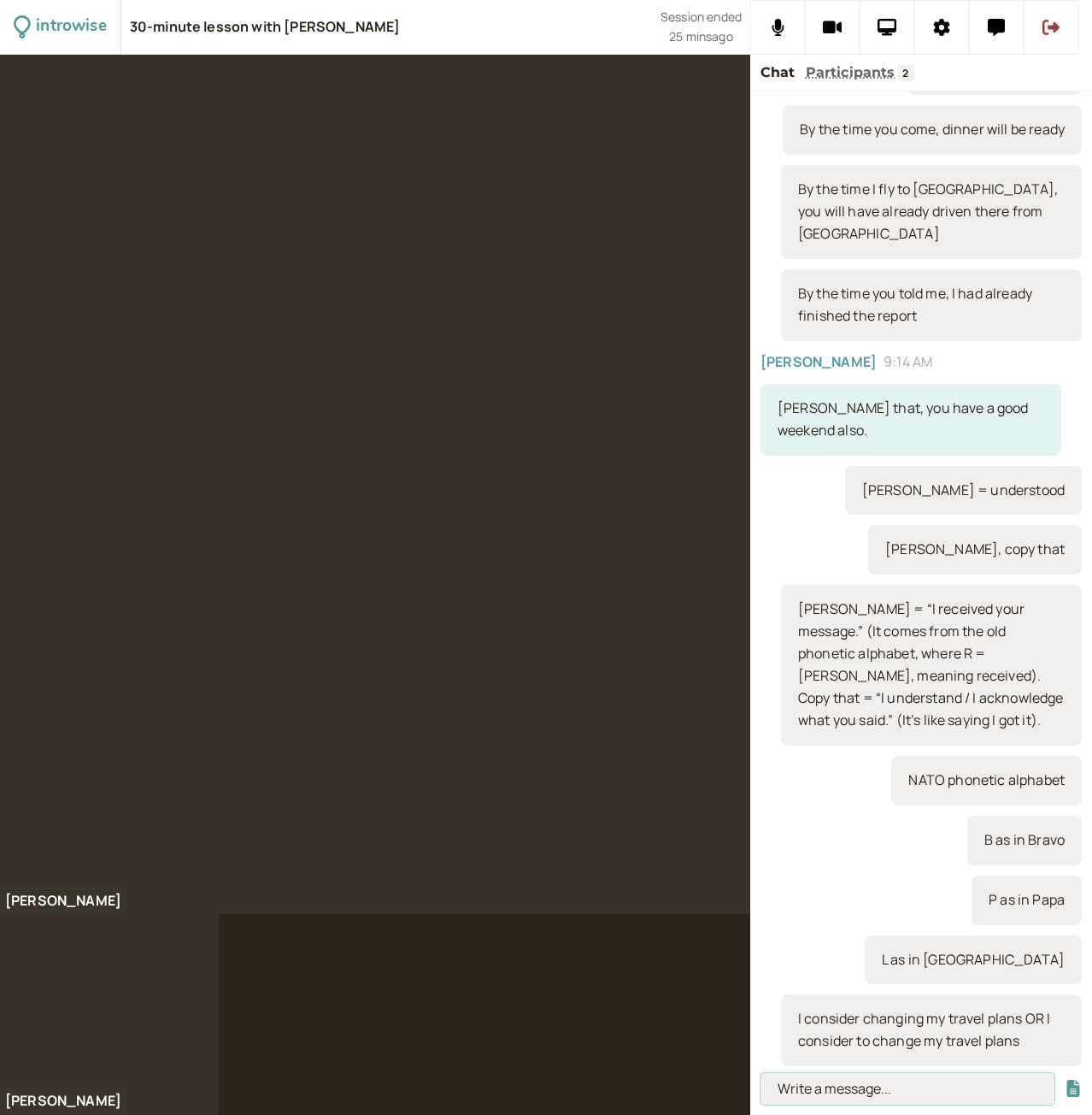
click at [900, 1090] on input at bounding box center [908, 1088] width 294 height 31
type input "I'm considering changing my travel plans"
click at [1065, 1080] on button "submit" at bounding box center [1074, 1088] width 17 height 18
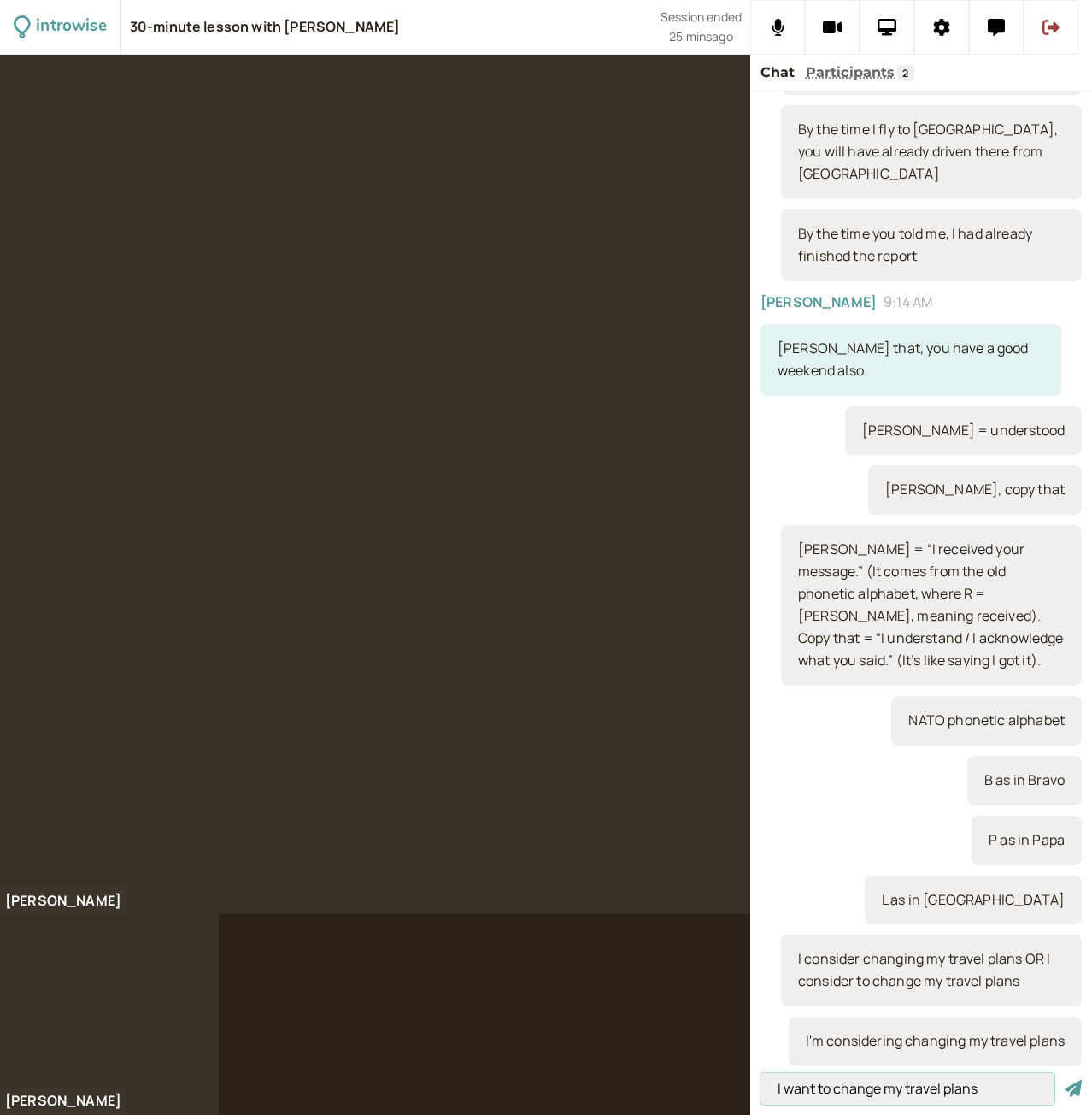
type input "I want to change my travel plans"
click at [1065, 1080] on button "submit" at bounding box center [1074, 1088] width 17 height 18
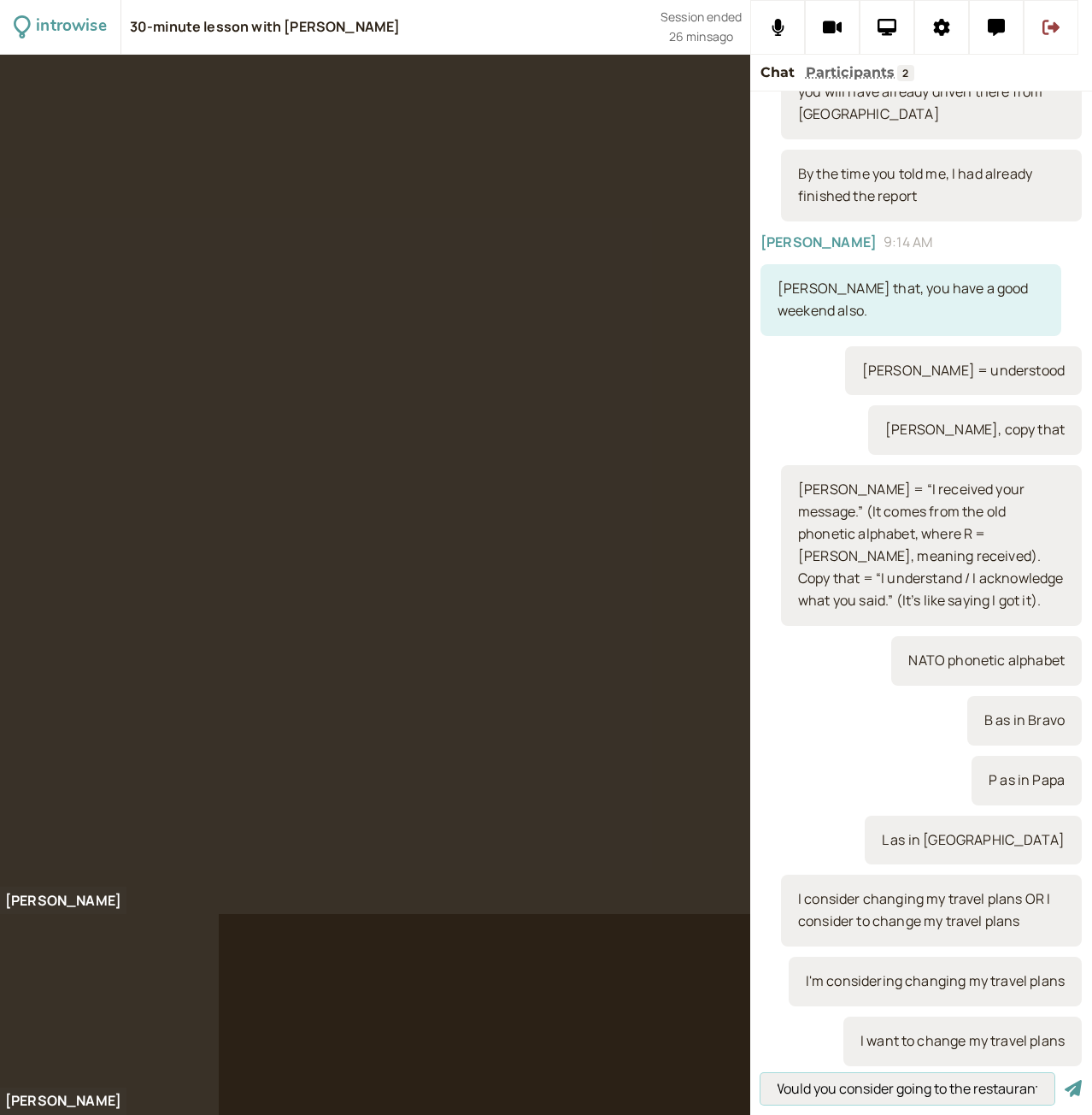
scroll to position [0, 12]
type input "Would you consider going to the restaurant"
click at [1065, 1080] on button "submit" at bounding box center [1074, 1088] width 17 height 18
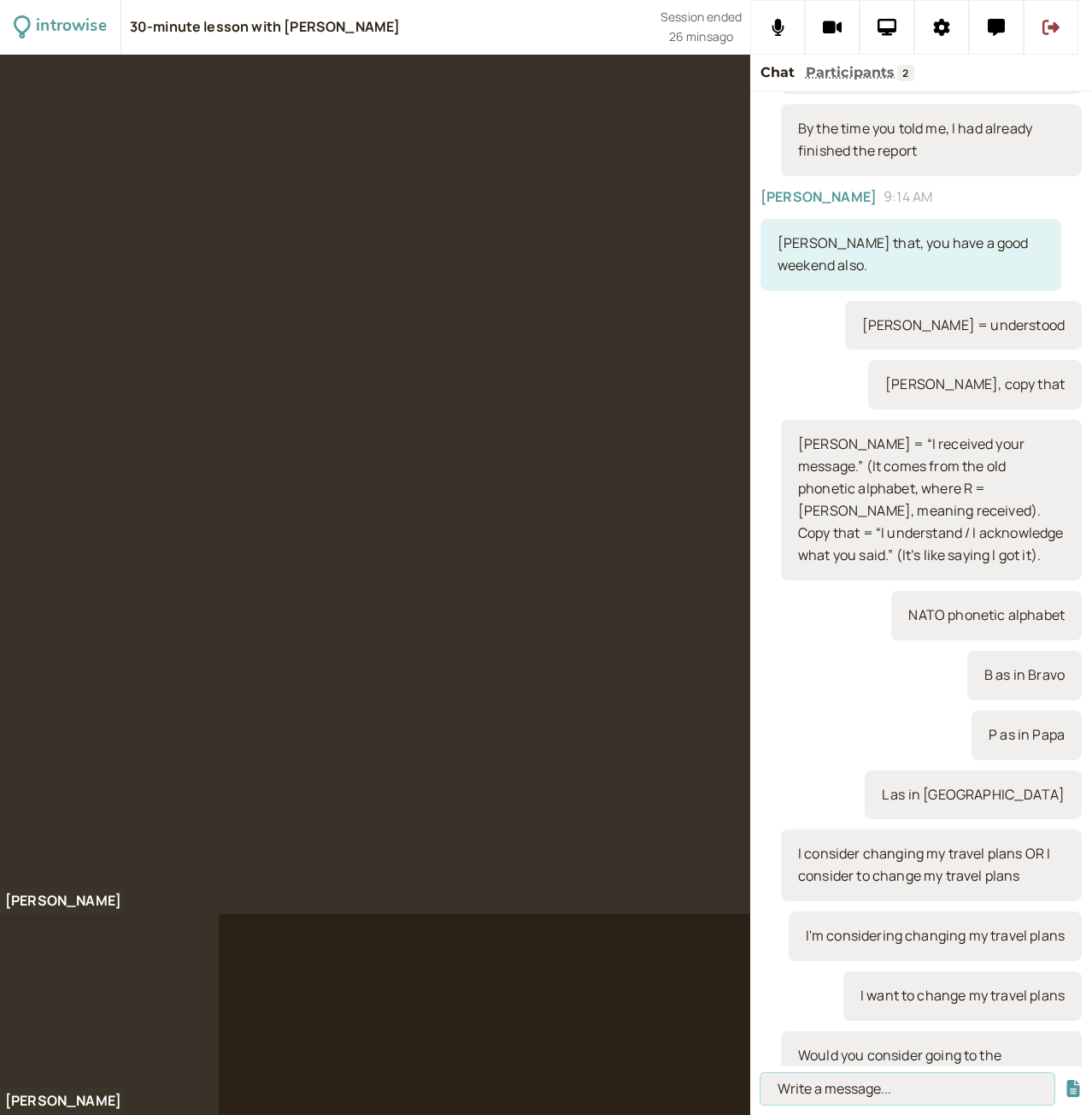
scroll to position [0, 0]
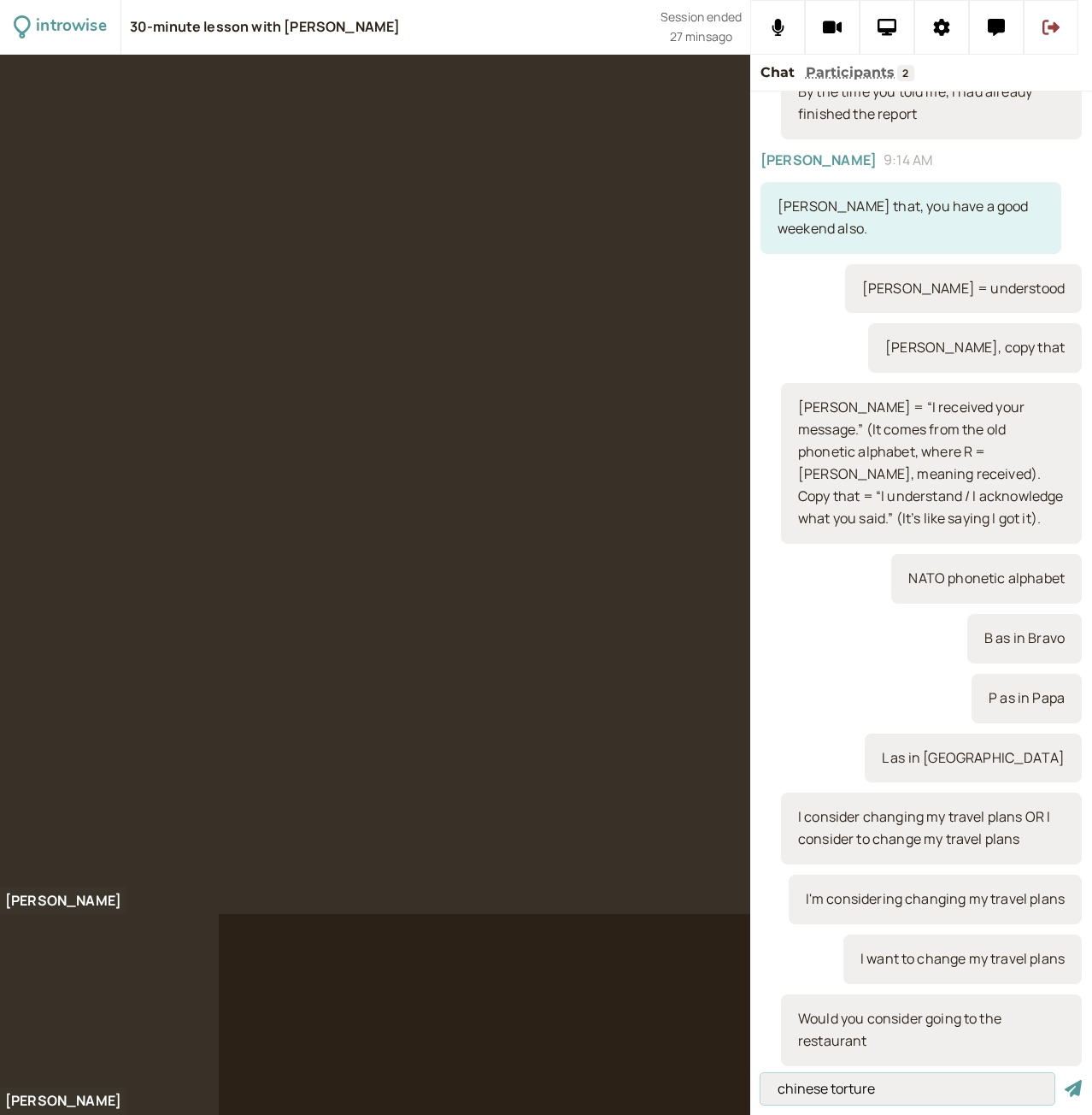
type input "chinese torture"
click at [1065, 1080] on button "submit" at bounding box center [1074, 1088] width 17 height 18
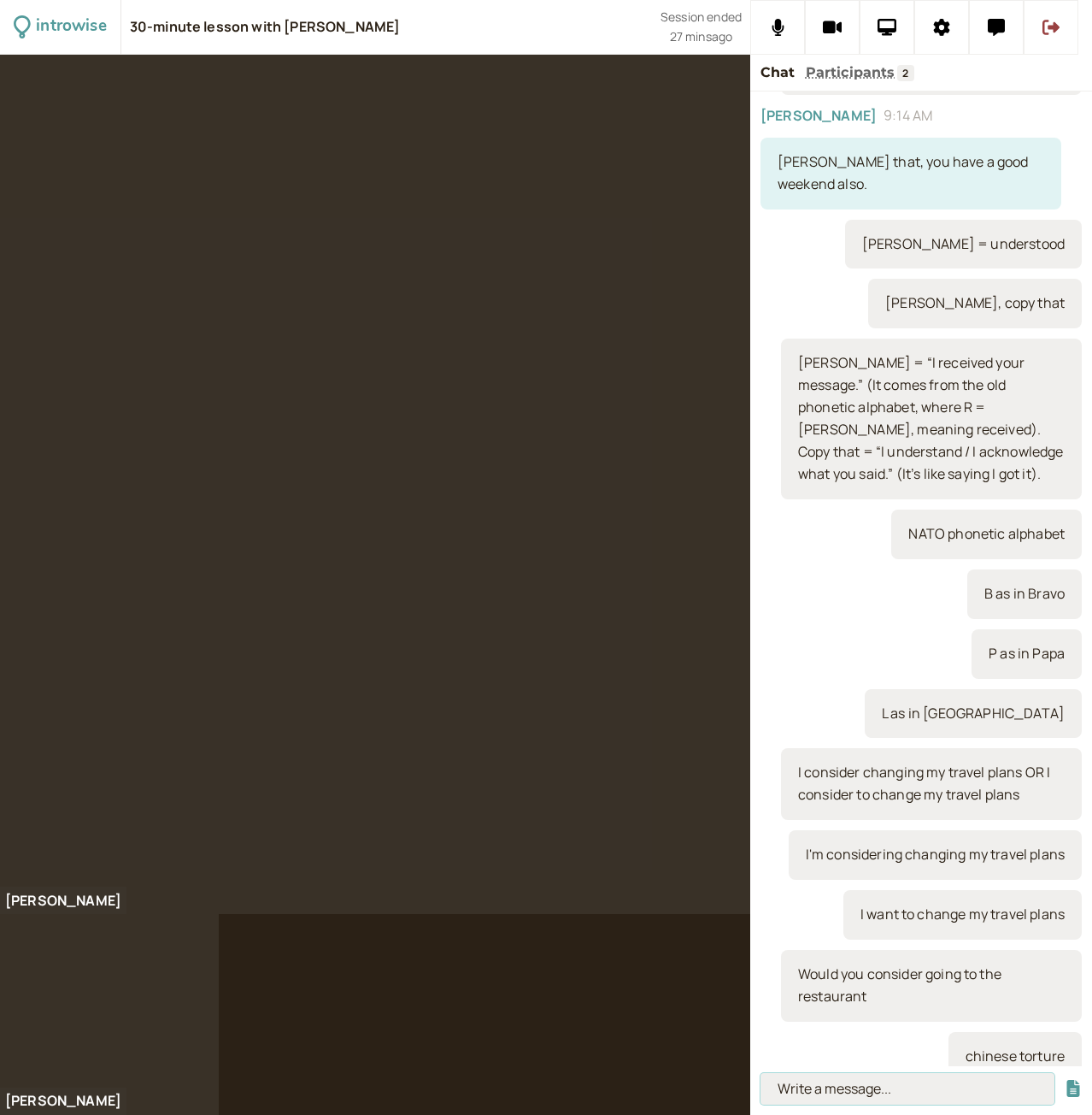
scroll to position [2247, 0]
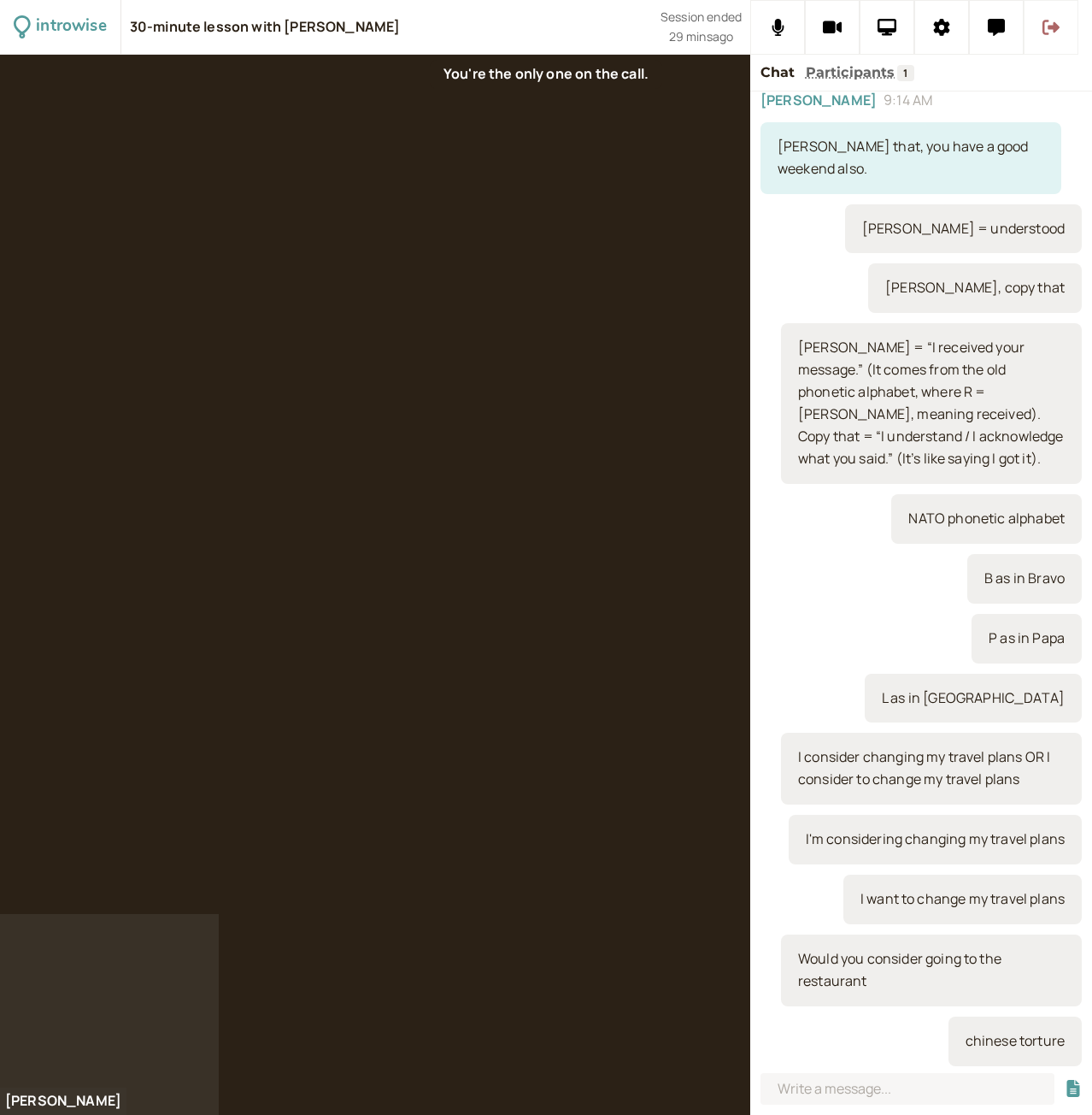
click at [1049, 32] on icon at bounding box center [1051, 28] width 17 height 17
